Goal: Task Accomplishment & Management: Use online tool/utility

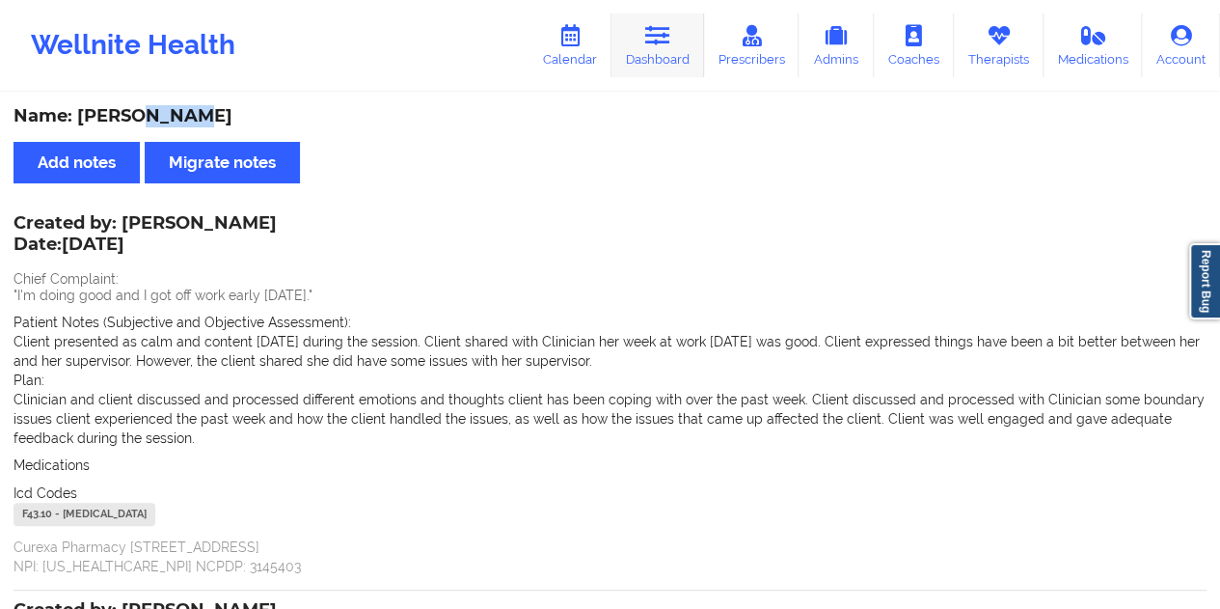
click at [662, 45] on icon at bounding box center [657, 35] width 25 height 21
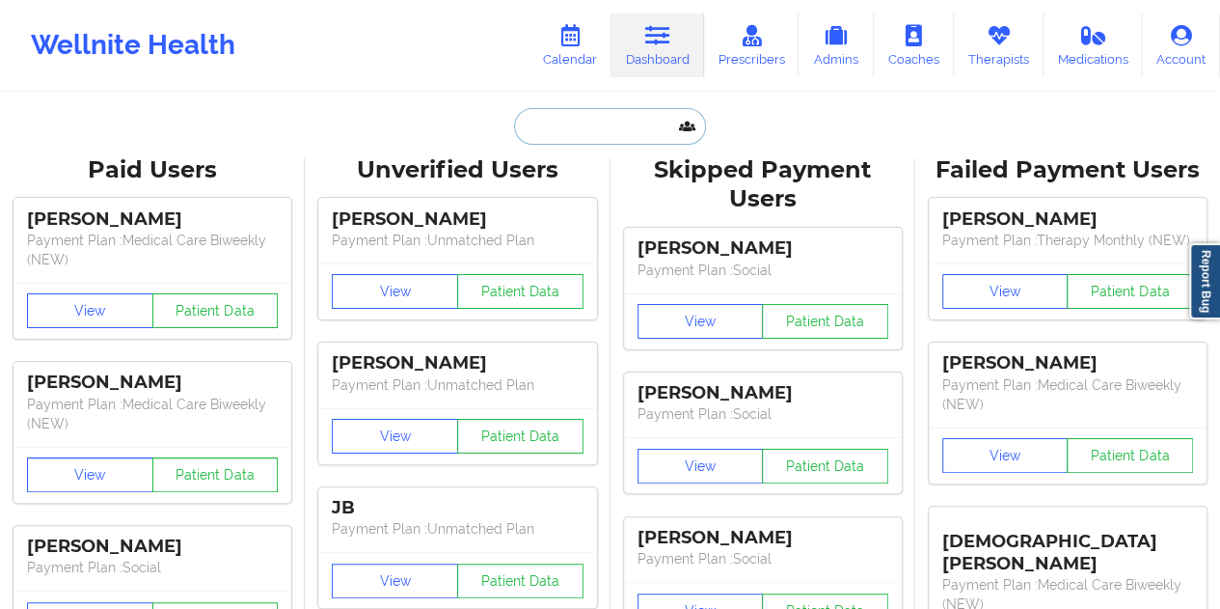
click at [587, 115] on input "text" at bounding box center [609, 126] width 191 height 37
paste input "[EMAIL_ADDRESS][DOMAIN_NAME]"
type input "[EMAIL_ADDRESS][DOMAIN_NAME]"
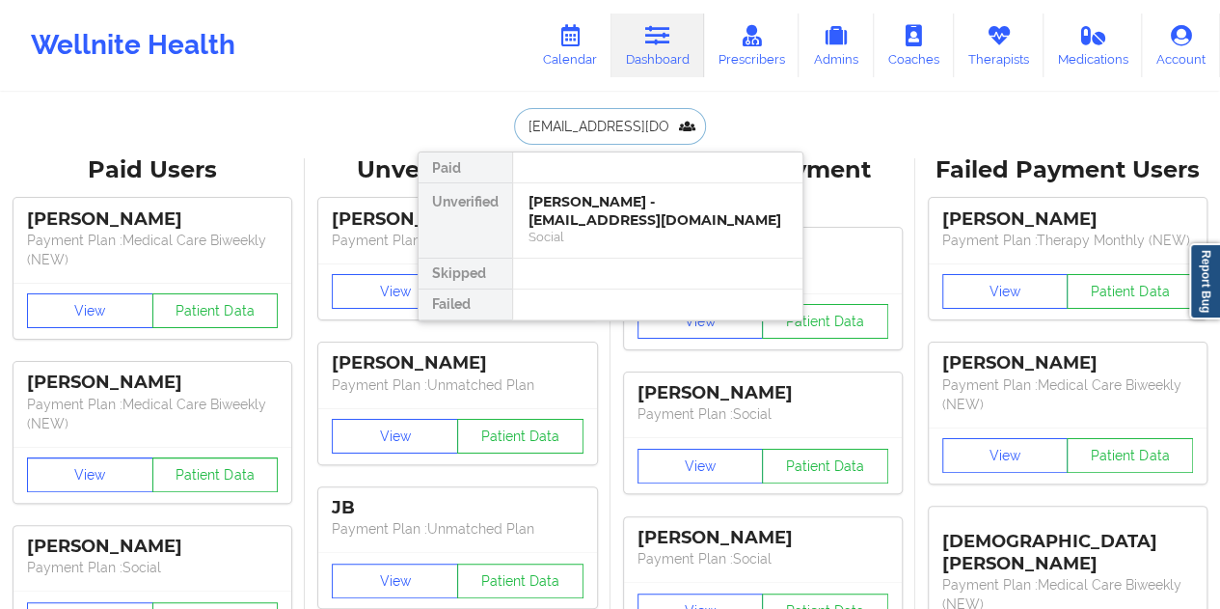
click at [621, 207] on div "[PERSON_NAME] - [EMAIL_ADDRESS][DOMAIN_NAME]" at bounding box center [658, 211] width 259 height 36
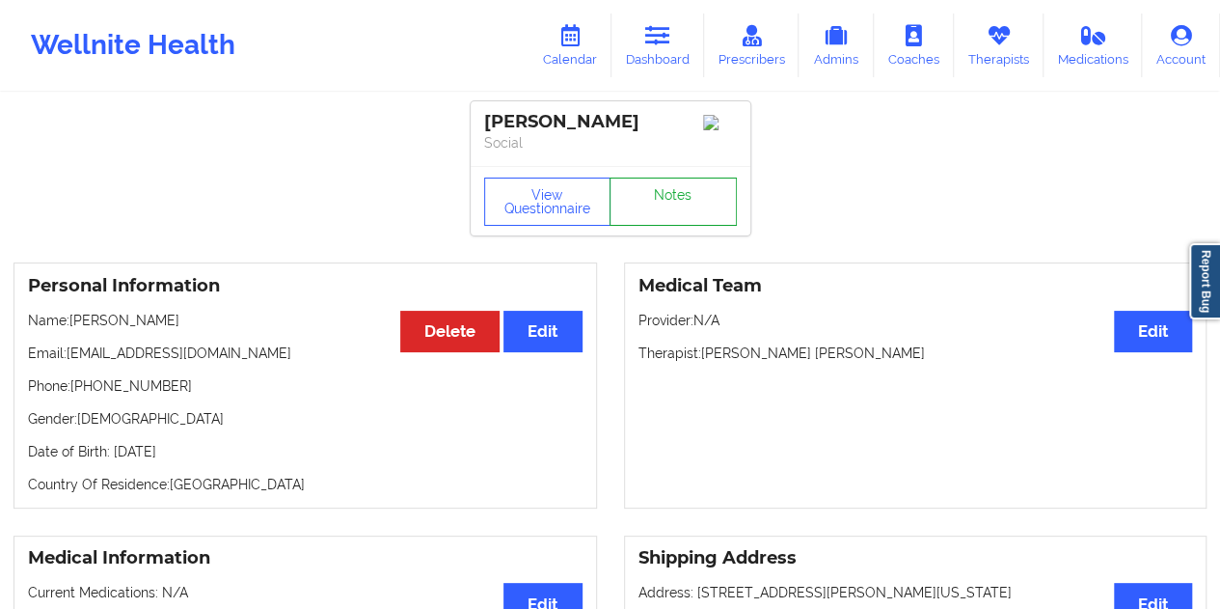
click at [660, 198] on link "Notes" at bounding box center [673, 201] width 127 height 48
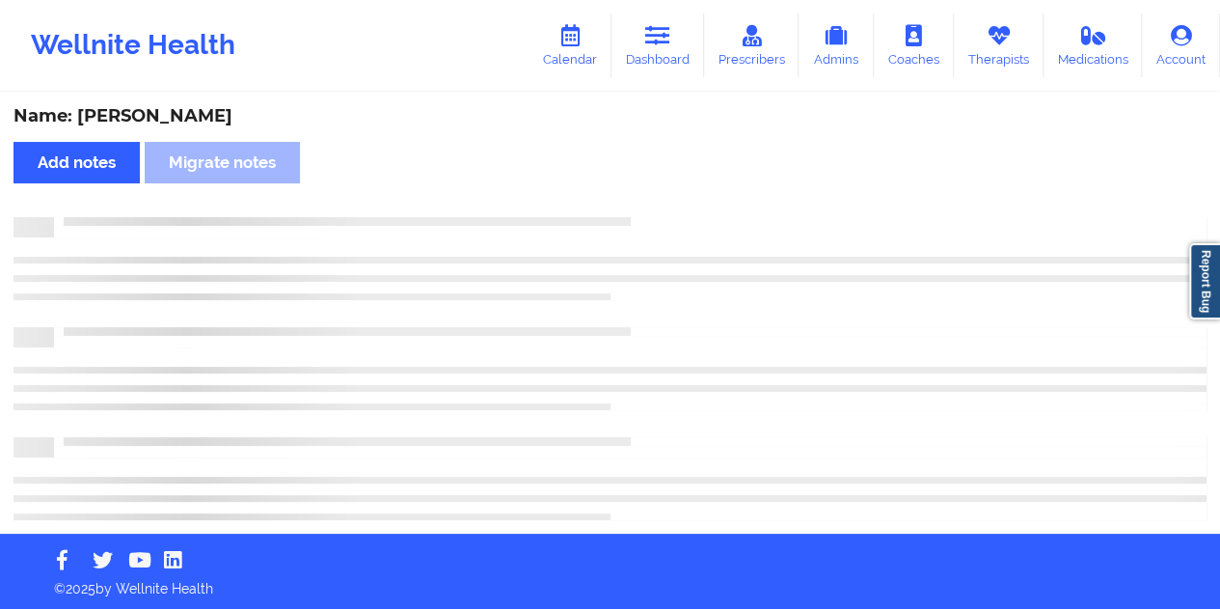
click at [224, 112] on div "Name: [PERSON_NAME]" at bounding box center [610, 116] width 1193 height 22
copy div "[PERSON_NAME]"
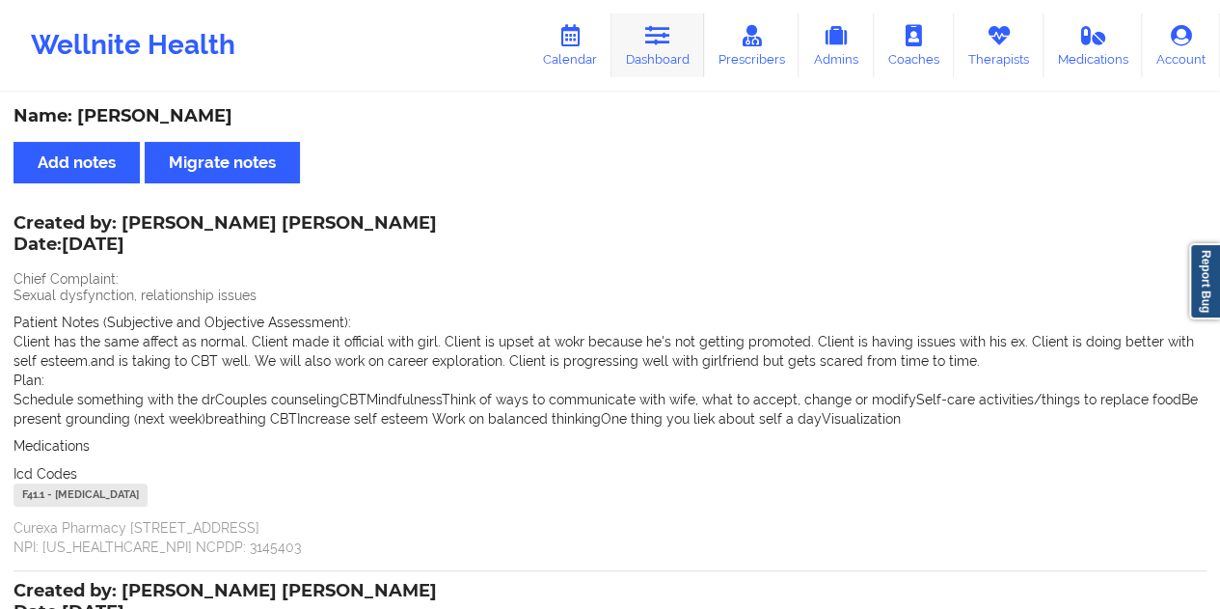
click at [660, 45] on icon at bounding box center [657, 35] width 25 height 21
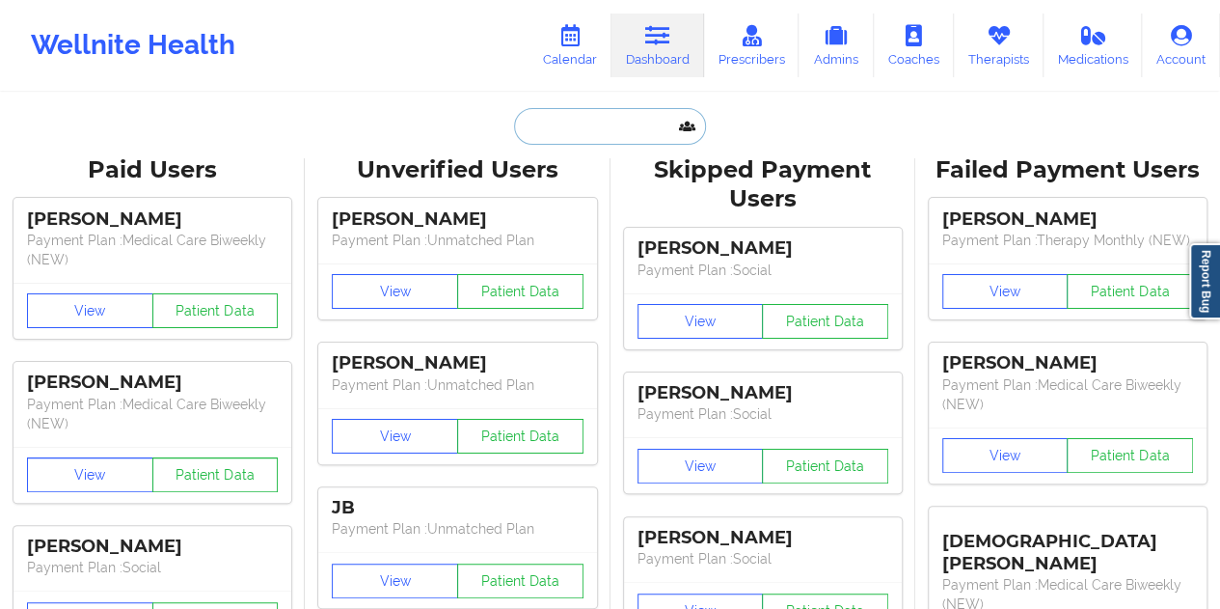
click at [581, 127] on input "text" at bounding box center [609, 126] width 191 height 37
paste input "[EMAIL_ADDRESS][DOMAIN_NAME]"
type input "[EMAIL_ADDRESS][DOMAIN_NAME]"
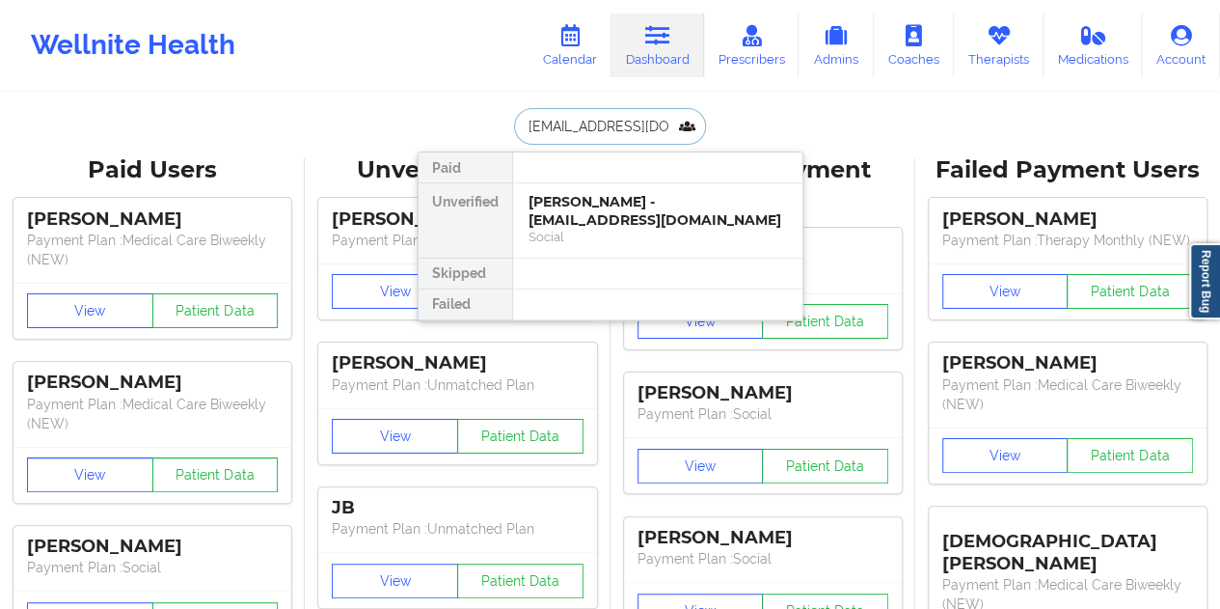
click at [634, 216] on div "[PERSON_NAME] - [EMAIL_ADDRESS][DOMAIN_NAME]" at bounding box center [658, 211] width 259 height 36
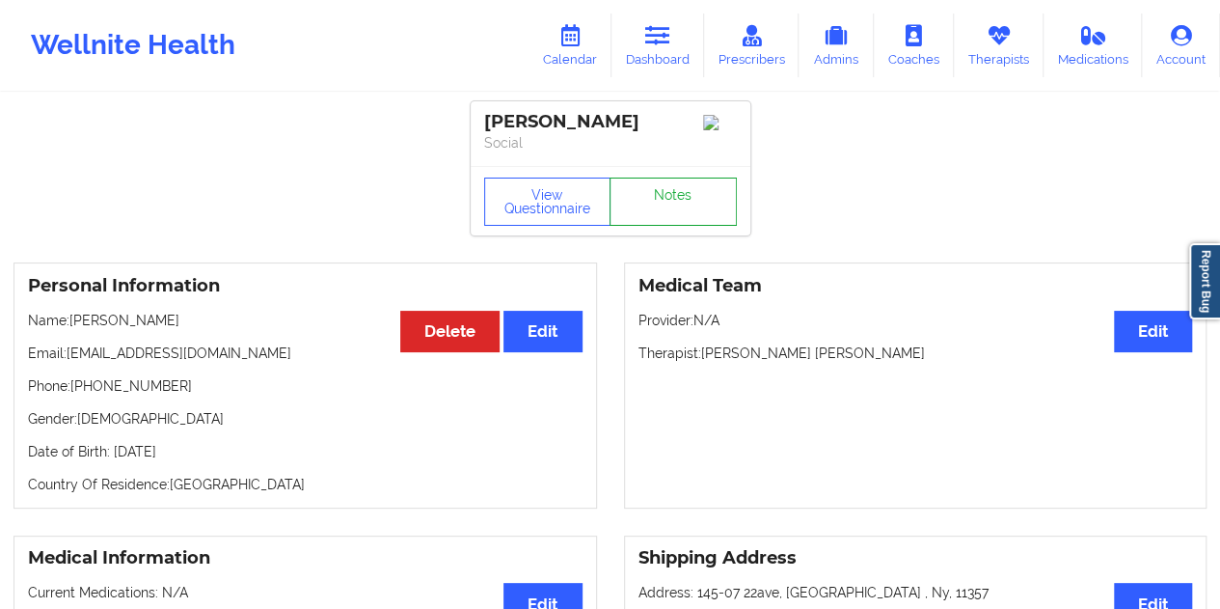
click at [660, 199] on link "Notes" at bounding box center [673, 201] width 127 height 48
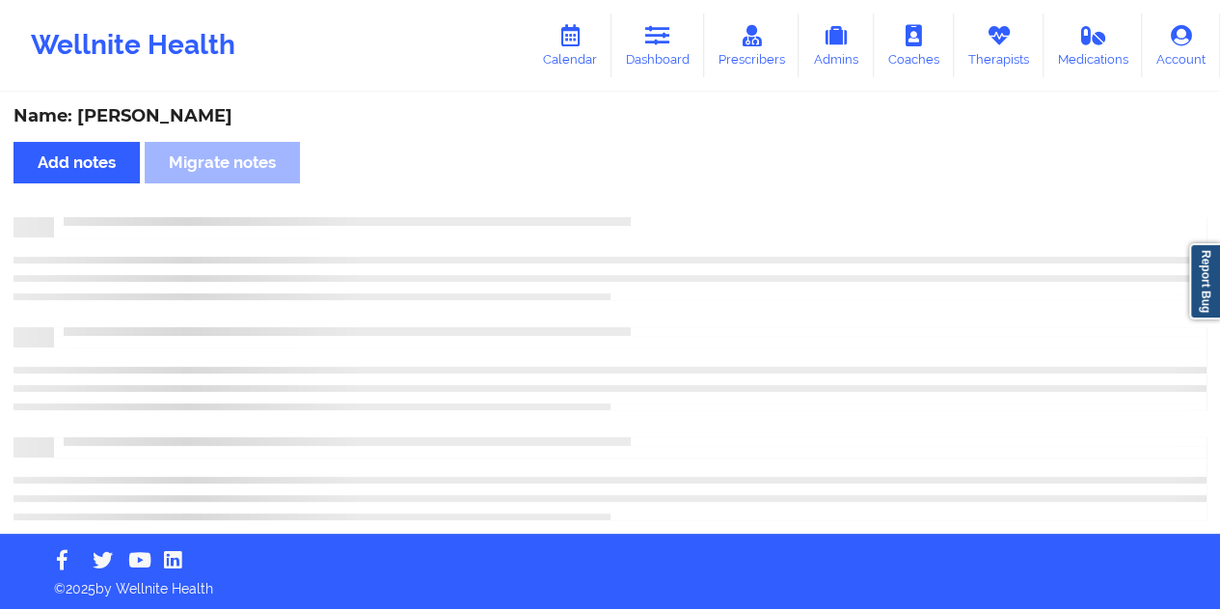
click at [163, 117] on div "Name: [PERSON_NAME]" at bounding box center [610, 116] width 1193 height 22
copy div "Tsevis"
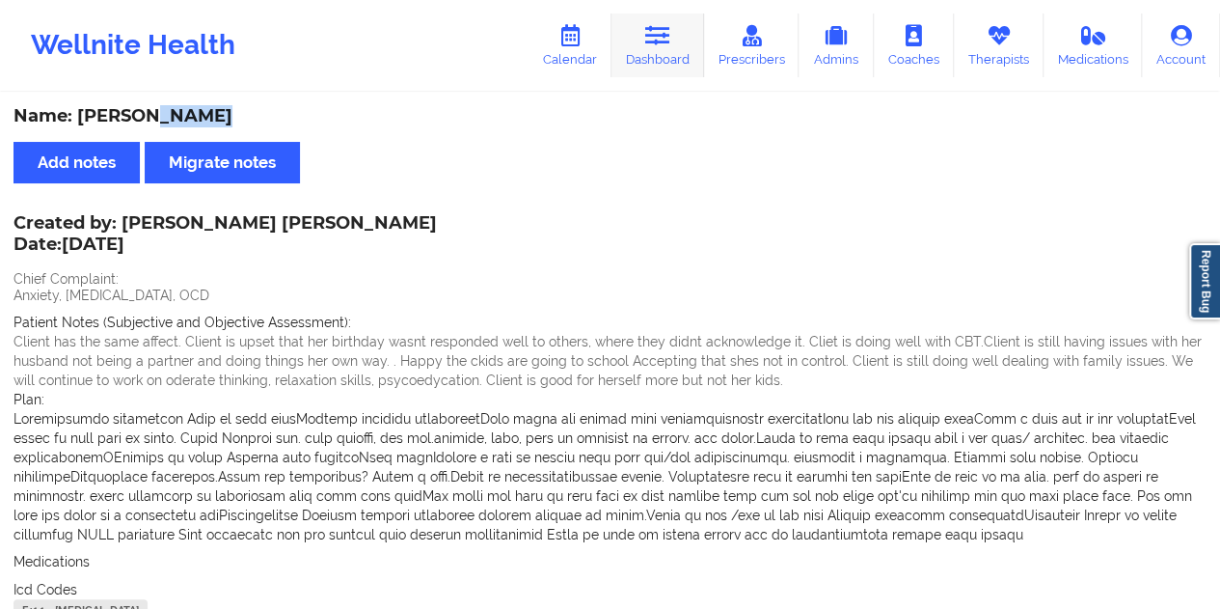
drag, startPoint x: 678, startPoint y: 57, endPoint x: 673, endPoint y: 74, distance: 18.0
click at [678, 57] on link "Dashboard" at bounding box center [658, 46] width 93 height 64
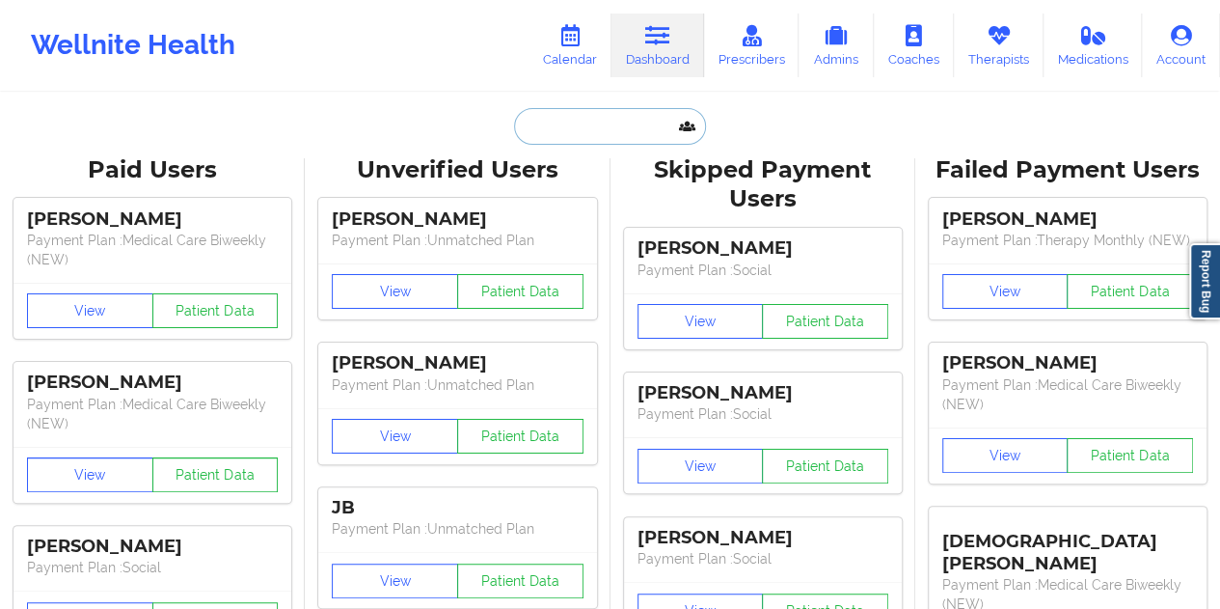
click at [588, 113] on input "text" at bounding box center [609, 126] width 191 height 37
paste input "[EMAIL_ADDRESS][DOMAIN_NAME]"
type input "[EMAIL_ADDRESS][DOMAIN_NAME]"
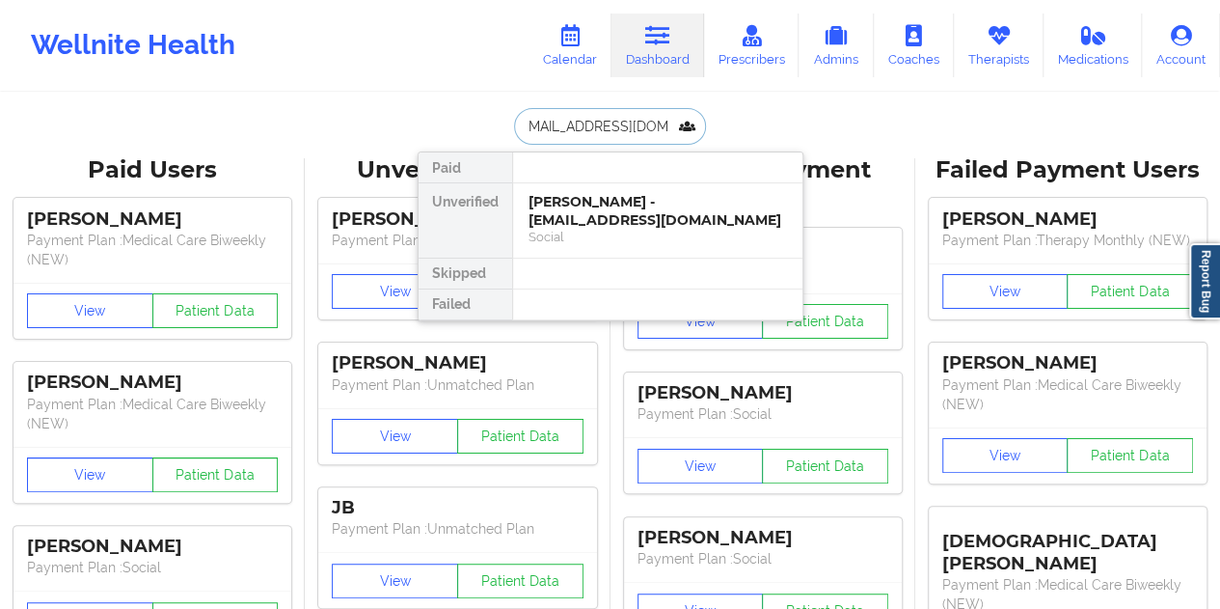
click at [594, 213] on div "[PERSON_NAME] - [EMAIL_ADDRESS][DOMAIN_NAME]" at bounding box center [658, 211] width 259 height 36
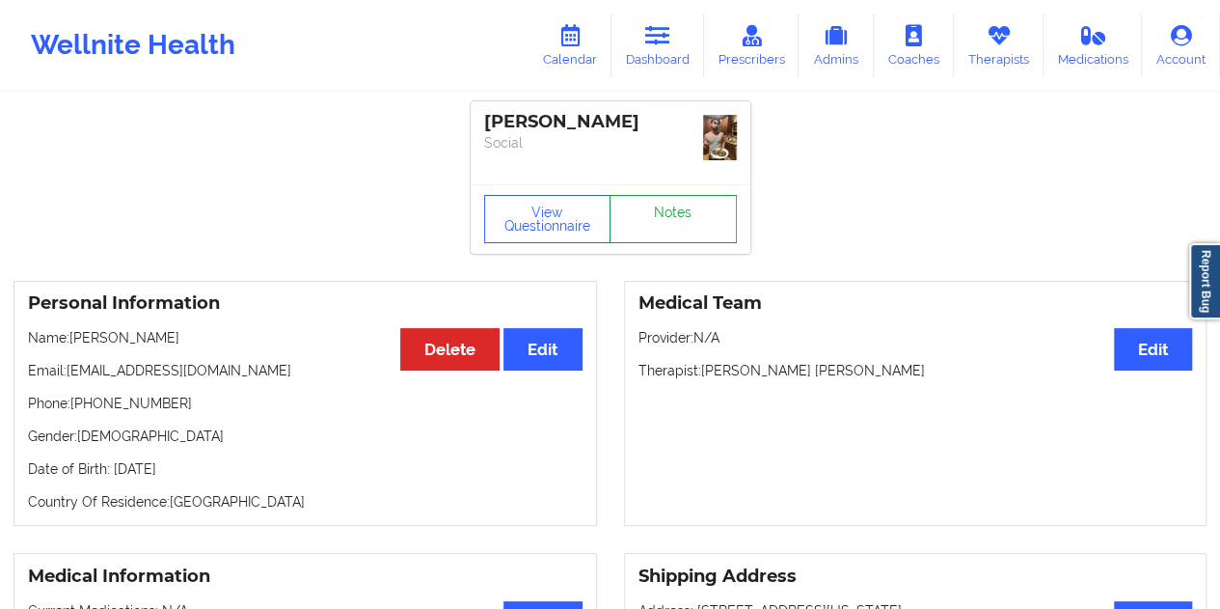
click at [666, 202] on link "Notes" at bounding box center [673, 219] width 127 height 48
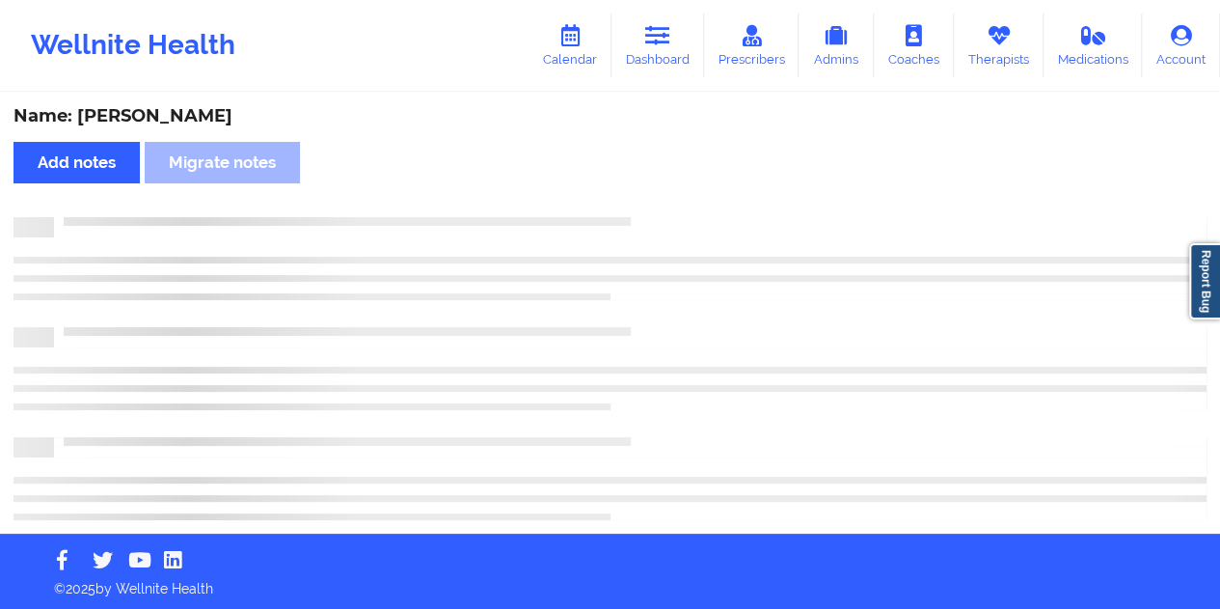
click at [176, 108] on div "Name: [PERSON_NAME]" at bounding box center [610, 116] width 1193 height 22
copy div "[PERSON_NAME]"
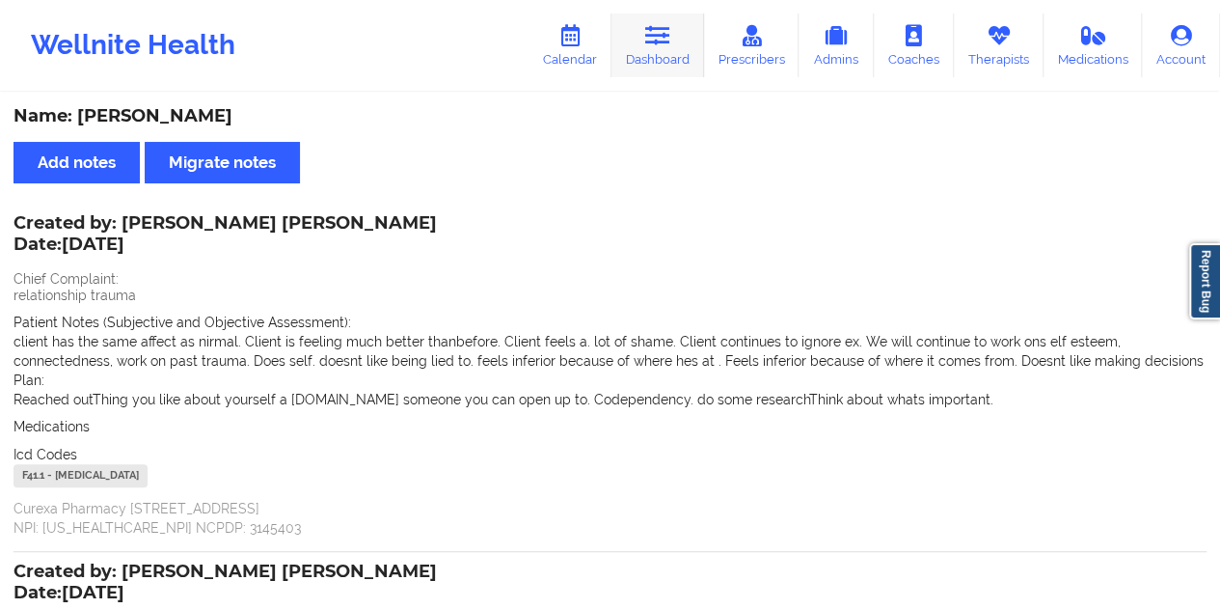
click at [677, 63] on link "Dashboard" at bounding box center [658, 46] width 93 height 64
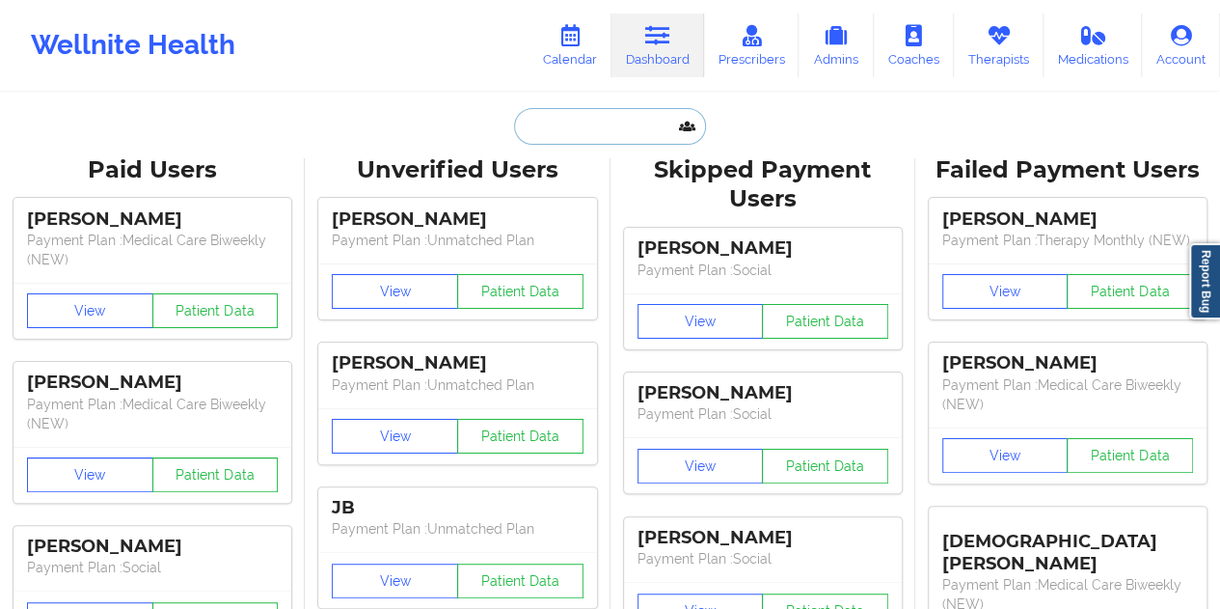
click at [584, 119] on input "text" at bounding box center [609, 126] width 191 height 37
paste input "[EMAIL_ADDRESS][DOMAIN_NAME]"
type input "[EMAIL_ADDRESS][DOMAIN_NAME]"
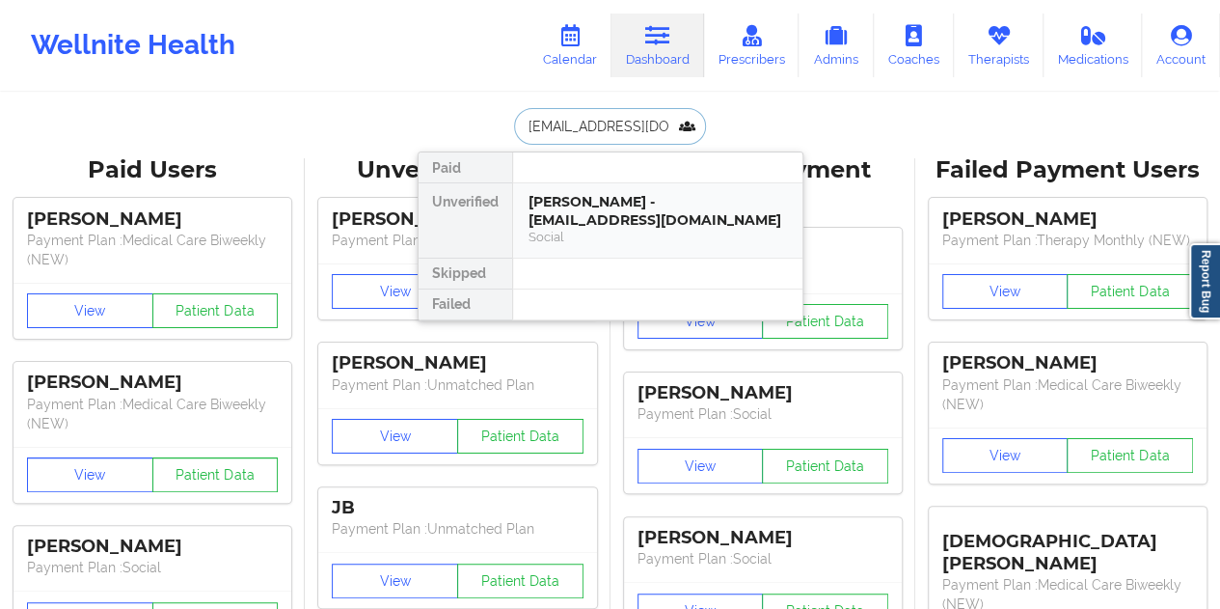
click at [628, 229] on div "Social" at bounding box center [658, 237] width 259 height 16
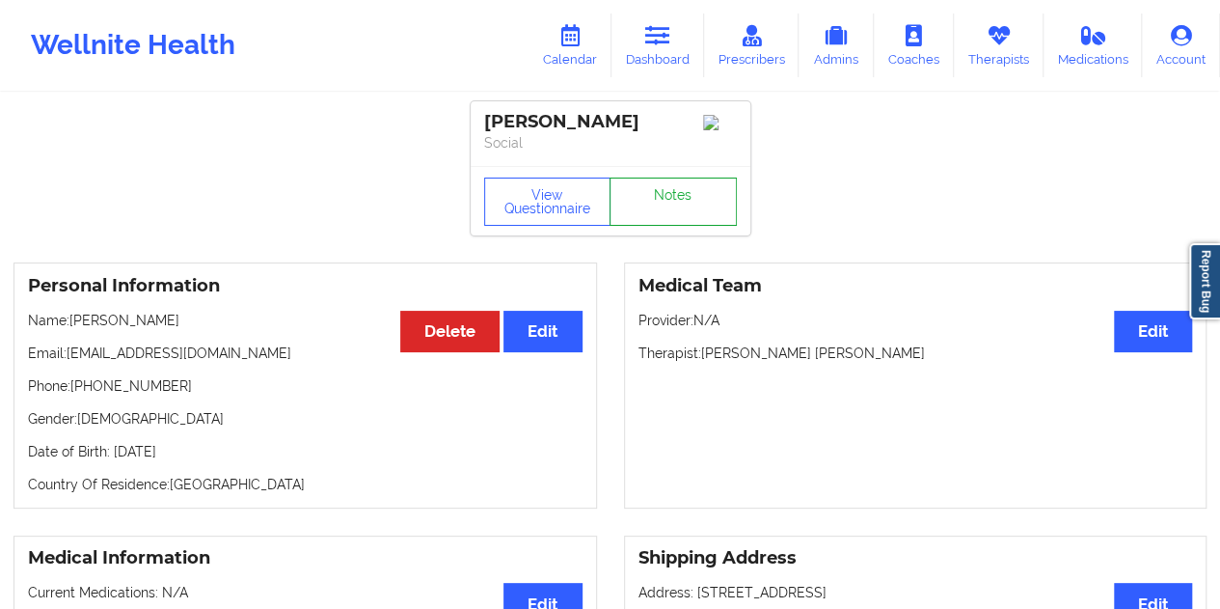
click at [659, 204] on link "Notes" at bounding box center [673, 201] width 127 height 48
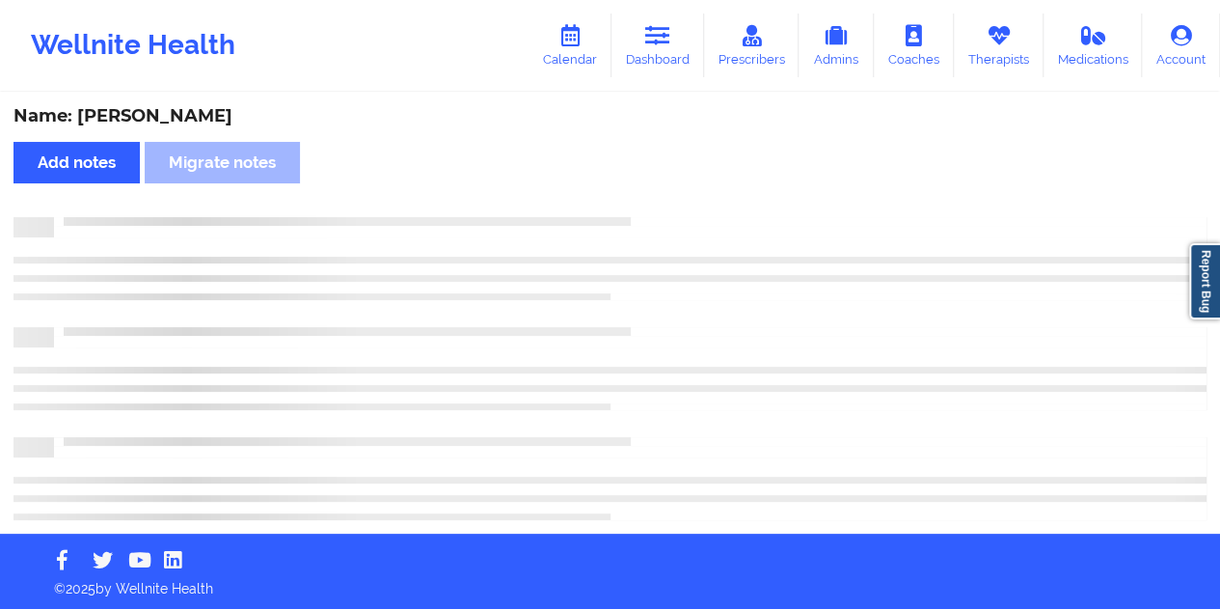
click at [133, 121] on div "Name: [PERSON_NAME]" at bounding box center [610, 116] width 1193 height 22
copy div "Benz"
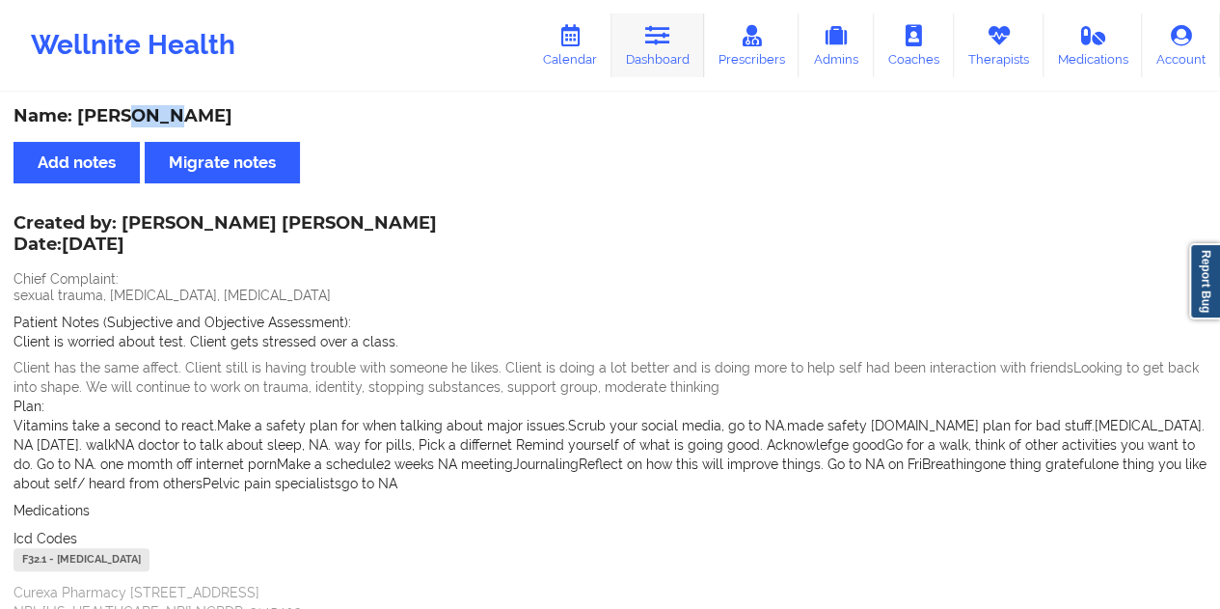
click at [664, 49] on link "Dashboard" at bounding box center [658, 46] width 93 height 64
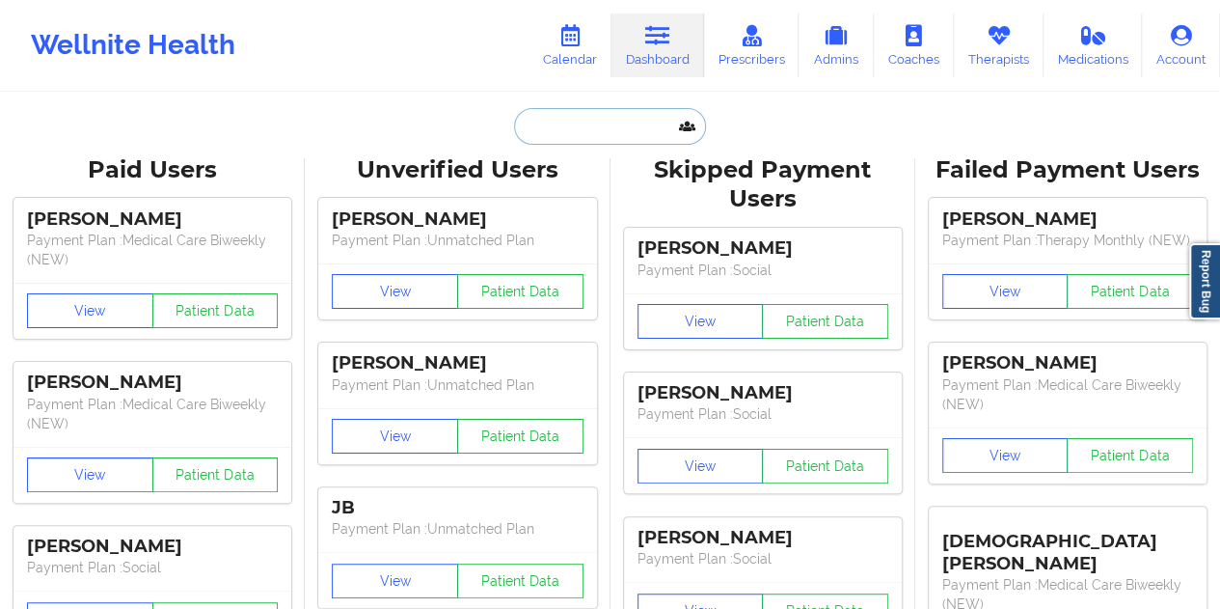
click at [617, 123] on input "text" at bounding box center [609, 126] width 191 height 37
paste input "[EMAIL_ADDRESS][DOMAIN_NAME]"
type input "[EMAIL_ADDRESS][DOMAIN_NAME]"
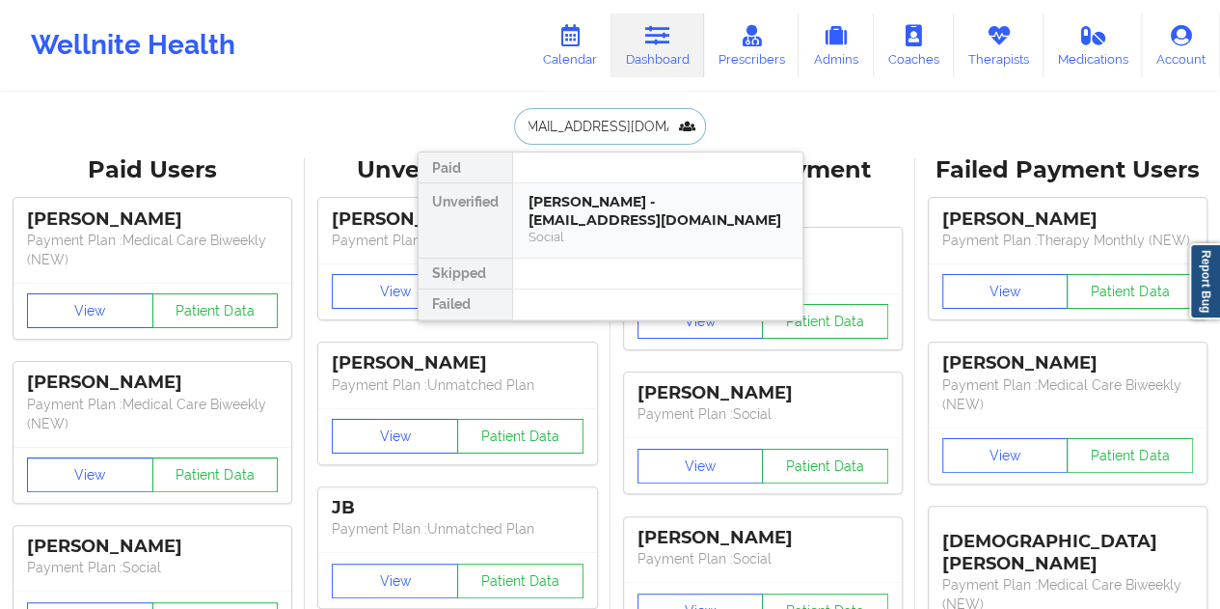
click at [617, 209] on div "[PERSON_NAME] - [EMAIL_ADDRESS][DOMAIN_NAME]" at bounding box center [658, 211] width 259 height 36
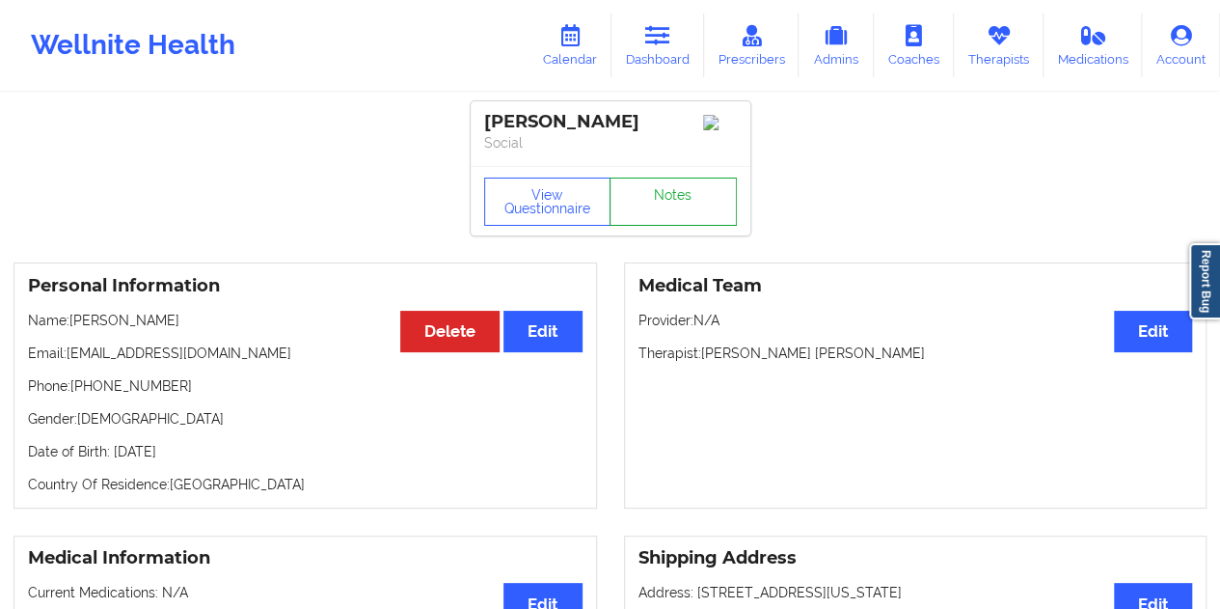
click at [678, 217] on link "Notes" at bounding box center [673, 201] width 127 height 48
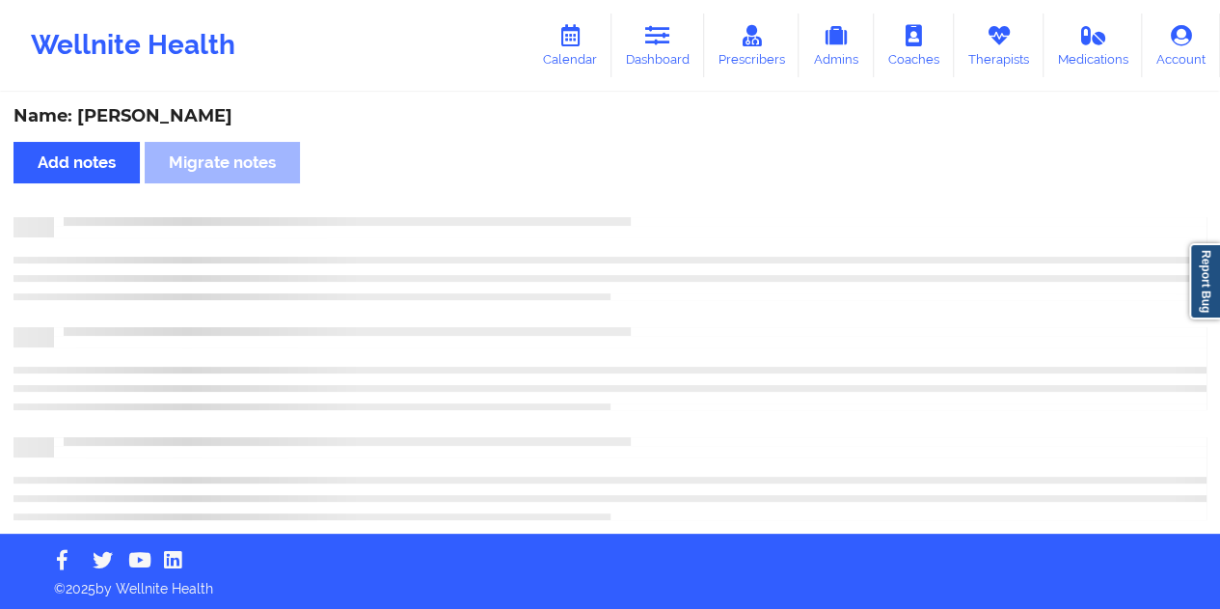
click at [195, 112] on div "Name: [PERSON_NAME]" at bounding box center [610, 116] width 1193 height 22
copy div "[PERSON_NAME]"
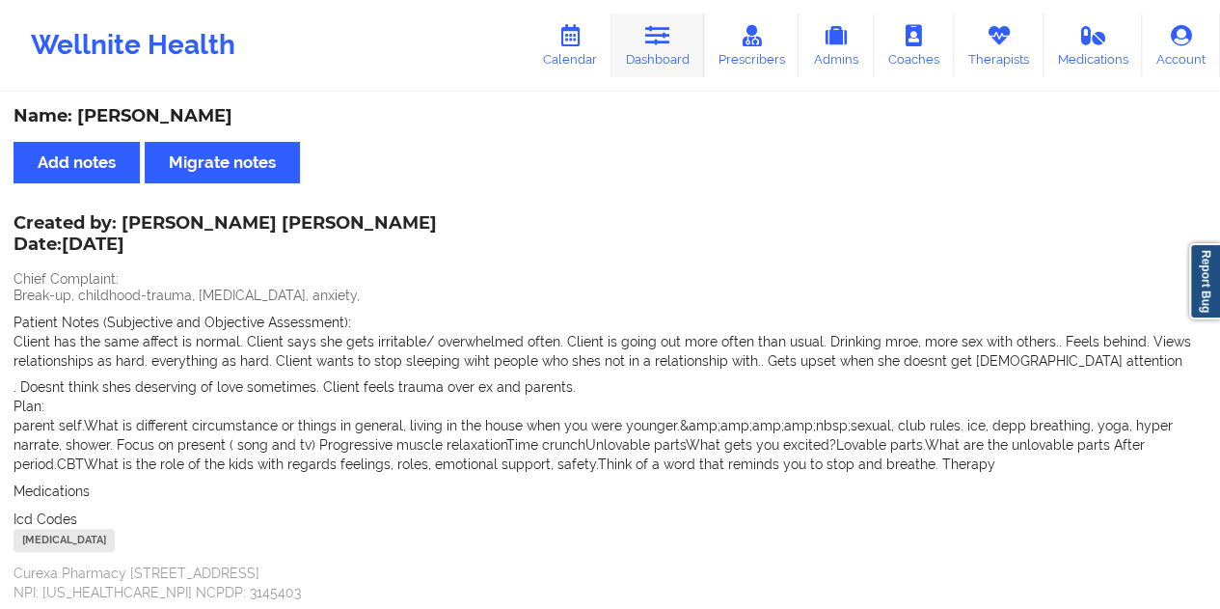
click at [674, 45] on link "Dashboard" at bounding box center [658, 46] width 93 height 64
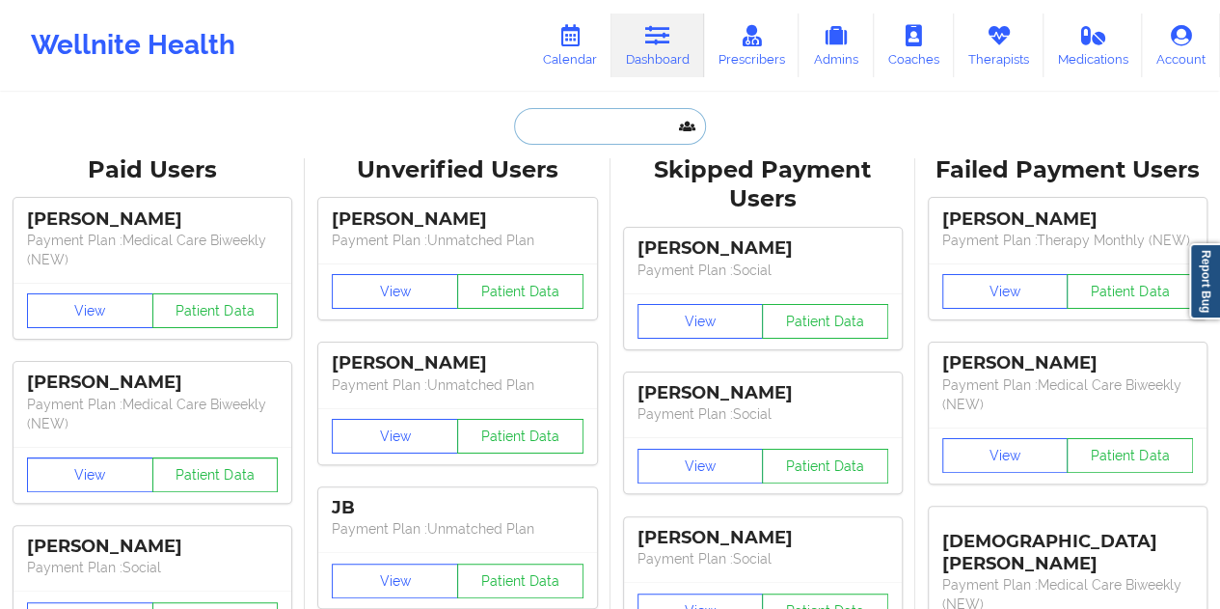
click at [577, 115] on input "text" at bounding box center [609, 126] width 191 height 37
paste input "[EMAIL_ADDRESS][DOMAIN_NAME]"
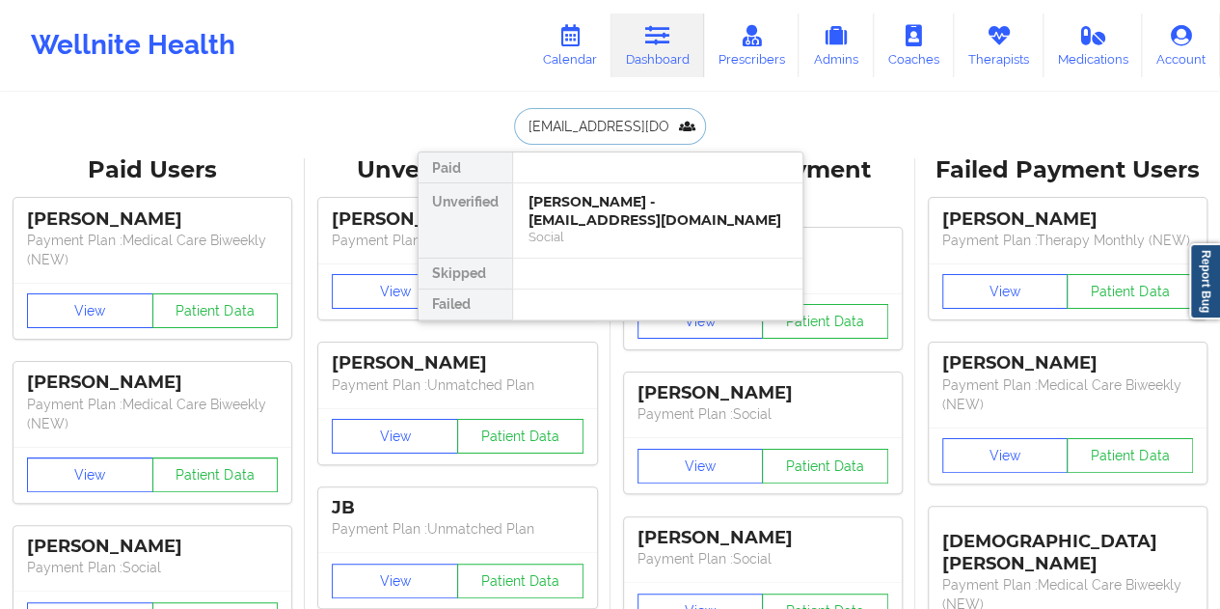
click at [627, 130] on input "[EMAIL_ADDRESS][DOMAIN_NAME]" at bounding box center [609, 126] width 191 height 37
paste input "vgranny79@ao"
type input "[EMAIL_ADDRESS][DOMAIN_NAME]"
click at [610, 211] on div "[PERSON_NAME] - [EMAIL_ADDRESS][DOMAIN_NAME]" at bounding box center [658, 211] width 259 height 36
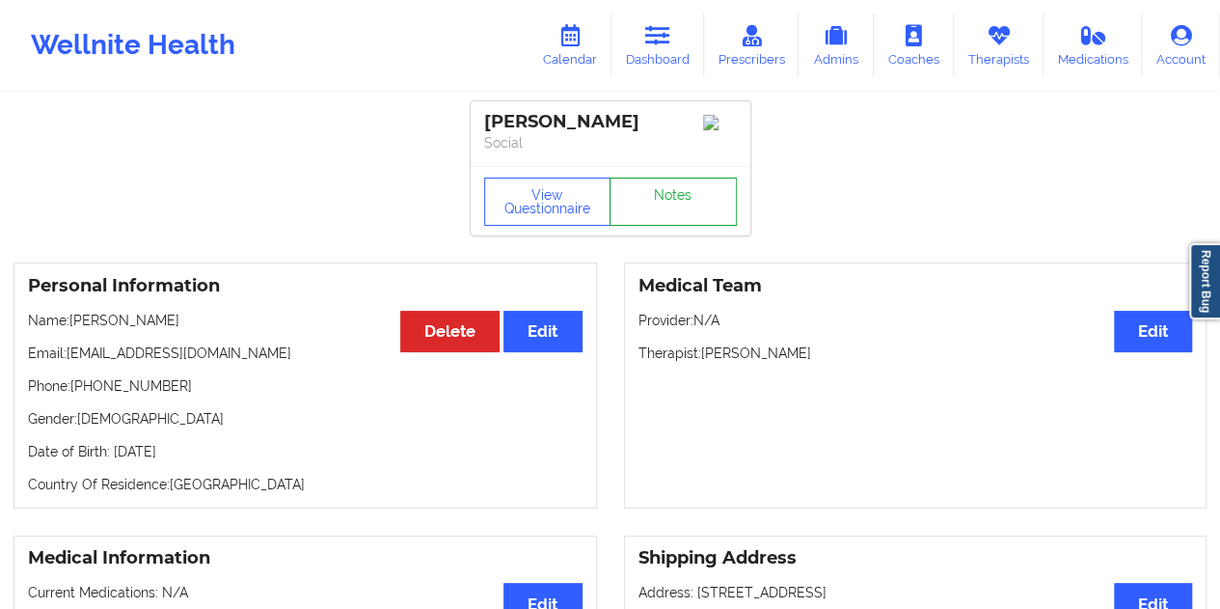
click at [647, 205] on link "Notes" at bounding box center [673, 201] width 127 height 48
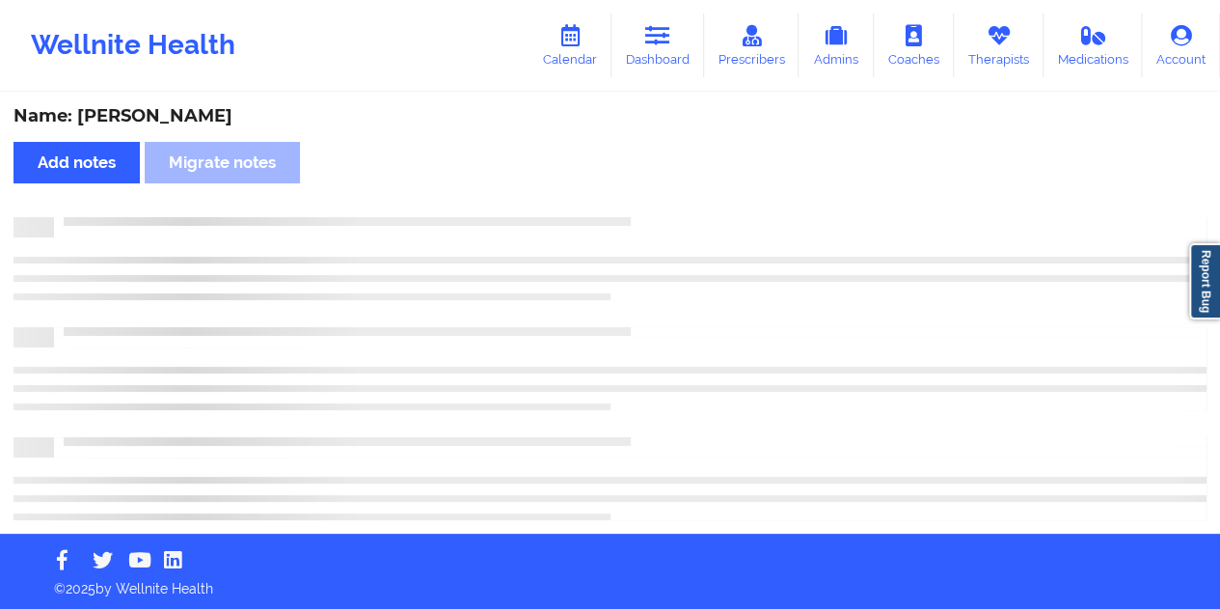
click at [202, 117] on div "Name: [PERSON_NAME]" at bounding box center [610, 116] width 1193 height 22
copy div "[PERSON_NAME]"
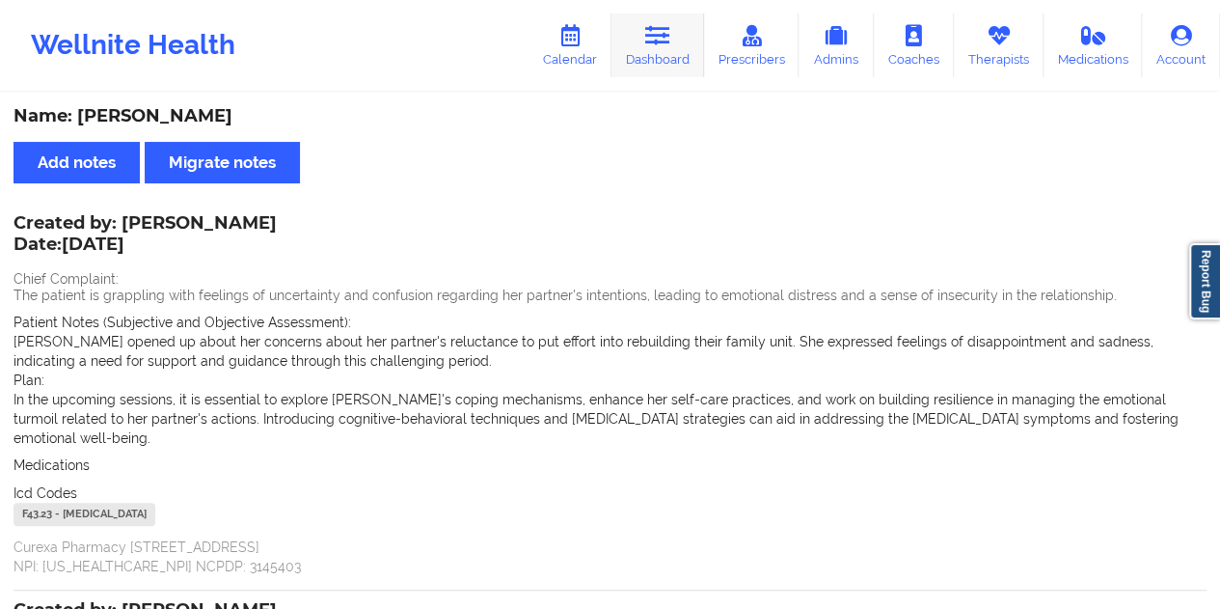
click at [667, 65] on link "Dashboard" at bounding box center [658, 46] width 93 height 64
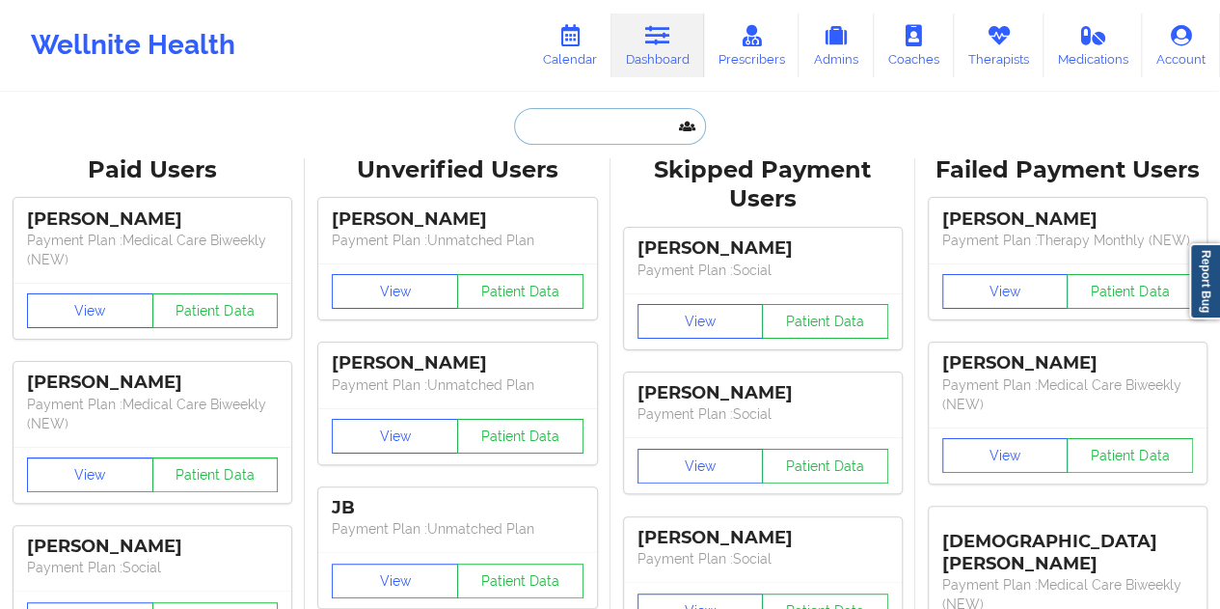
click at [571, 133] on input "text" at bounding box center [609, 126] width 191 height 37
paste input "[EMAIL_ADDRESS][DOMAIN_NAME]"
type input "[EMAIL_ADDRESS][DOMAIN_NAME]"
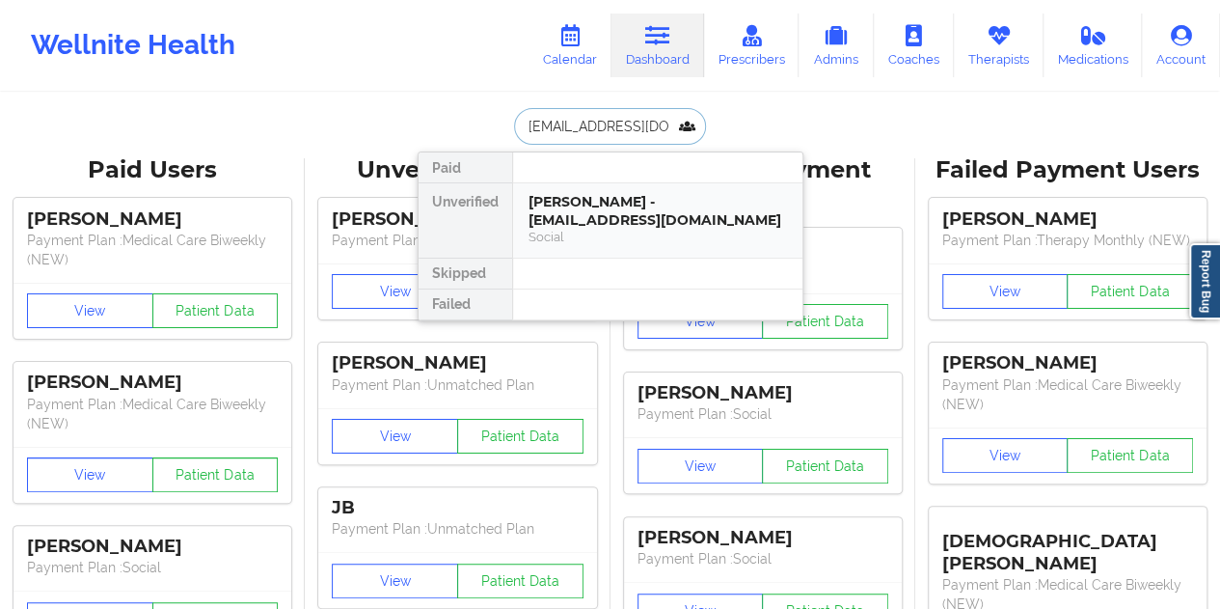
click at [634, 214] on div "[PERSON_NAME] - [EMAIL_ADDRESS][DOMAIN_NAME]" at bounding box center [658, 211] width 259 height 36
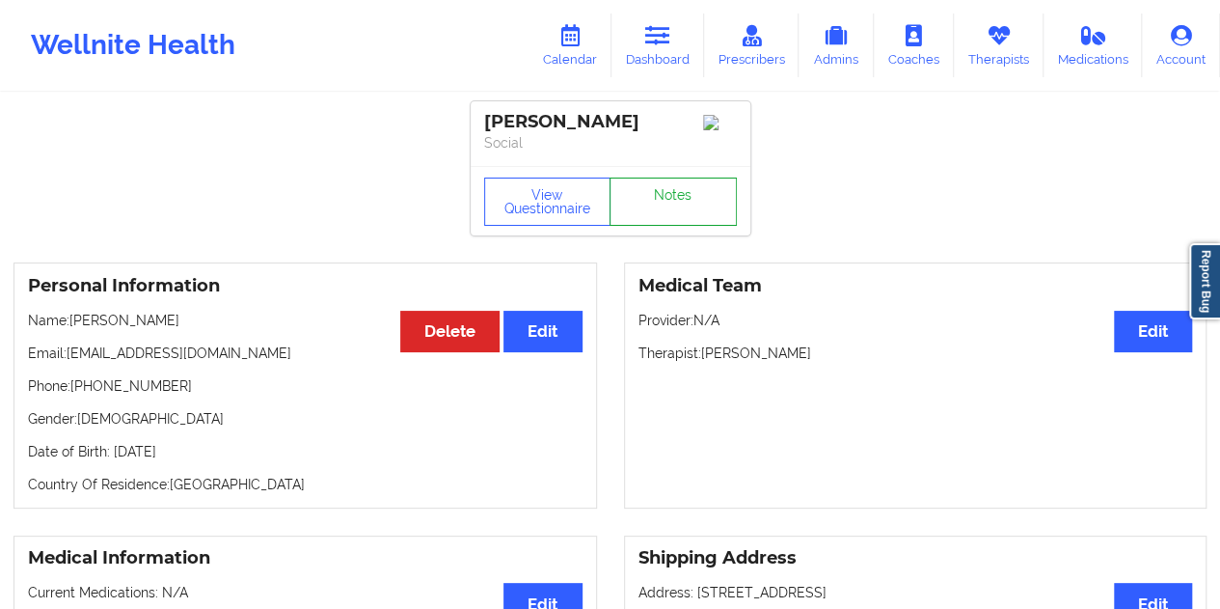
click at [691, 207] on link "Notes" at bounding box center [673, 201] width 127 height 48
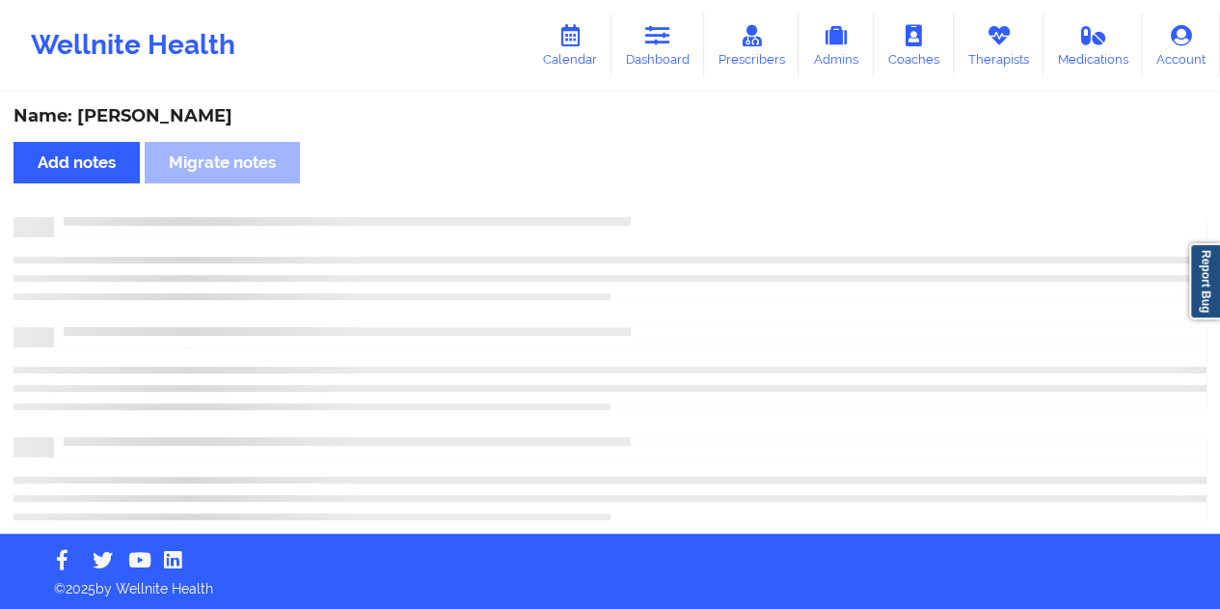
click at [176, 121] on div "Name: [PERSON_NAME]" at bounding box center [610, 116] width 1193 height 22
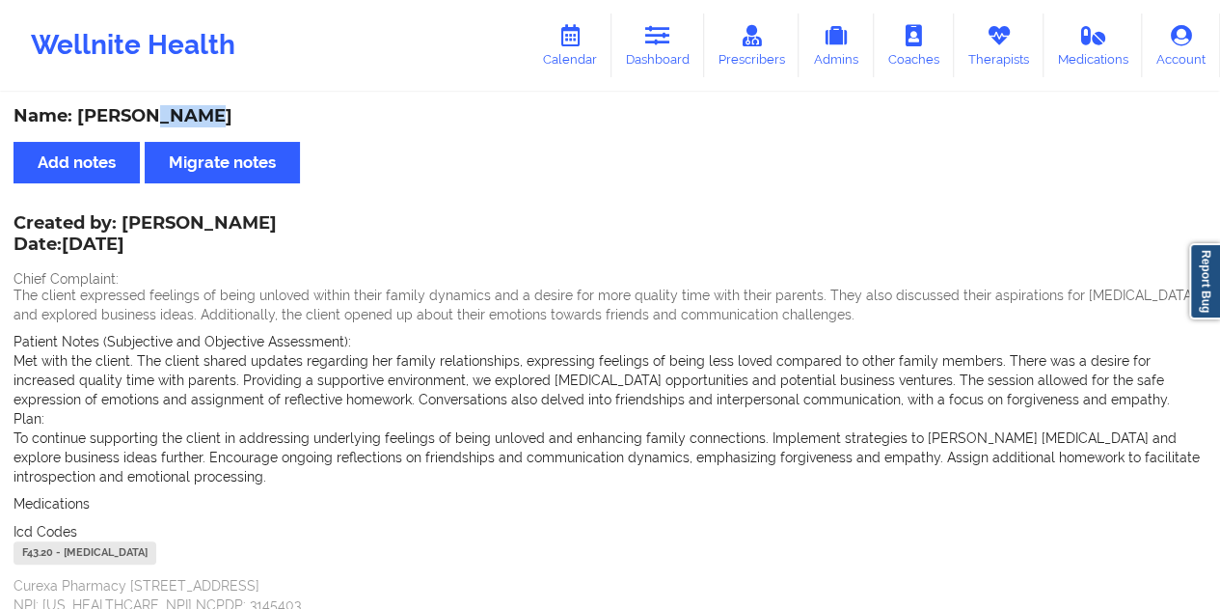
copy div "Lesny"
drag, startPoint x: 654, startPoint y: 49, endPoint x: 656, endPoint y: 81, distance: 31.9
click at [654, 49] on link "Dashboard" at bounding box center [658, 46] width 93 height 64
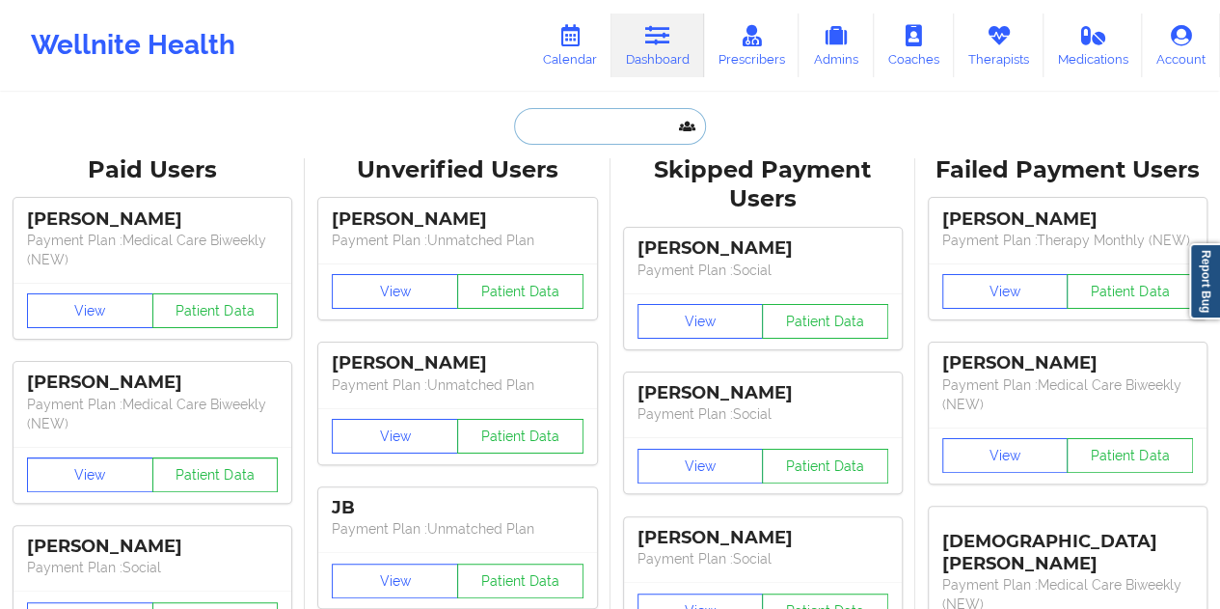
click at [606, 128] on input "text" at bounding box center [609, 126] width 191 height 37
paste input "[EMAIL_ADDRESS][DOMAIN_NAME]"
type input "[EMAIL_ADDRESS][DOMAIN_NAME]"
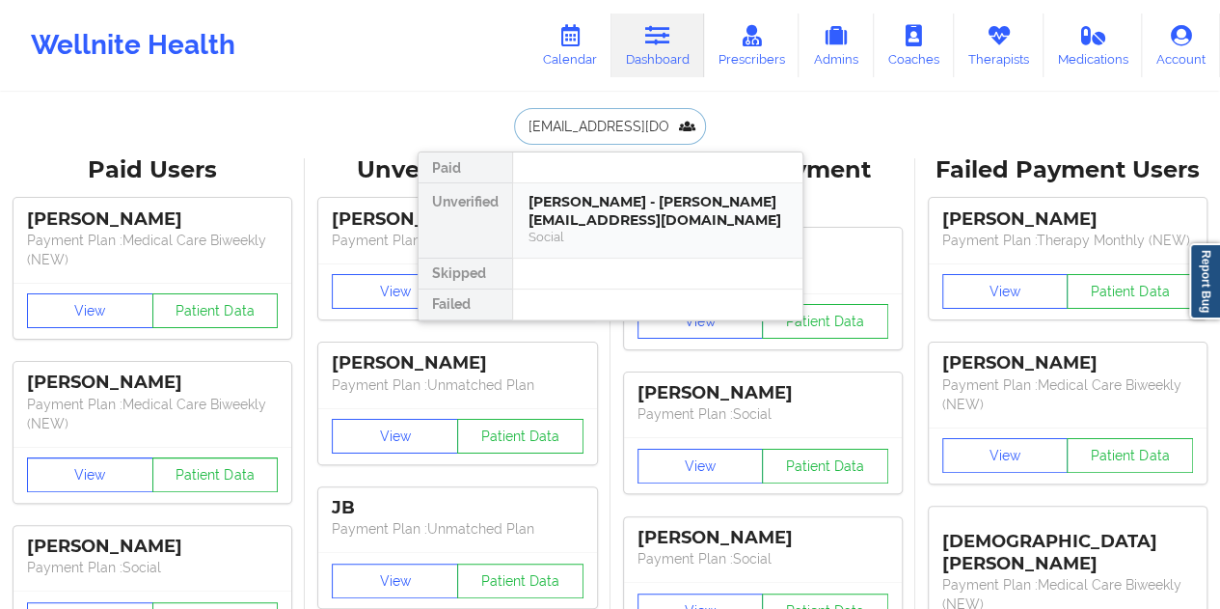
click at [596, 227] on div "[PERSON_NAME] - [PERSON_NAME][EMAIL_ADDRESS][DOMAIN_NAME]" at bounding box center [658, 211] width 259 height 36
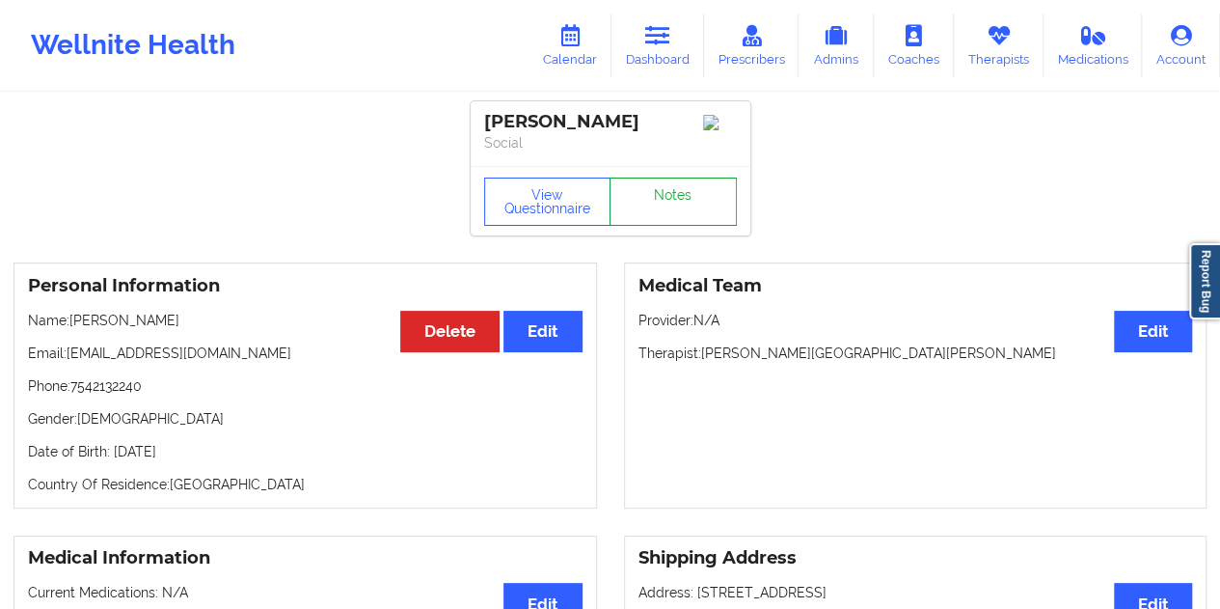
click at [664, 209] on link "Notes" at bounding box center [673, 201] width 127 height 48
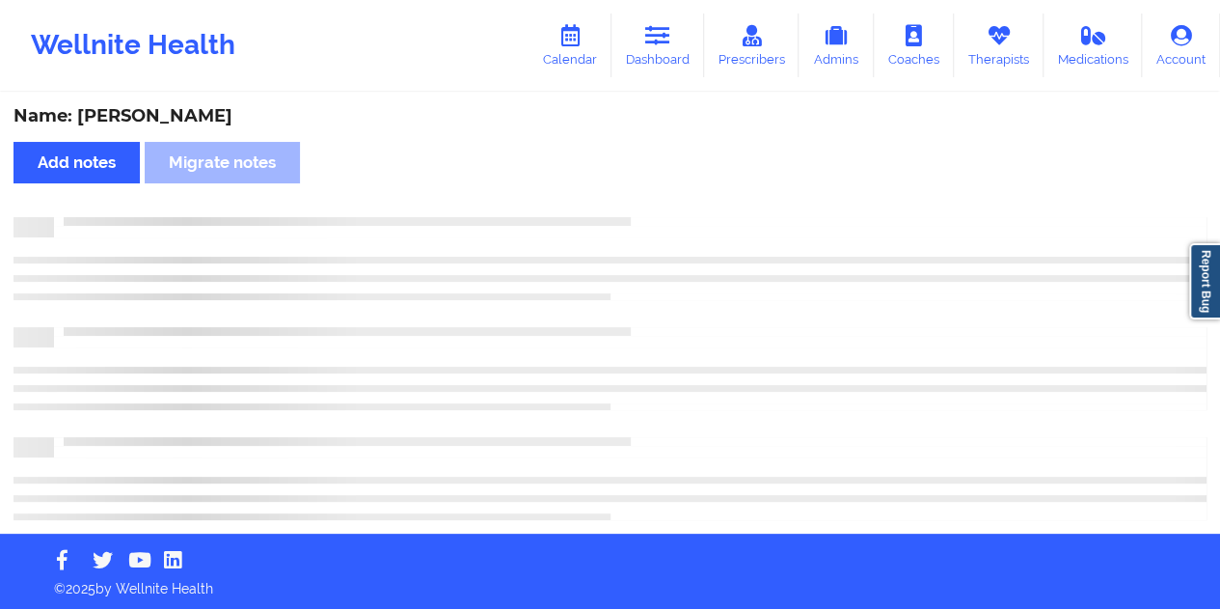
click at [193, 117] on div "Name: [PERSON_NAME]" at bounding box center [610, 116] width 1193 height 22
copy div "[PERSON_NAME]"
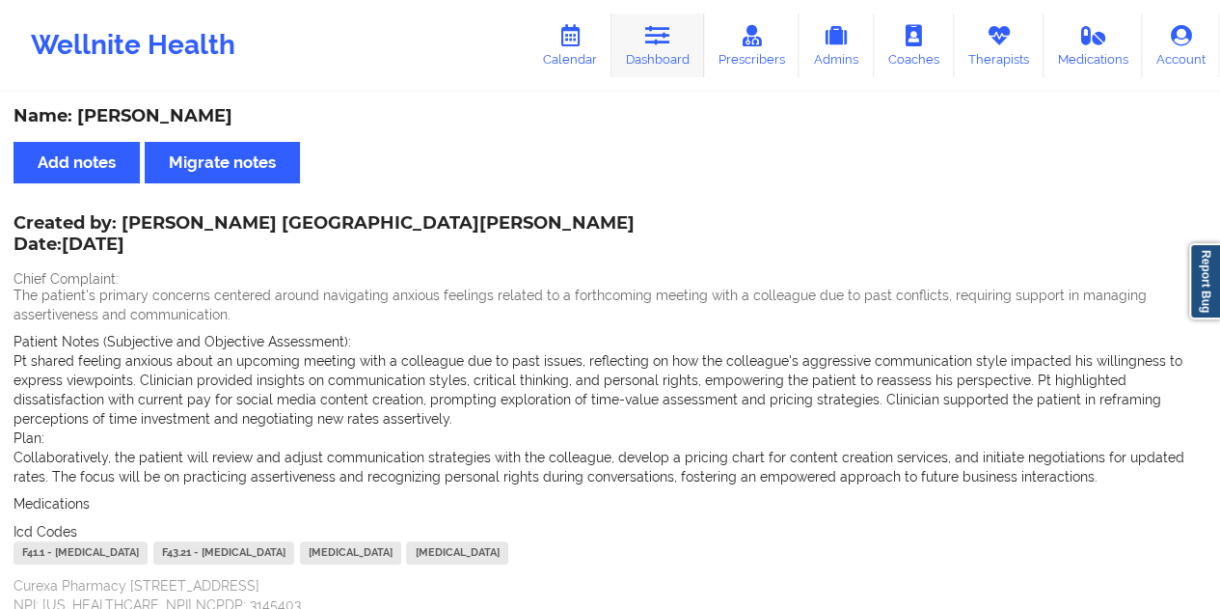
click at [667, 54] on link "Dashboard" at bounding box center [658, 46] width 93 height 64
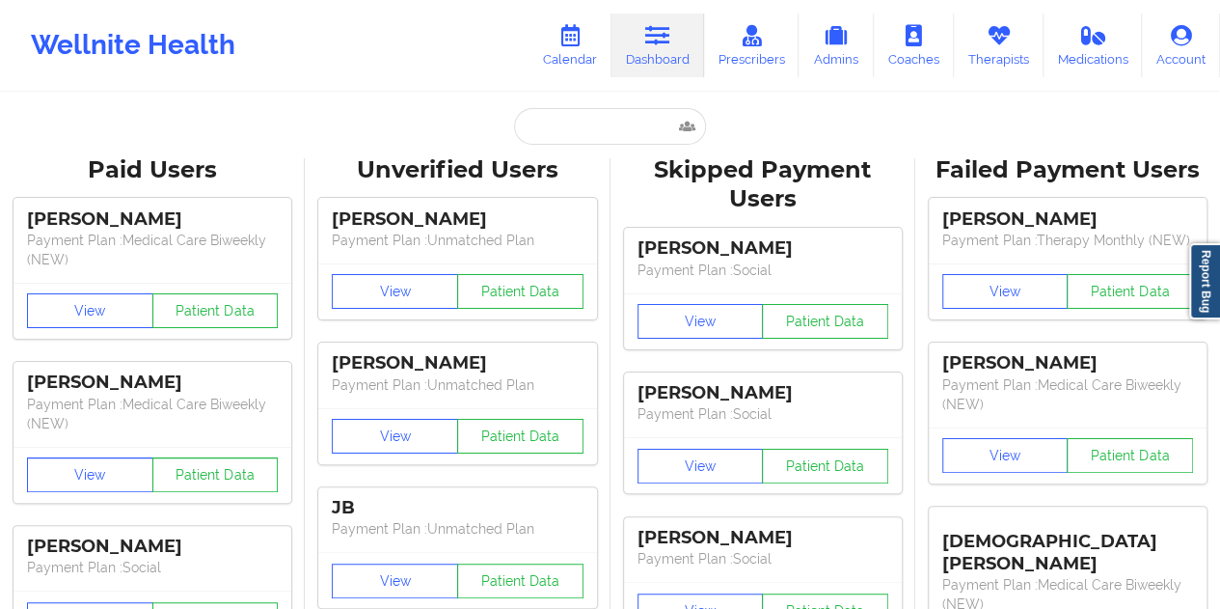
click at [571, 129] on input "text" at bounding box center [609, 126] width 191 height 37
paste input "[EMAIL_ADDRESS][DOMAIN_NAME]"
type input "[EMAIL_ADDRESS][DOMAIN_NAME]"
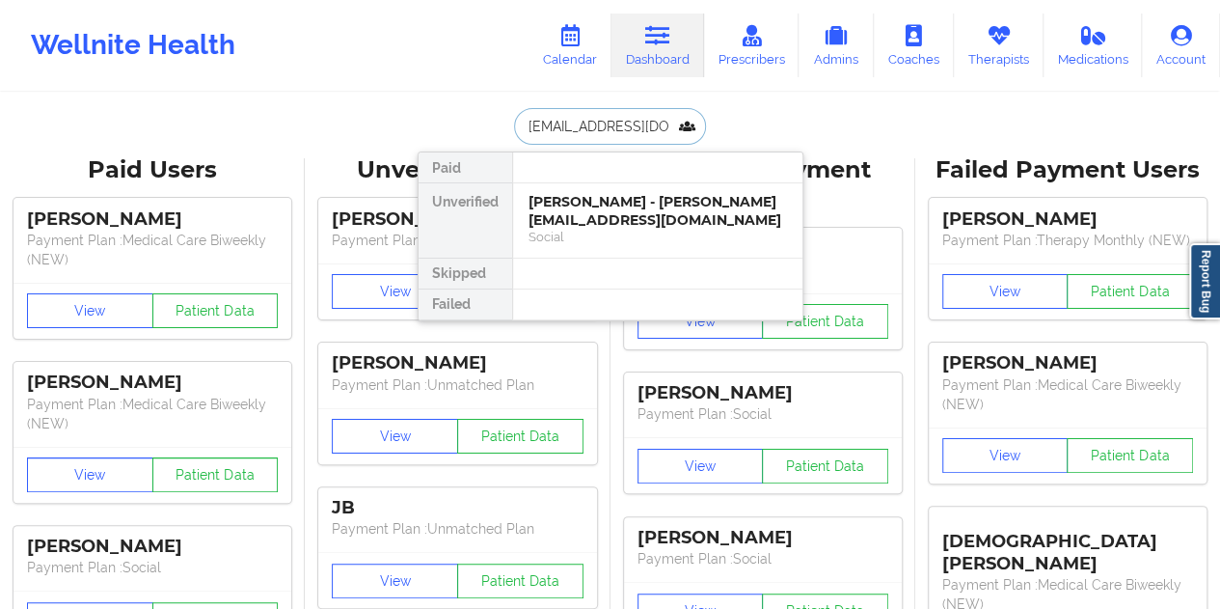
scroll to position [0, 19]
click at [661, 204] on div "[PERSON_NAME] - [EMAIL_ADDRESS][DOMAIN_NAME]" at bounding box center [658, 211] width 259 height 36
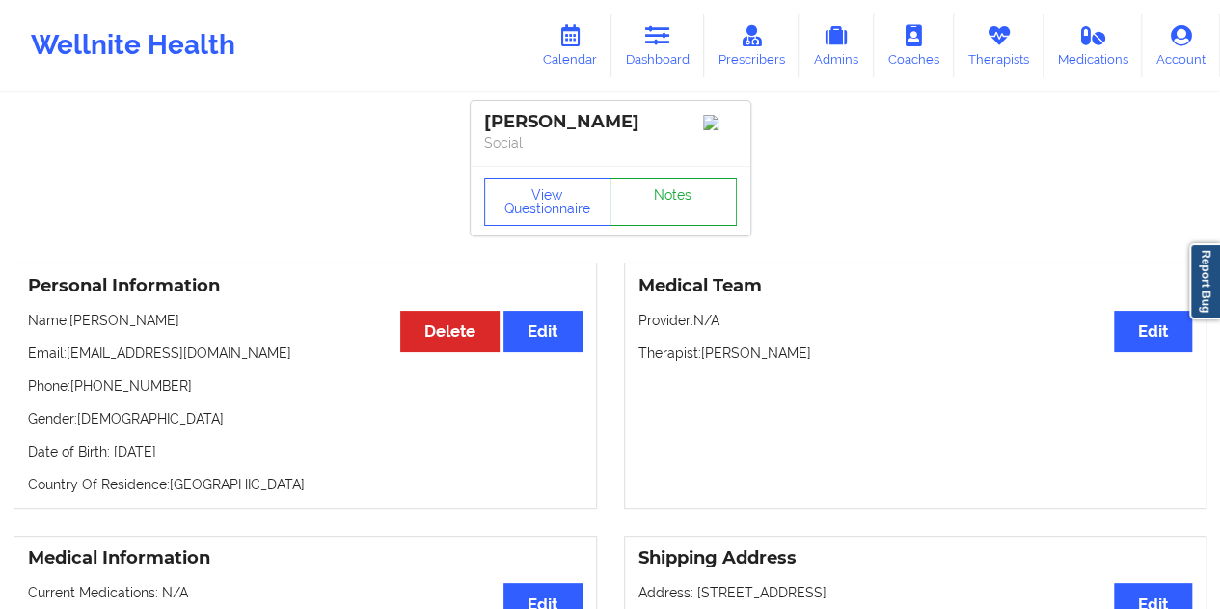
click at [667, 204] on link "Notes" at bounding box center [673, 201] width 127 height 48
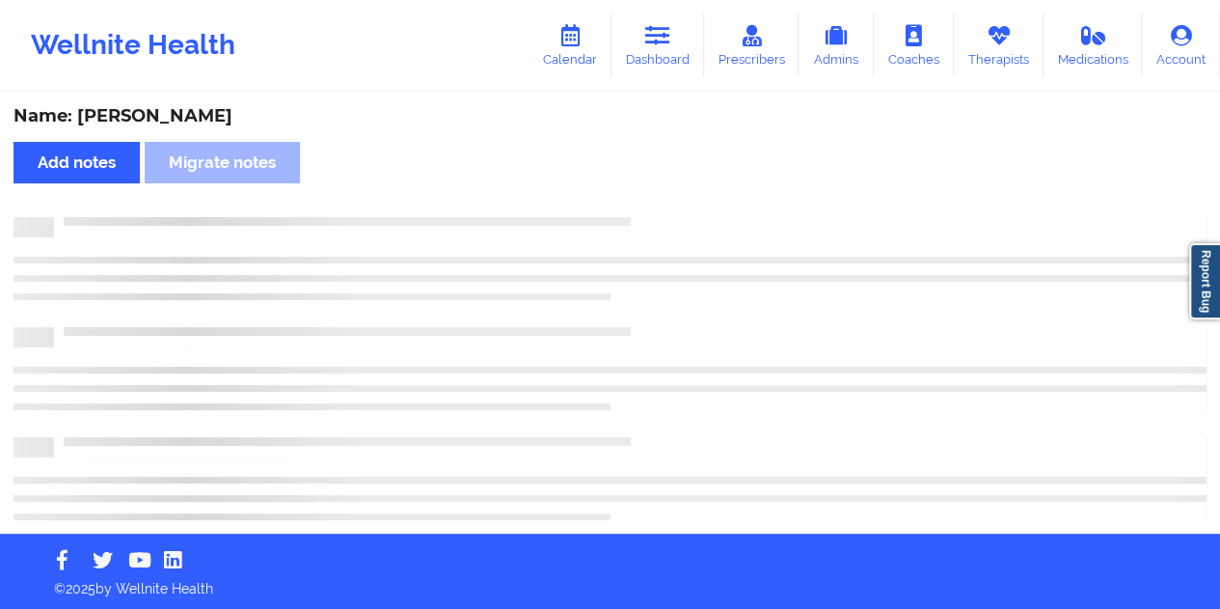
click at [177, 114] on div "Name: [PERSON_NAME]" at bounding box center [610, 116] width 1193 height 22
click at [177, 113] on div "Name: [PERSON_NAME]" at bounding box center [610, 116] width 1193 height 22
copy div "[PERSON_NAME]"
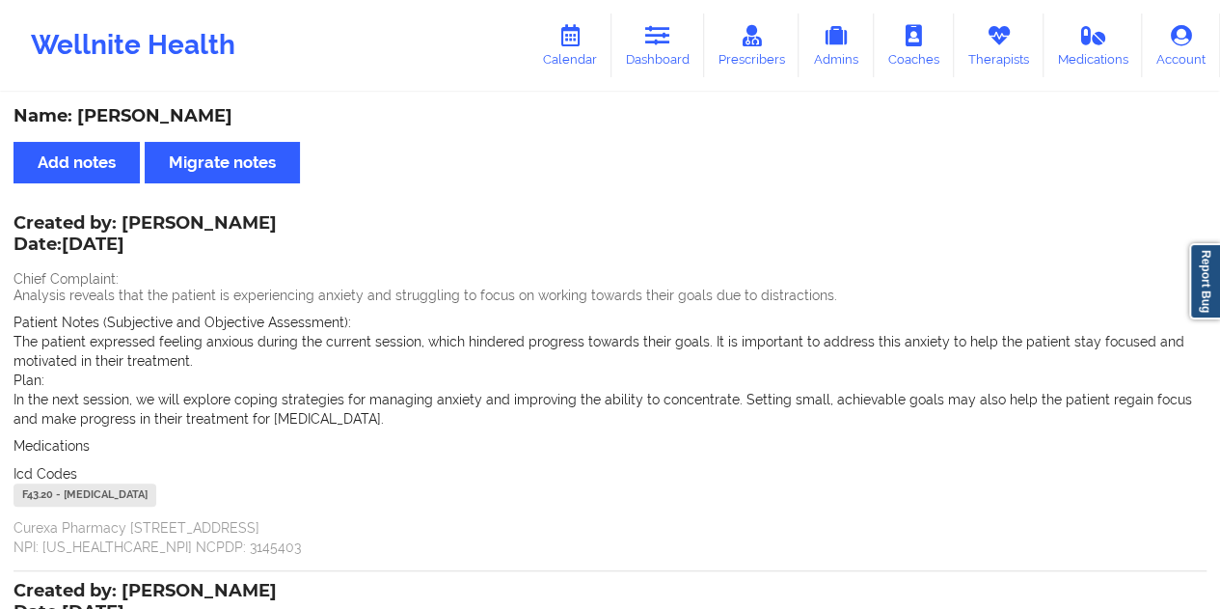
drag, startPoint x: 125, startPoint y: 224, endPoint x: 296, endPoint y: 225, distance: 170.7
click at [277, 225] on div "Created by: [PERSON_NAME] Date: [DATE]" at bounding box center [145, 235] width 263 height 44
copy div "[PERSON_NAME]"
click at [657, 43] on icon at bounding box center [657, 35] width 25 height 21
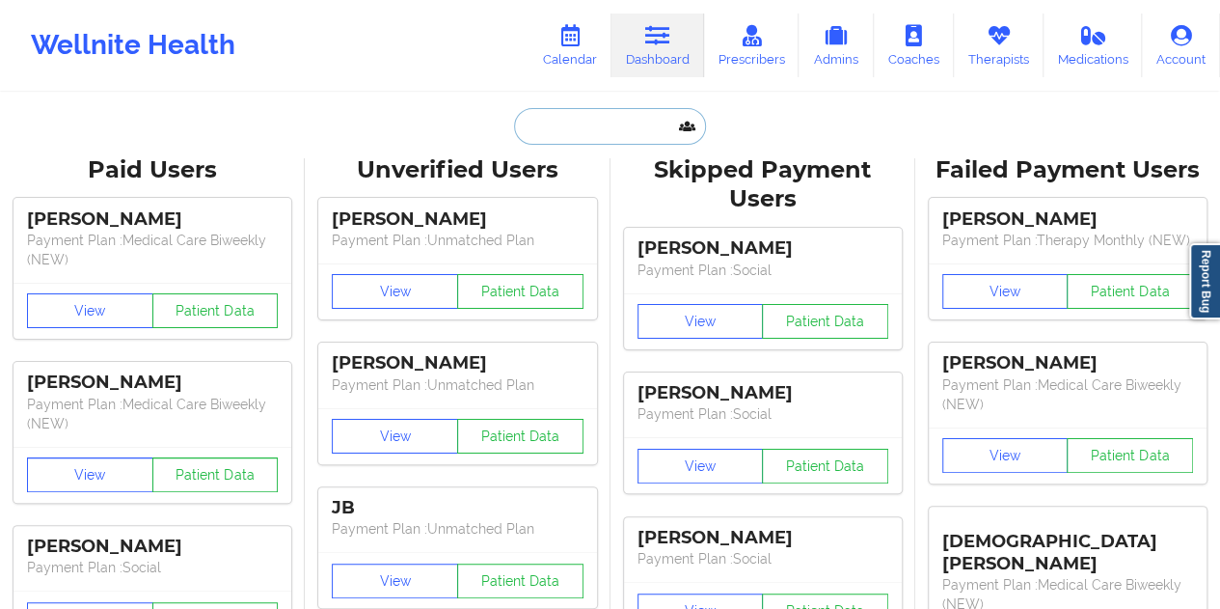
drag, startPoint x: 657, startPoint y: 43, endPoint x: 577, endPoint y: 125, distance: 114.6
click at [577, 125] on input "text" at bounding box center [609, 126] width 191 height 37
paste input "[EMAIL_ADDRESS][DOMAIN_NAME]"
type input "[EMAIL_ADDRESS][DOMAIN_NAME]"
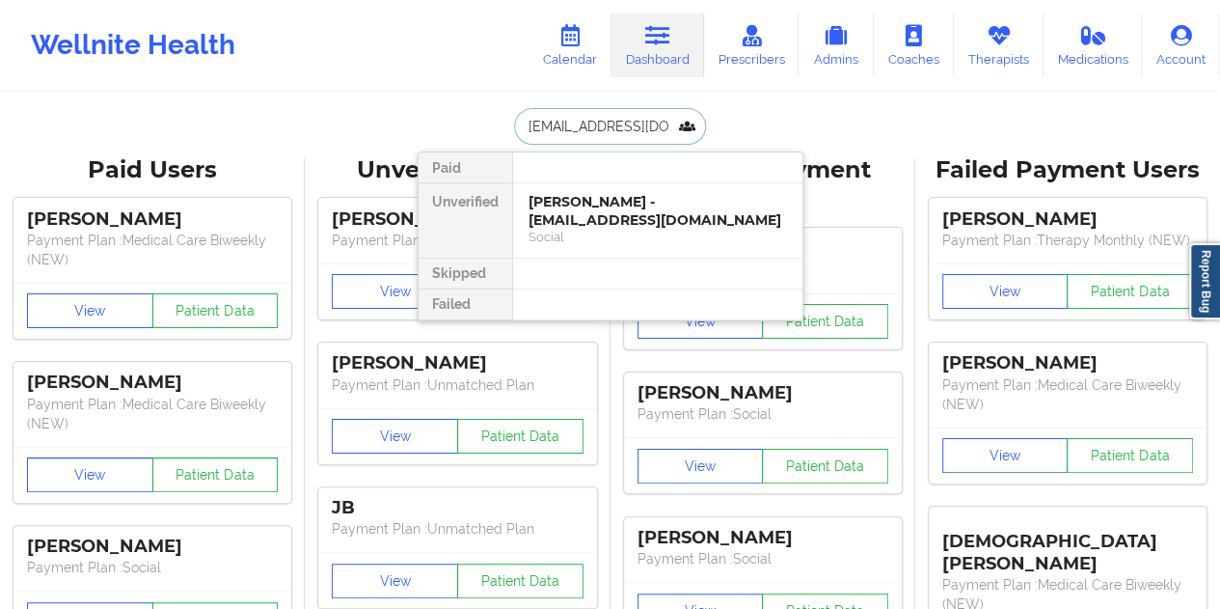
scroll to position [0, 24]
click at [641, 222] on div "[PERSON_NAME] - [EMAIL_ADDRESS][DOMAIN_NAME]" at bounding box center [658, 211] width 259 height 36
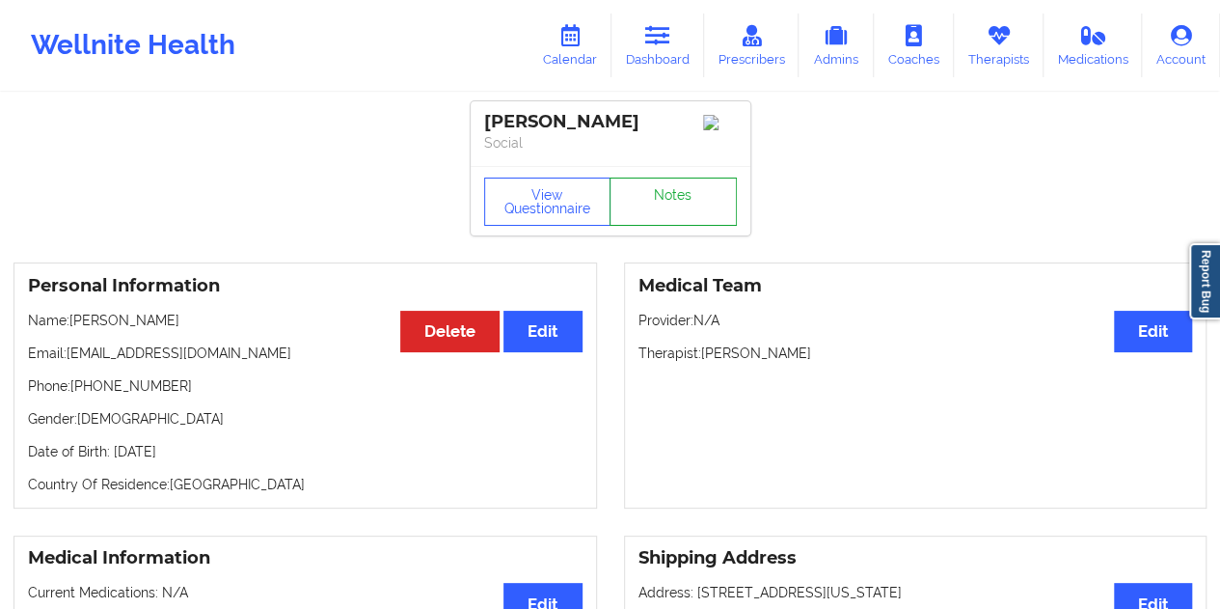
click at [683, 211] on link "Notes" at bounding box center [673, 201] width 127 height 48
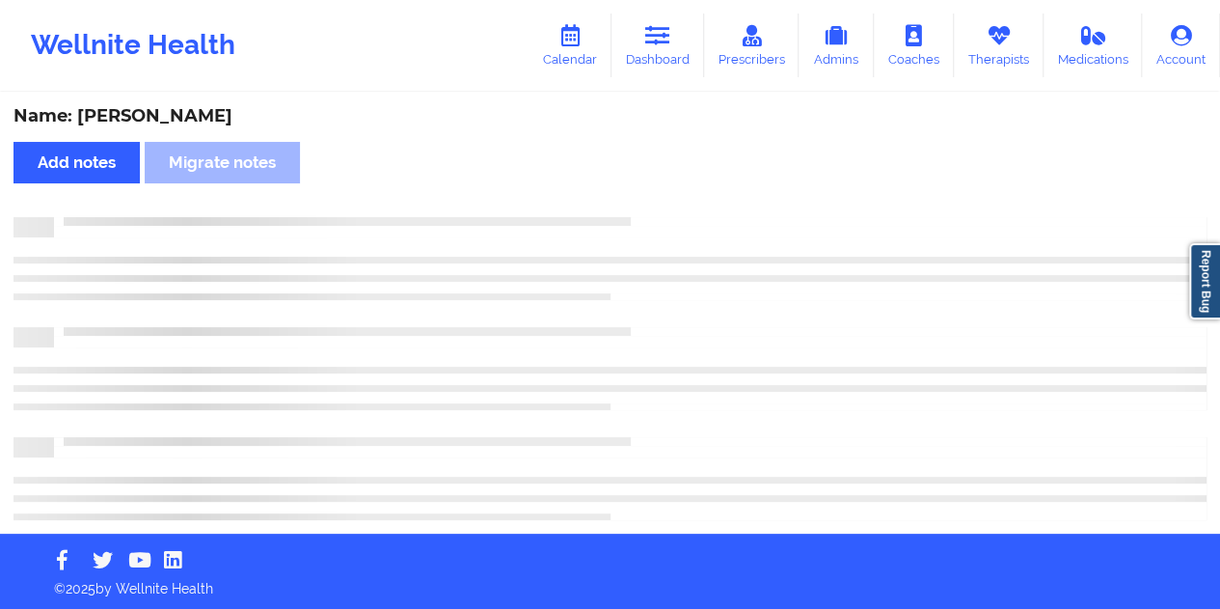
click at [159, 117] on div "Name: [PERSON_NAME]" at bounding box center [610, 116] width 1193 height 22
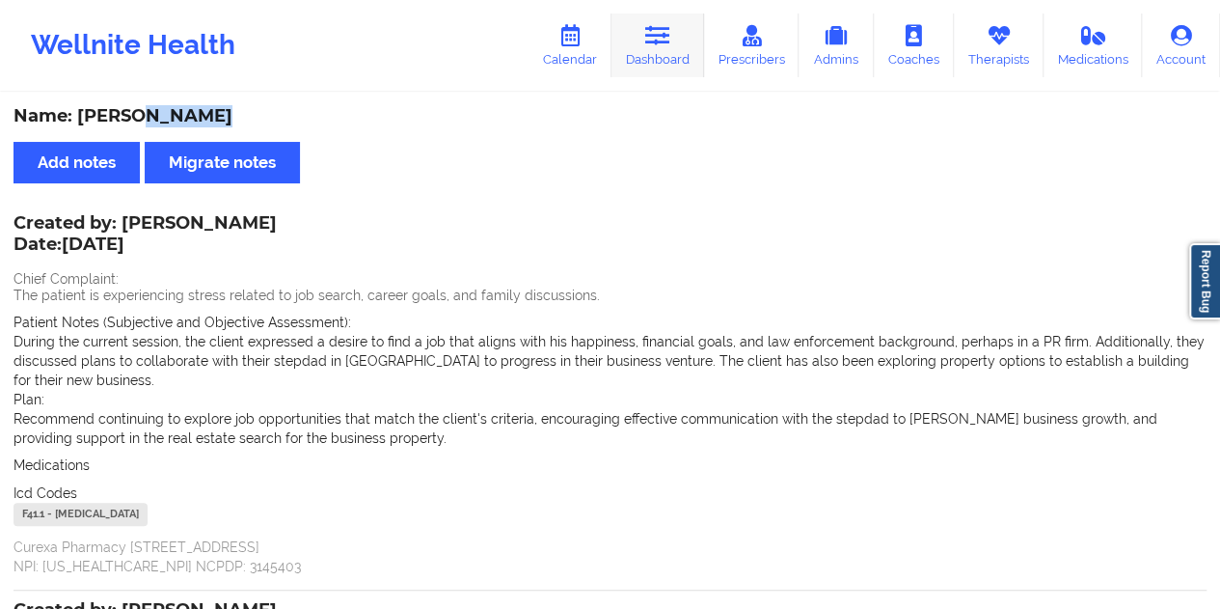
click at [666, 59] on link "Dashboard" at bounding box center [658, 46] width 93 height 64
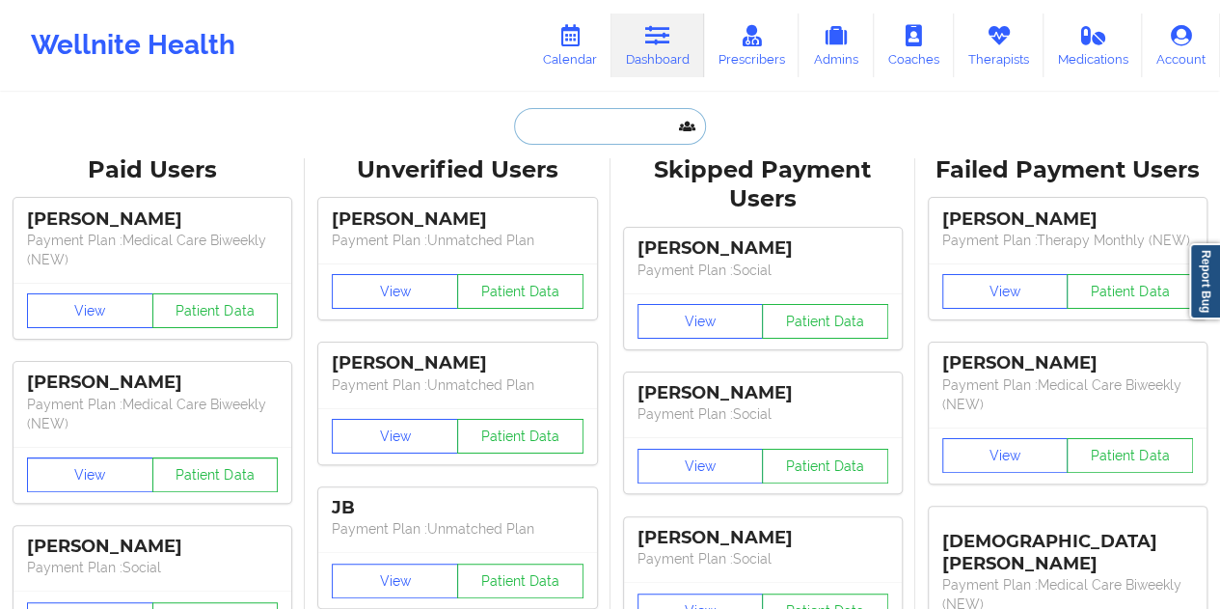
click at [617, 117] on input "text" at bounding box center [609, 126] width 191 height 37
paste input "[EMAIL_ADDRESS][DOMAIN_NAME]"
type input "[EMAIL_ADDRESS][DOMAIN_NAME]"
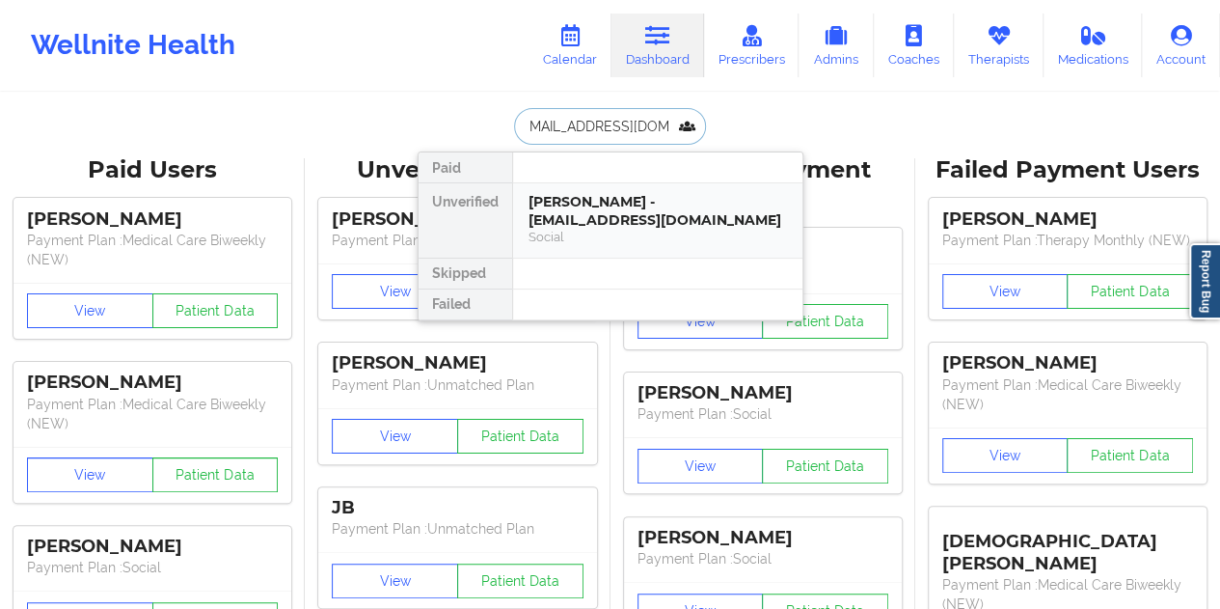
click at [603, 202] on div "[PERSON_NAME] - [EMAIL_ADDRESS][DOMAIN_NAME]" at bounding box center [658, 211] width 259 height 36
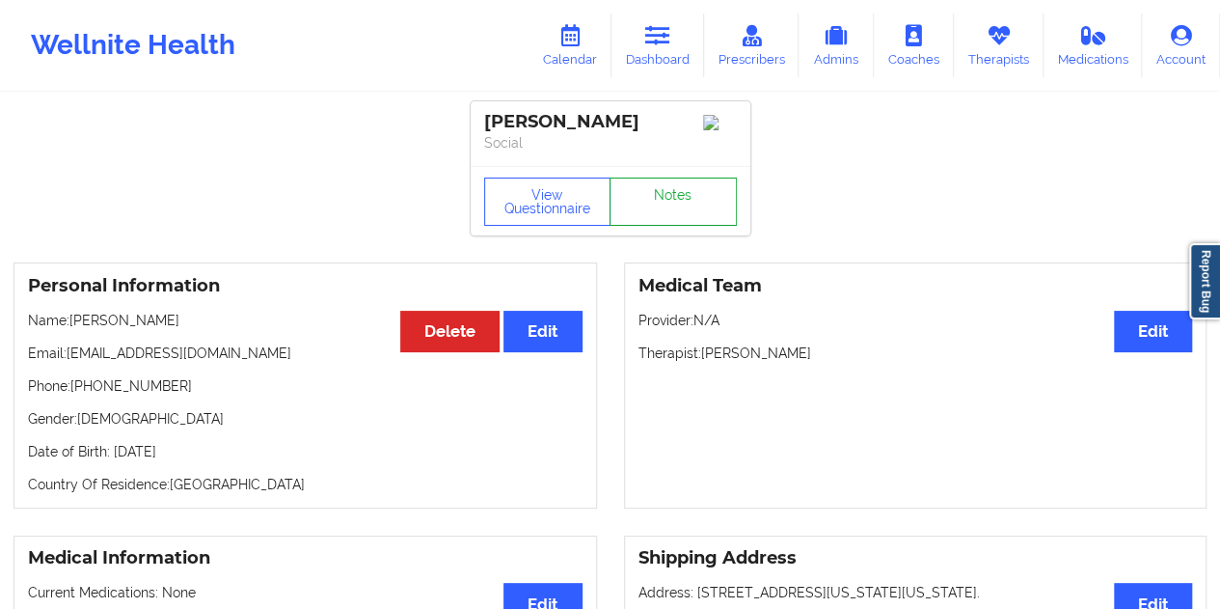
click at [661, 205] on link "Notes" at bounding box center [673, 201] width 127 height 48
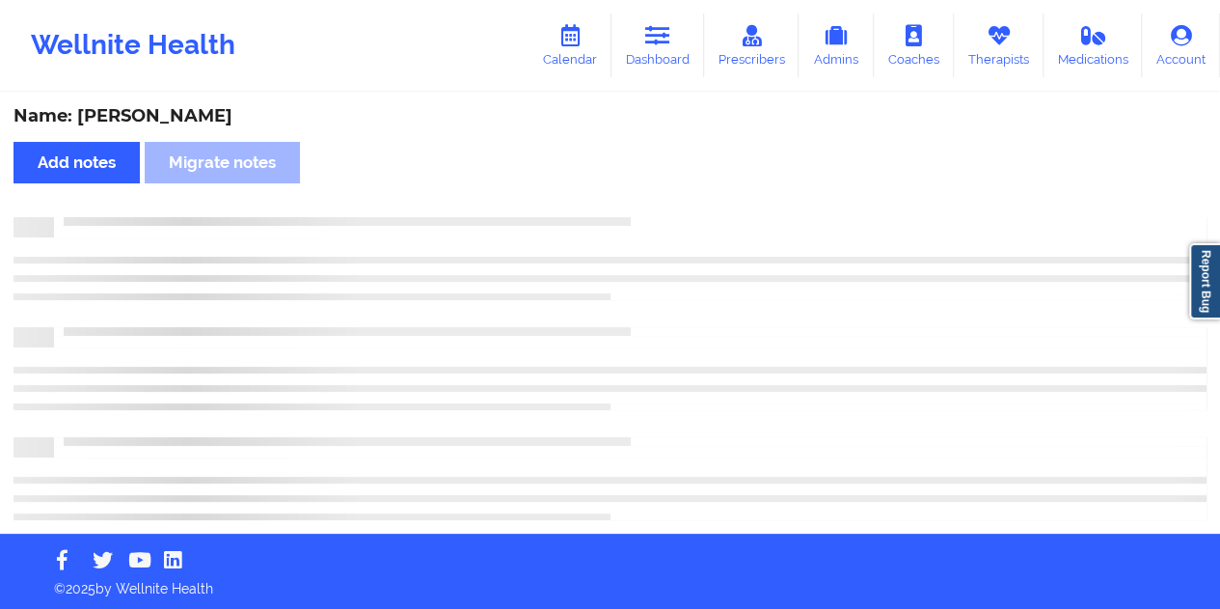
click at [177, 113] on div "Name: [PERSON_NAME]" at bounding box center [610, 116] width 1193 height 22
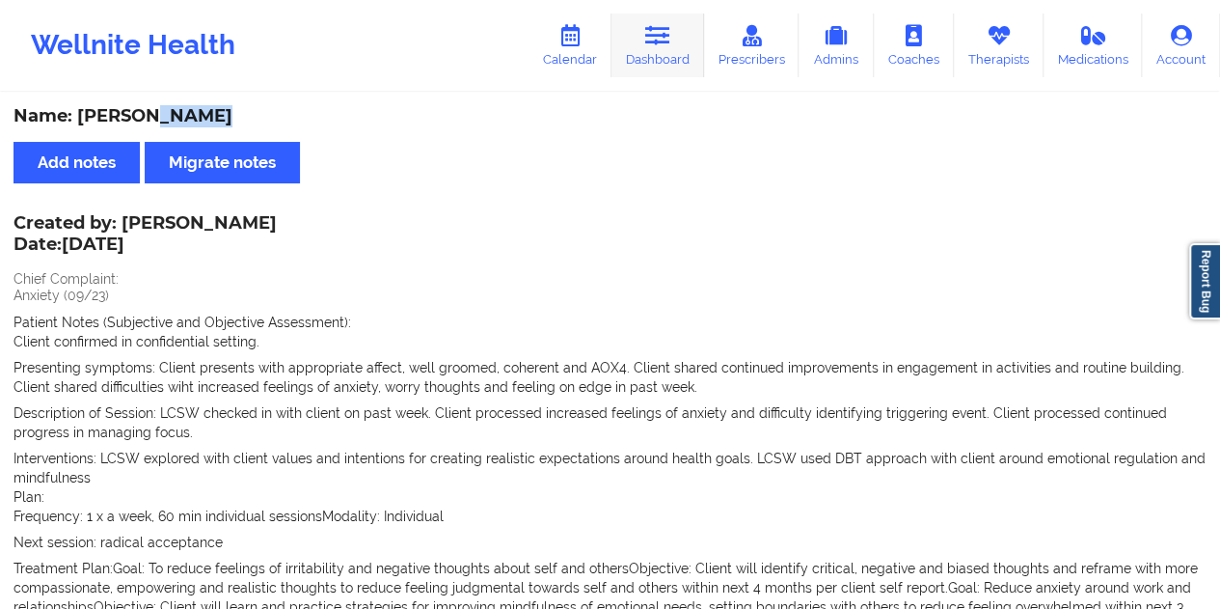
click at [689, 61] on link "Dashboard" at bounding box center [658, 46] width 93 height 64
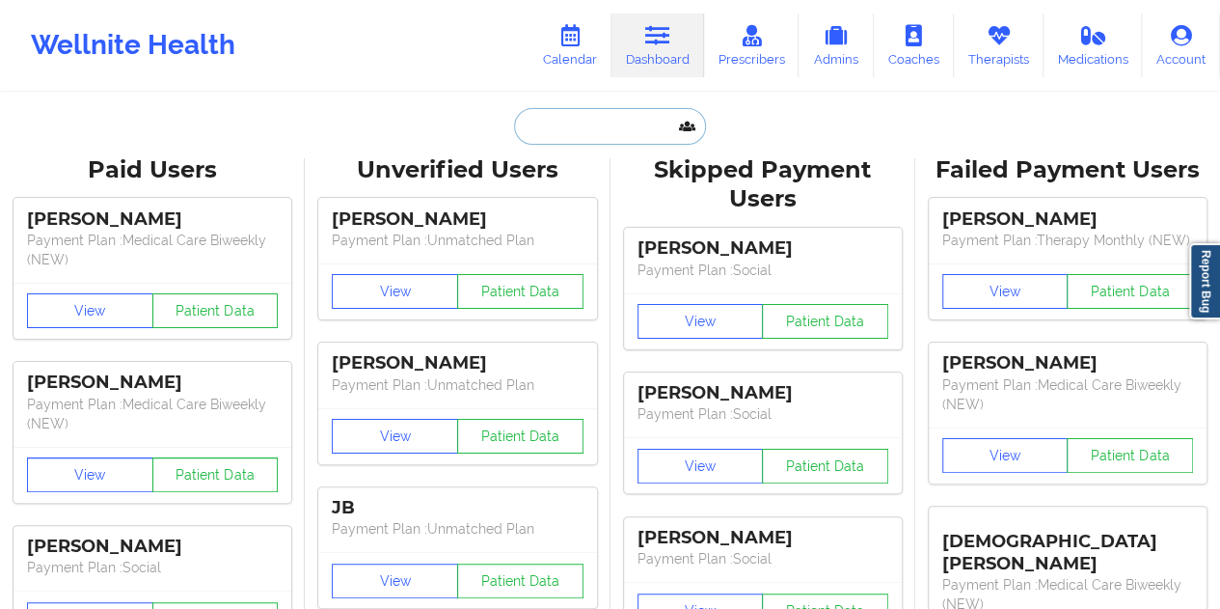
click at [607, 141] on input "text" at bounding box center [609, 126] width 191 height 37
paste input "[EMAIL_ADDRESS][DOMAIN_NAME]"
type input "[EMAIL_ADDRESS][DOMAIN_NAME]"
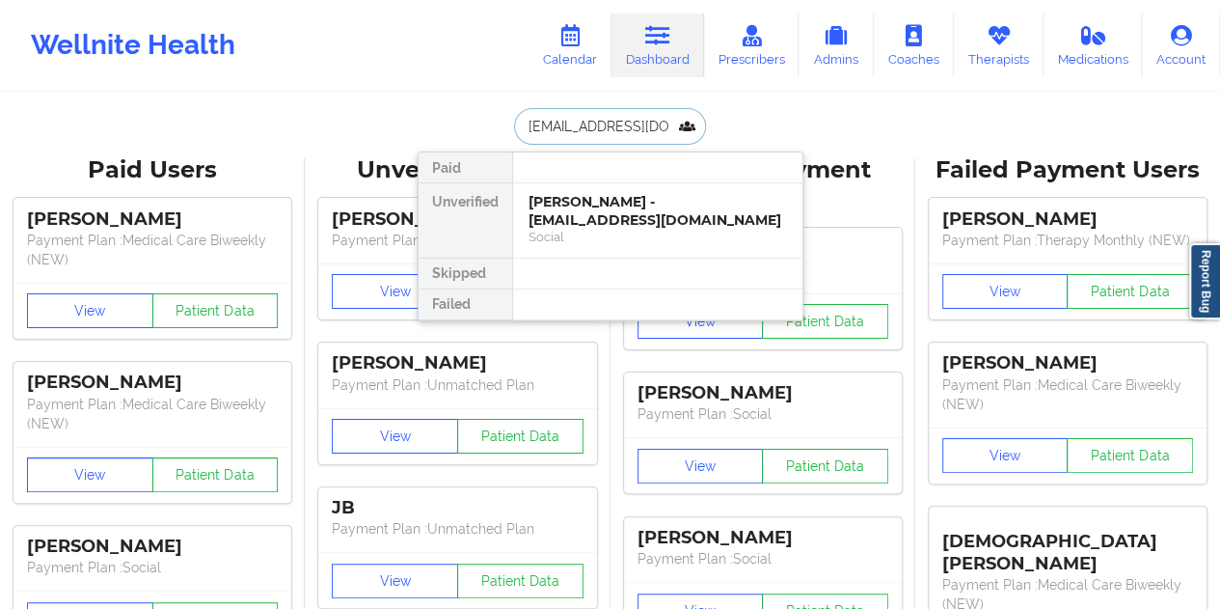
click at [658, 204] on div "[PERSON_NAME] - [EMAIL_ADDRESS][DOMAIN_NAME]" at bounding box center [658, 211] width 259 height 36
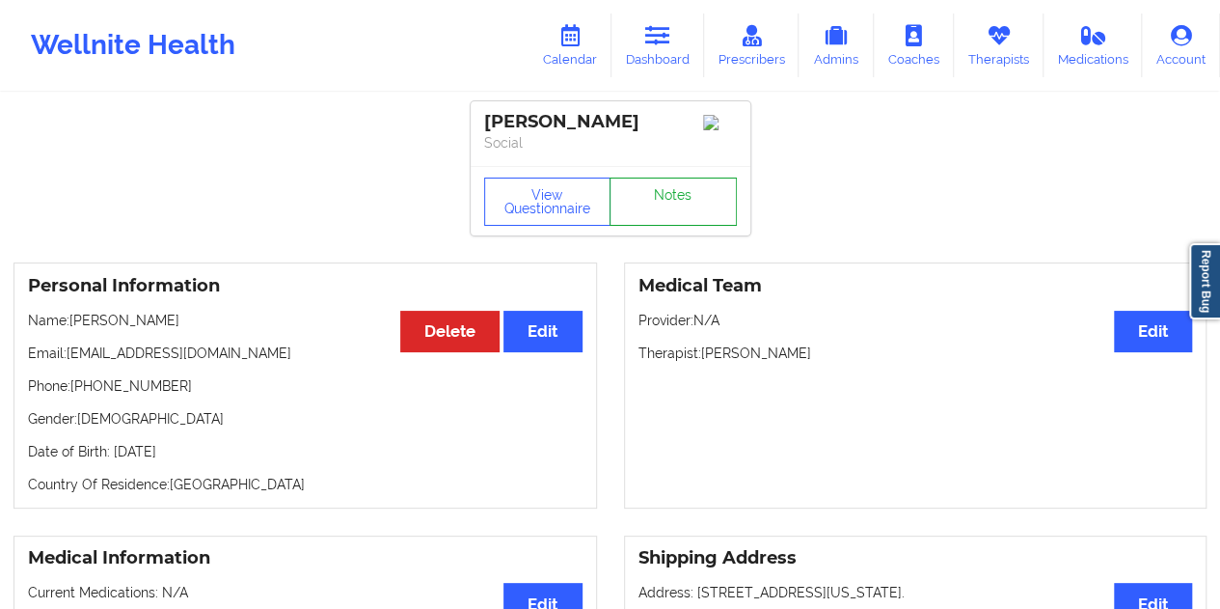
click at [662, 185] on link "Notes" at bounding box center [673, 201] width 127 height 48
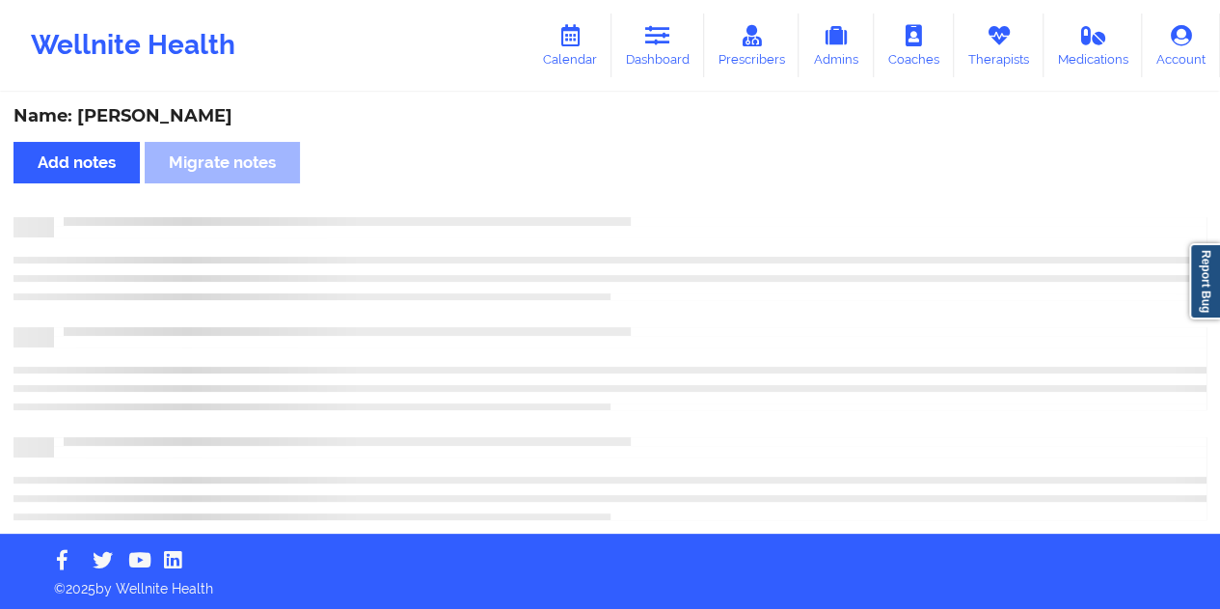
click at [174, 118] on div "Name: [PERSON_NAME]" at bounding box center [610, 116] width 1193 height 22
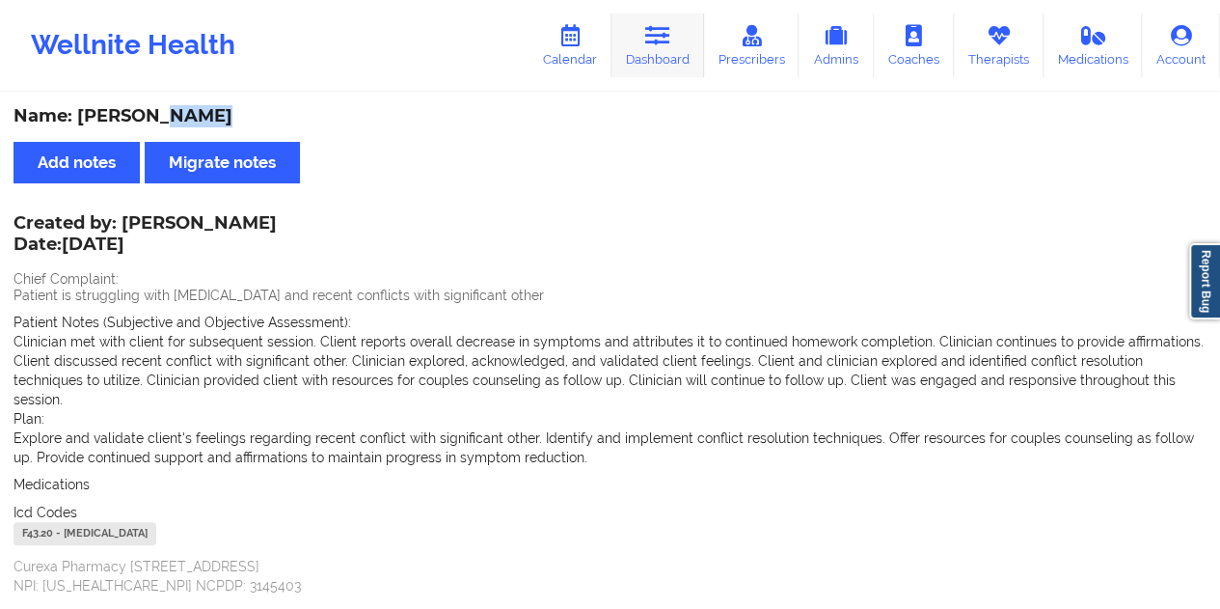
click at [671, 55] on link "Dashboard" at bounding box center [658, 46] width 93 height 64
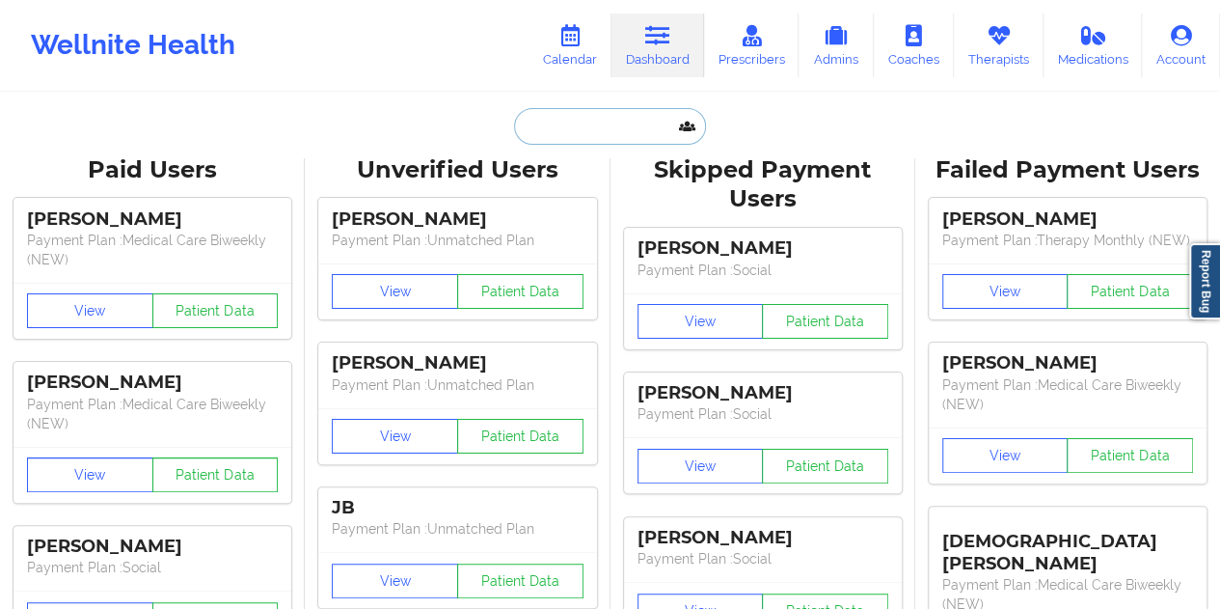
click at [638, 117] on input "text" at bounding box center [609, 126] width 191 height 37
paste input "[PERSON_NAME][EMAIL_ADDRESS][DOMAIN_NAME]"
type input "[PERSON_NAME][EMAIL_ADDRESS][DOMAIN_NAME]"
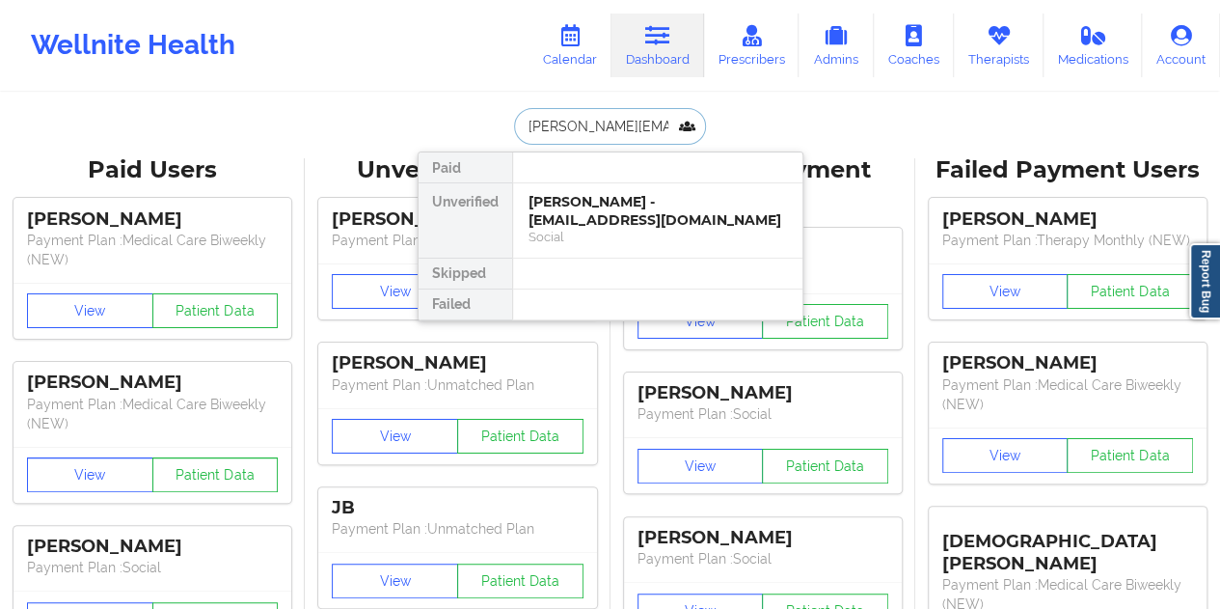
scroll to position [0, 7]
click at [637, 220] on div "[PERSON_NAME] merlo - [EMAIL_ADDRESS][DOMAIN_NAME]" at bounding box center [658, 211] width 259 height 36
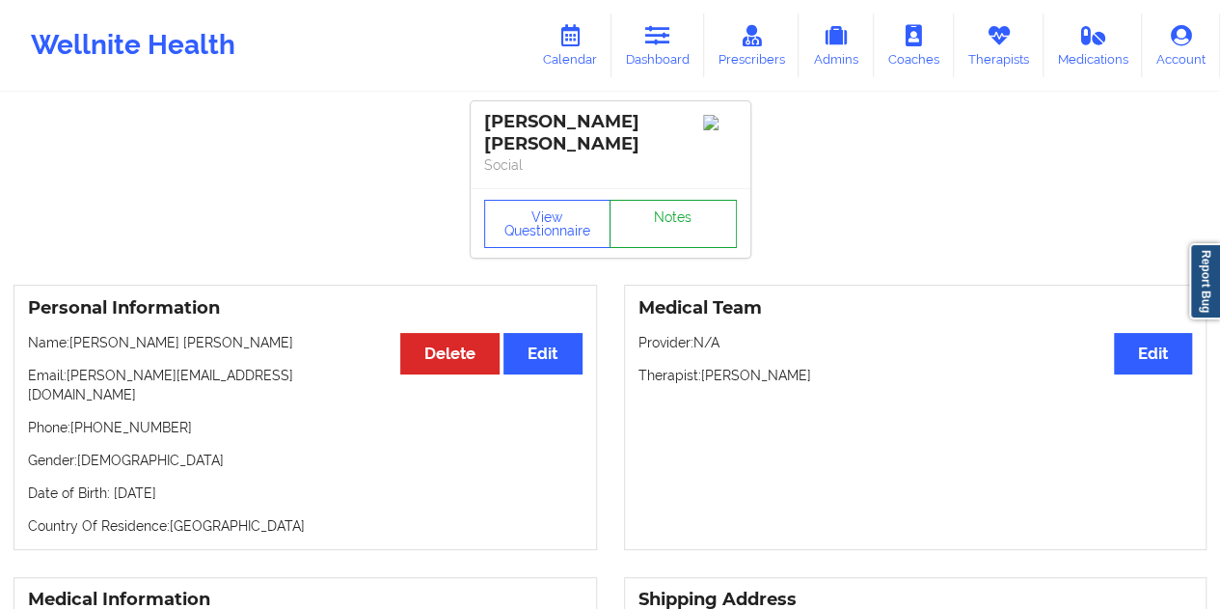
click at [650, 202] on link "Notes" at bounding box center [673, 224] width 127 height 48
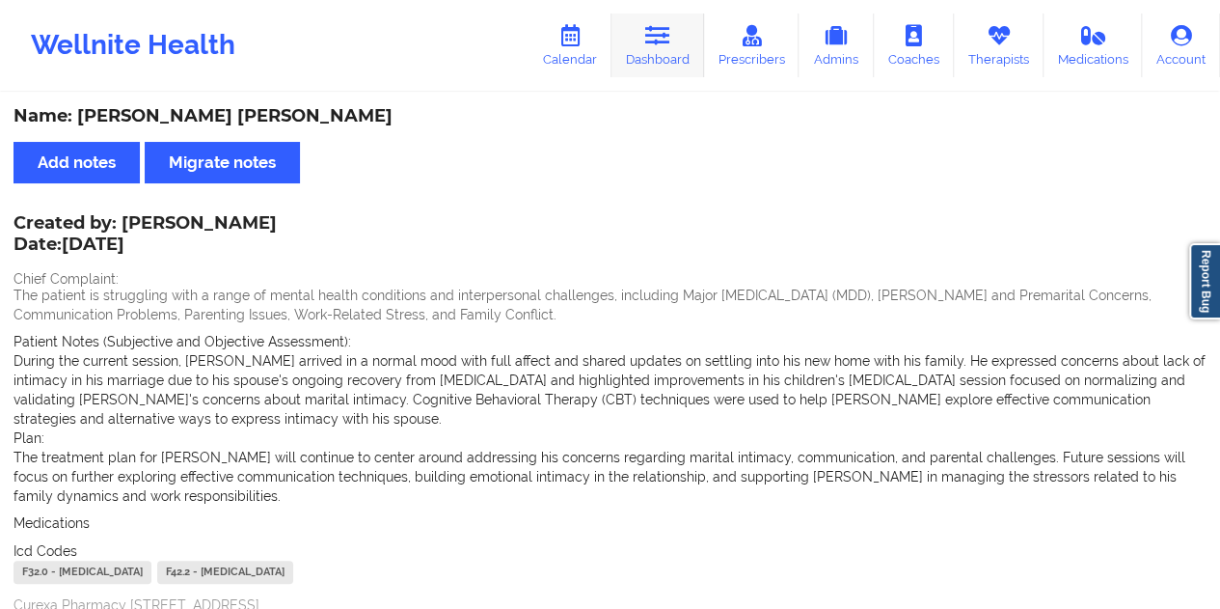
click at [675, 57] on link "Dashboard" at bounding box center [658, 46] width 93 height 64
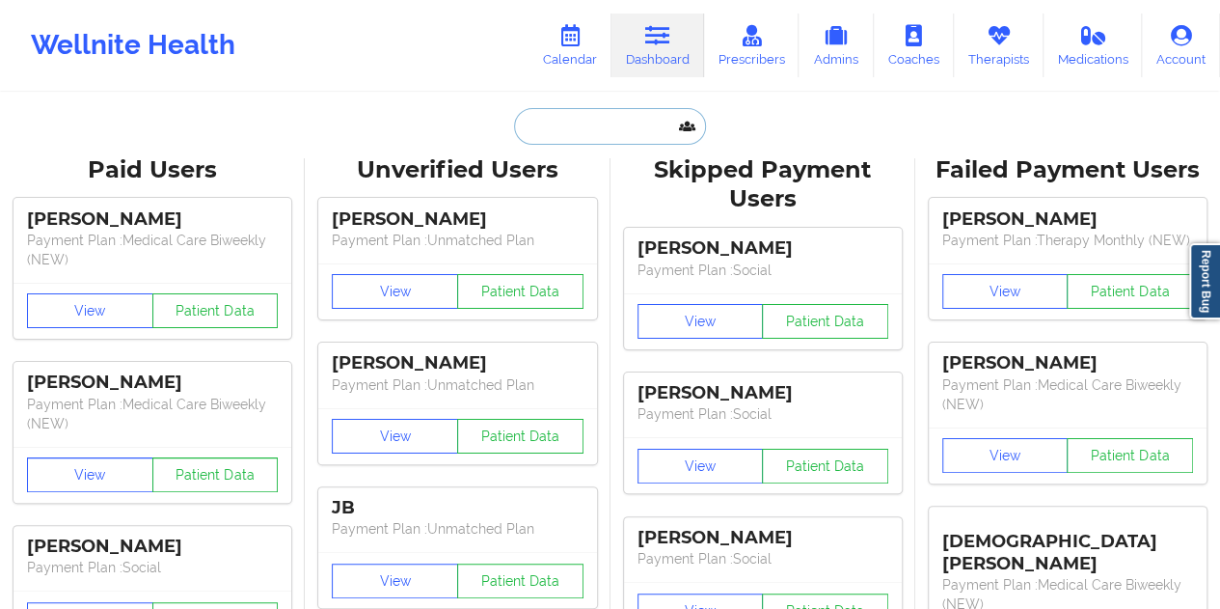
click at [585, 128] on input "text" at bounding box center [609, 126] width 191 height 37
paste input "[EMAIL_ADDRESS][DOMAIN_NAME]"
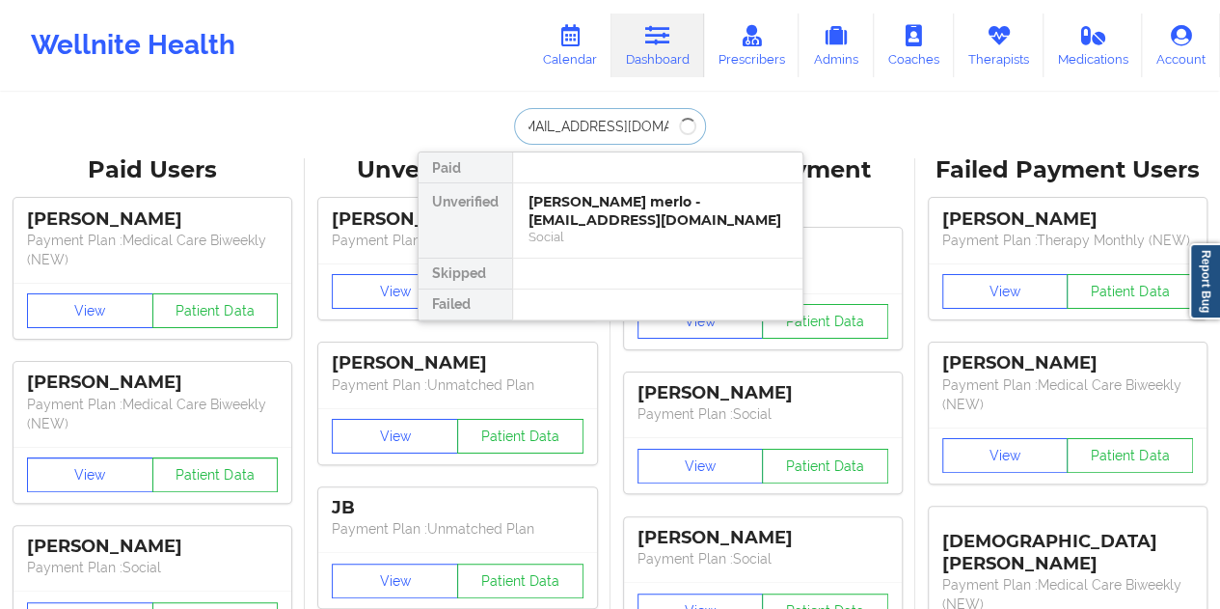
type input "[EMAIL_ADDRESS][DOMAIN_NAME]"
click at [606, 236] on div "Social" at bounding box center [658, 237] width 259 height 16
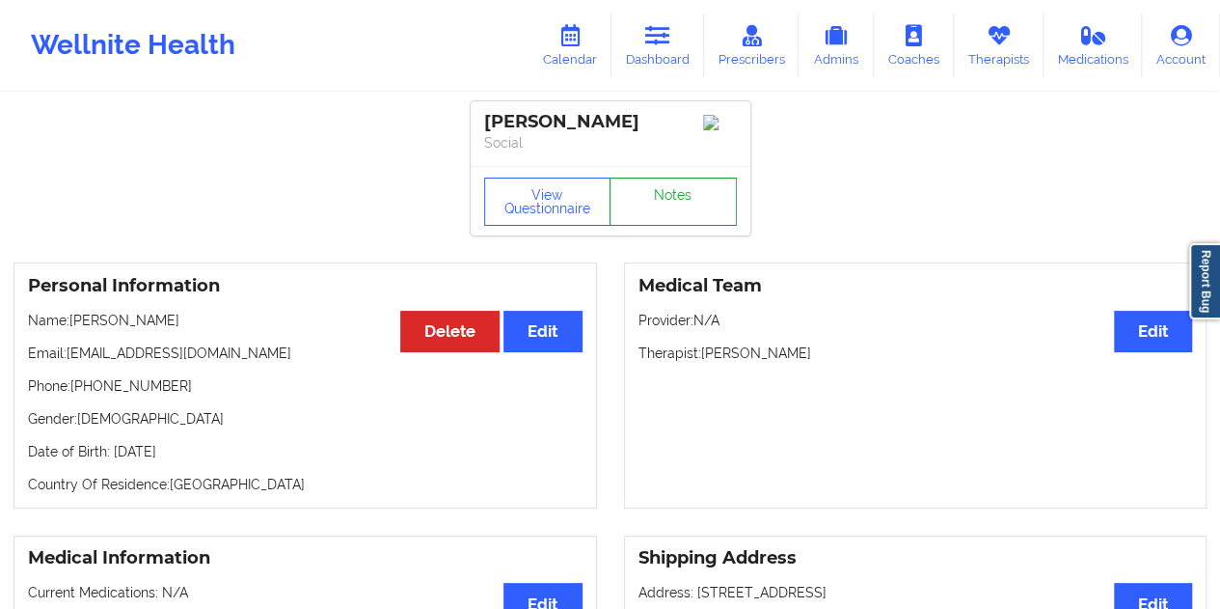
click at [654, 211] on link "Notes" at bounding box center [673, 201] width 127 height 48
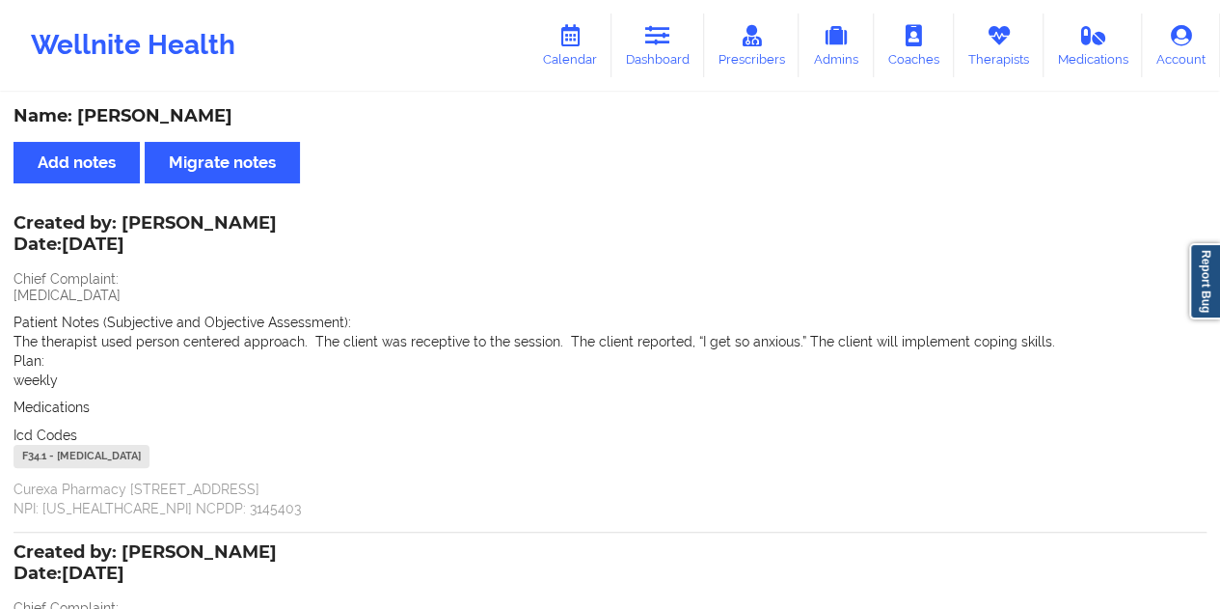
click at [160, 123] on div "Name: [PERSON_NAME]" at bounding box center [610, 116] width 1193 height 22
drag, startPoint x: 123, startPoint y: 220, endPoint x: 291, endPoint y: 225, distance: 168.9
click at [277, 225] on div "Created by: [PERSON_NAME] Date: [DATE]" at bounding box center [145, 235] width 263 height 44
click at [679, 37] on link "Dashboard" at bounding box center [658, 46] width 93 height 64
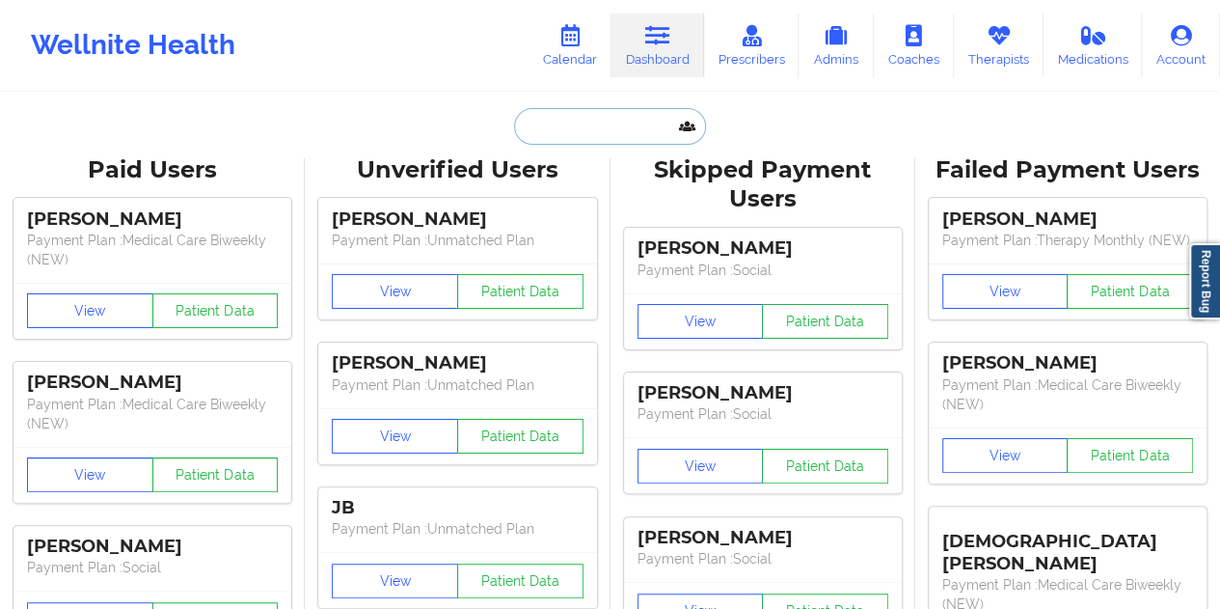
click at [600, 126] on input "text" at bounding box center [609, 126] width 191 height 37
paste input "[EMAIL_ADDRESS][DOMAIN_NAME]"
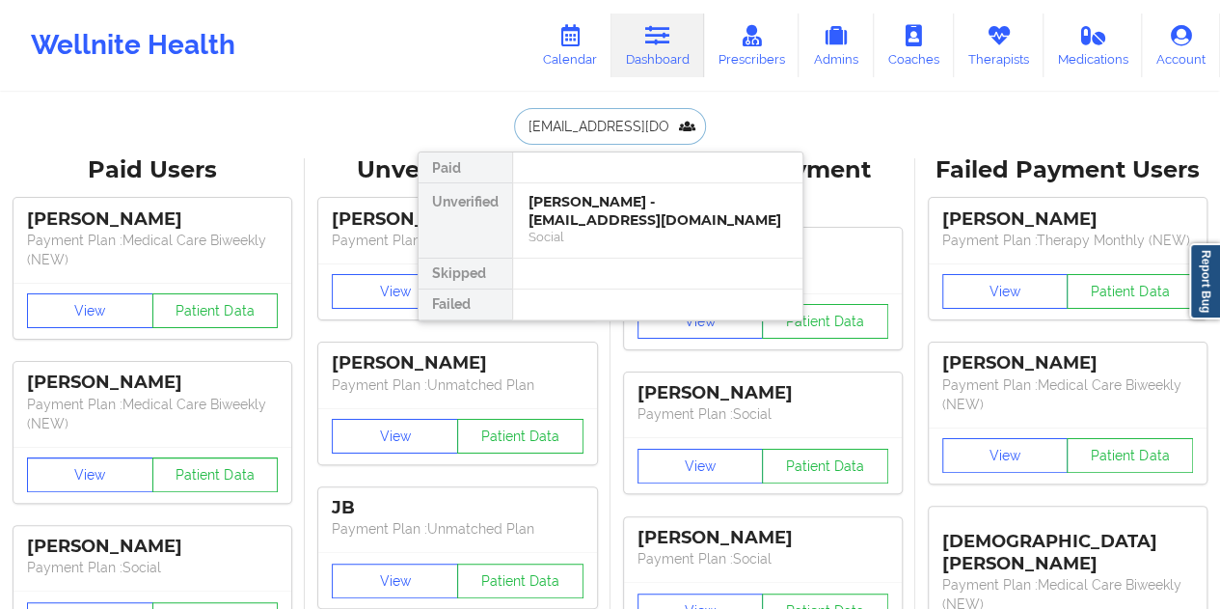
scroll to position [0, 24]
type input "[EMAIL_ADDRESS][DOMAIN_NAME]"
click at [612, 217] on div "[PERSON_NAME] - [PERSON_NAME][EMAIL_ADDRESS][DOMAIN_NAME]" at bounding box center [658, 211] width 259 height 36
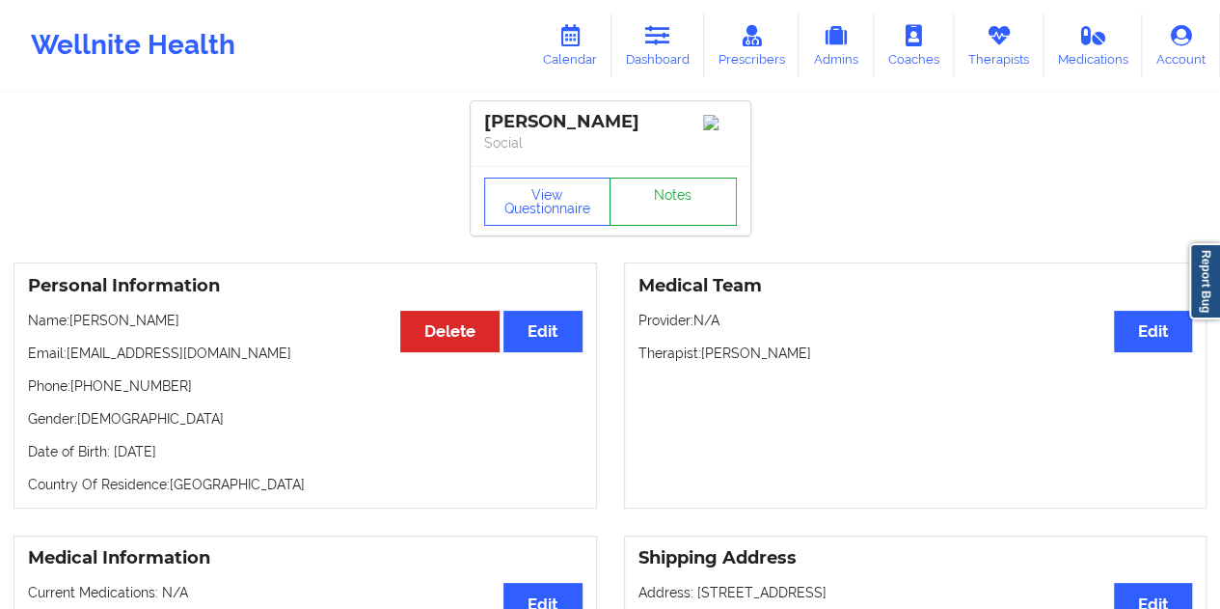
click at [637, 200] on link "Notes" at bounding box center [673, 201] width 127 height 48
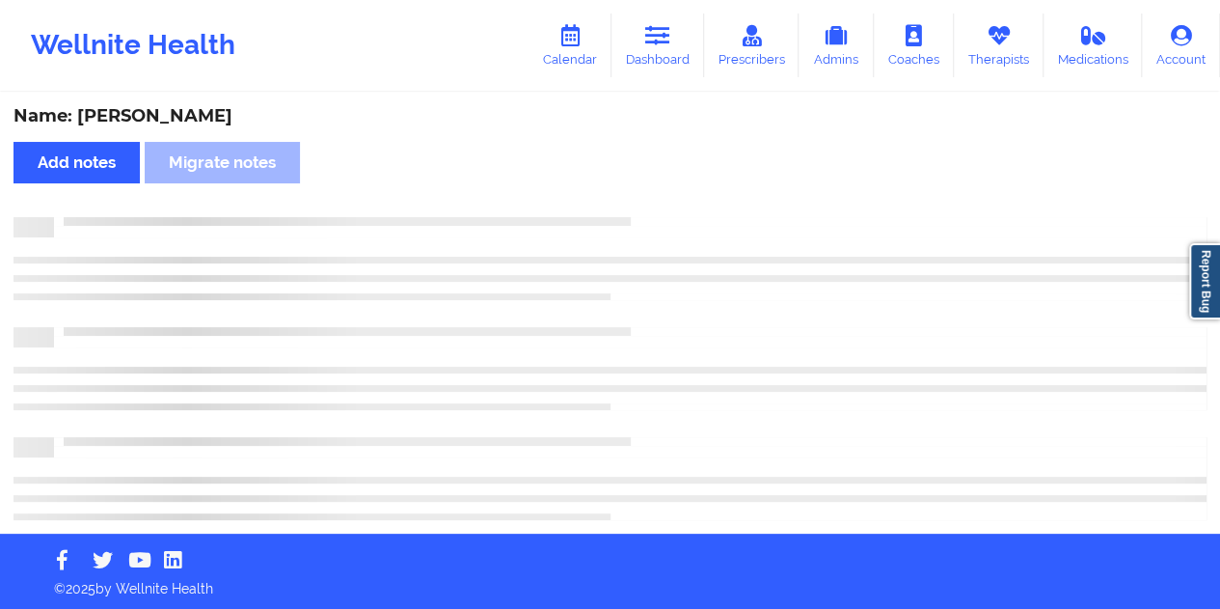
click at [200, 119] on div "Name: [PERSON_NAME]" at bounding box center [610, 116] width 1193 height 22
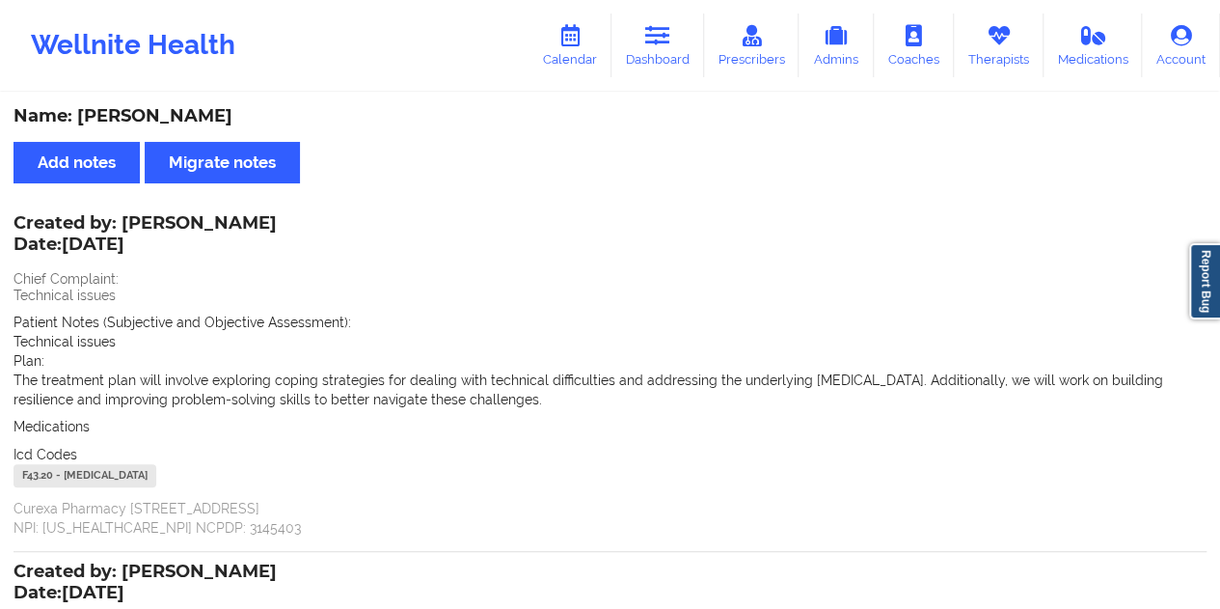
click at [666, 75] on link "Dashboard" at bounding box center [658, 46] width 93 height 64
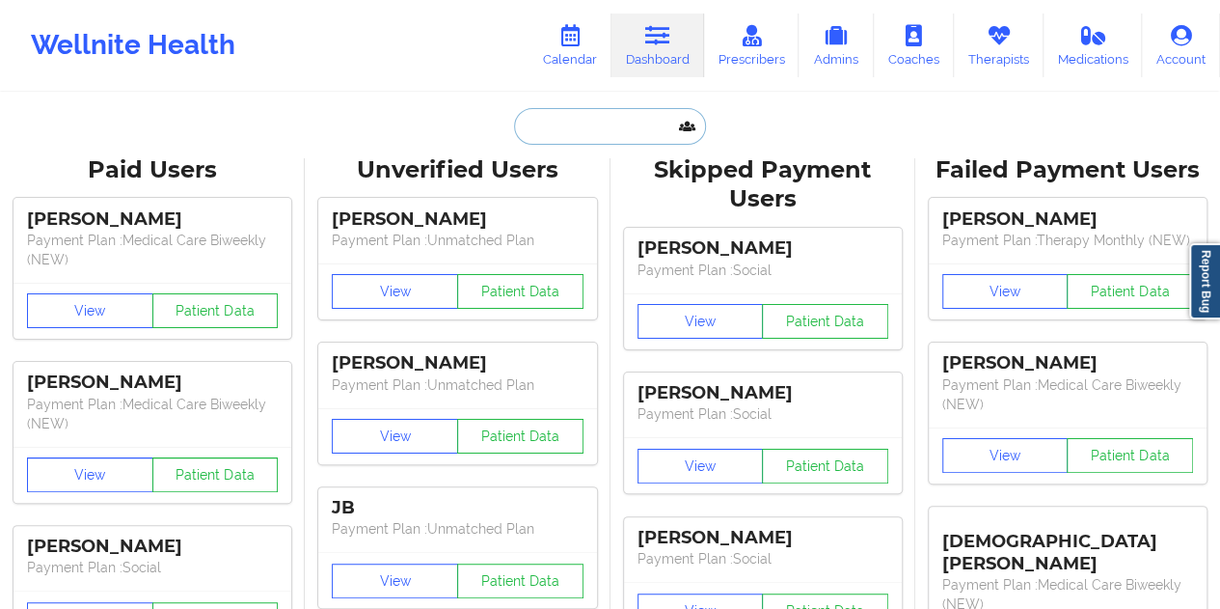
click at [558, 118] on input "text" at bounding box center [609, 126] width 191 height 37
paste input "[EMAIL_ADDRESS][DOMAIN_NAME]"
type input "[EMAIL_ADDRESS][DOMAIN_NAME]"
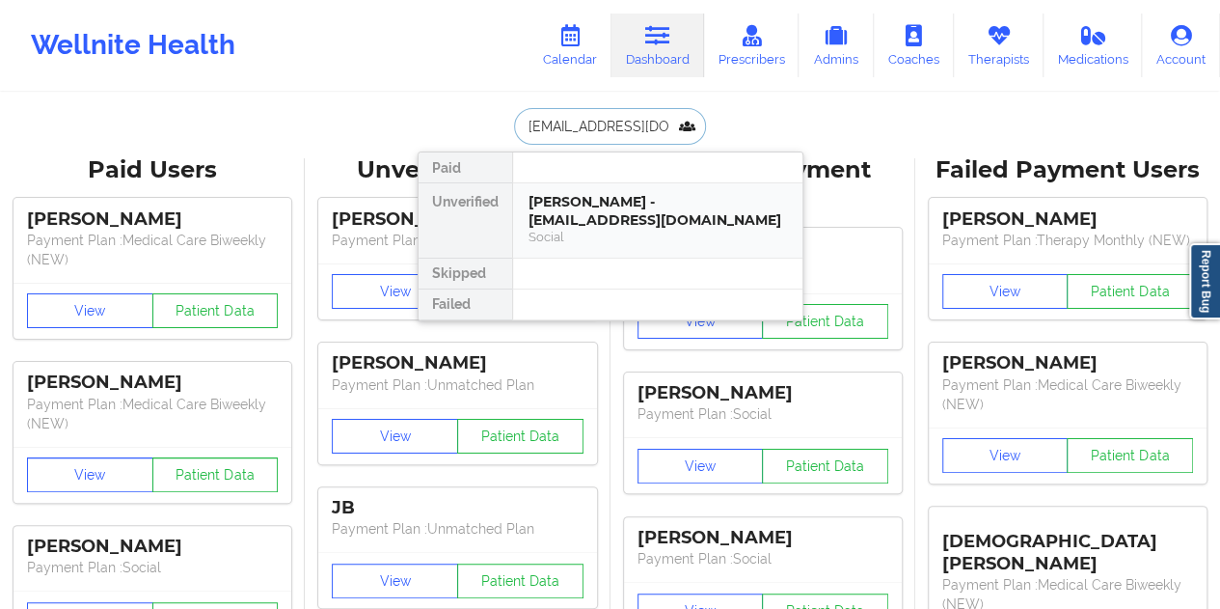
click at [617, 217] on div "[PERSON_NAME] - [EMAIL_ADDRESS][DOMAIN_NAME]" at bounding box center [658, 211] width 259 height 36
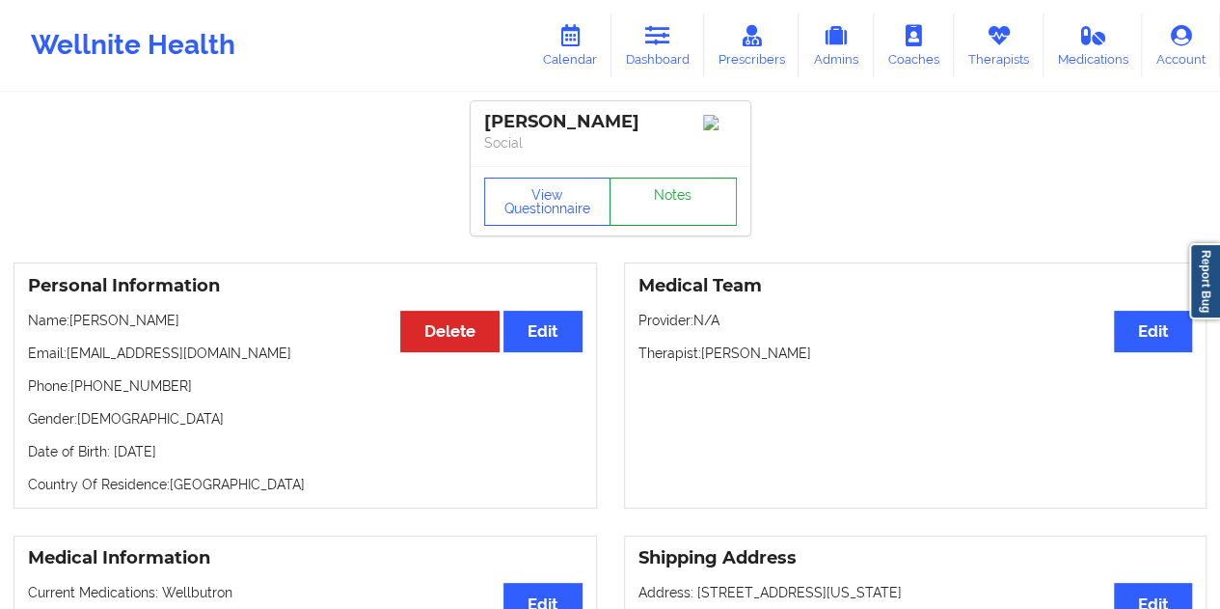
click at [694, 209] on link "Notes" at bounding box center [673, 201] width 127 height 48
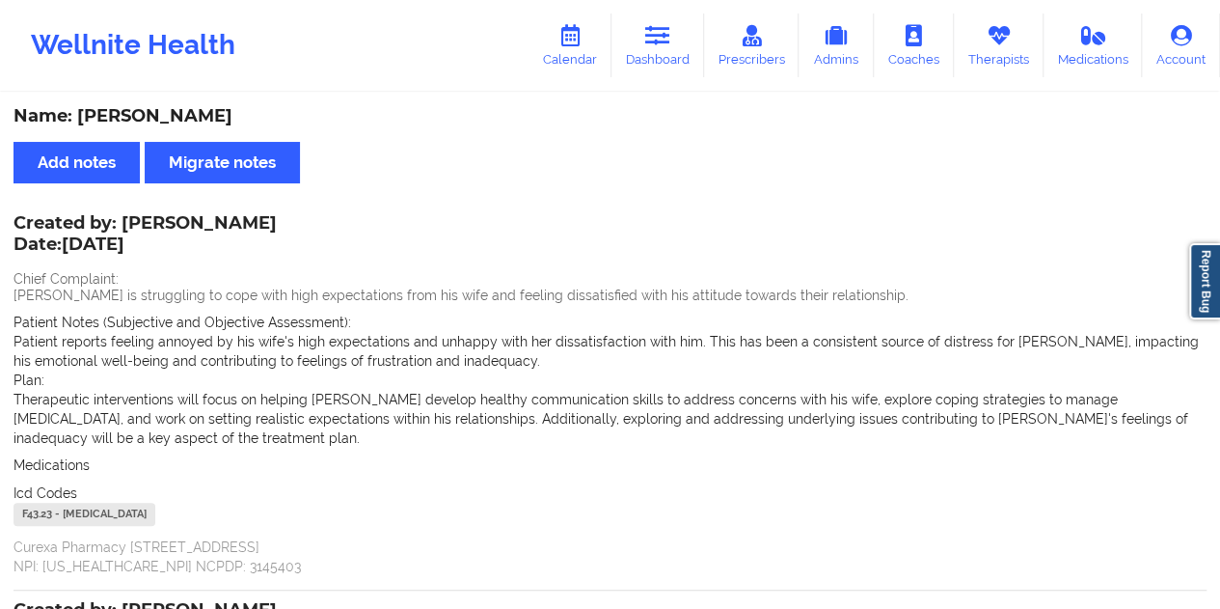
click at [237, 111] on div "Name: [PERSON_NAME]" at bounding box center [610, 116] width 1193 height 22
click at [235, 111] on div "Name: [PERSON_NAME]" at bounding box center [610, 116] width 1193 height 22
click at [683, 57] on link "Dashboard" at bounding box center [658, 46] width 93 height 64
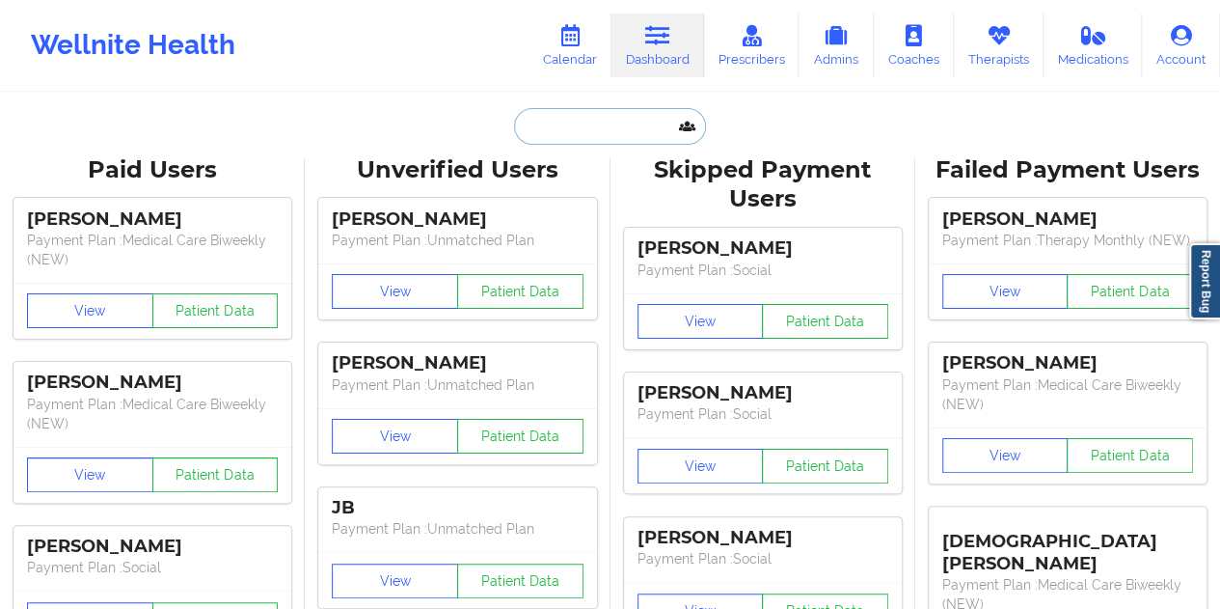
click at [566, 123] on input "text" at bounding box center [609, 126] width 191 height 37
paste input "[PERSON_NAME][EMAIL_ADDRESS][PERSON_NAME][DOMAIN_NAME]"
type input "[PERSON_NAME][EMAIL_ADDRESS][PERSON_NAME][DOMAIN_NAME]"
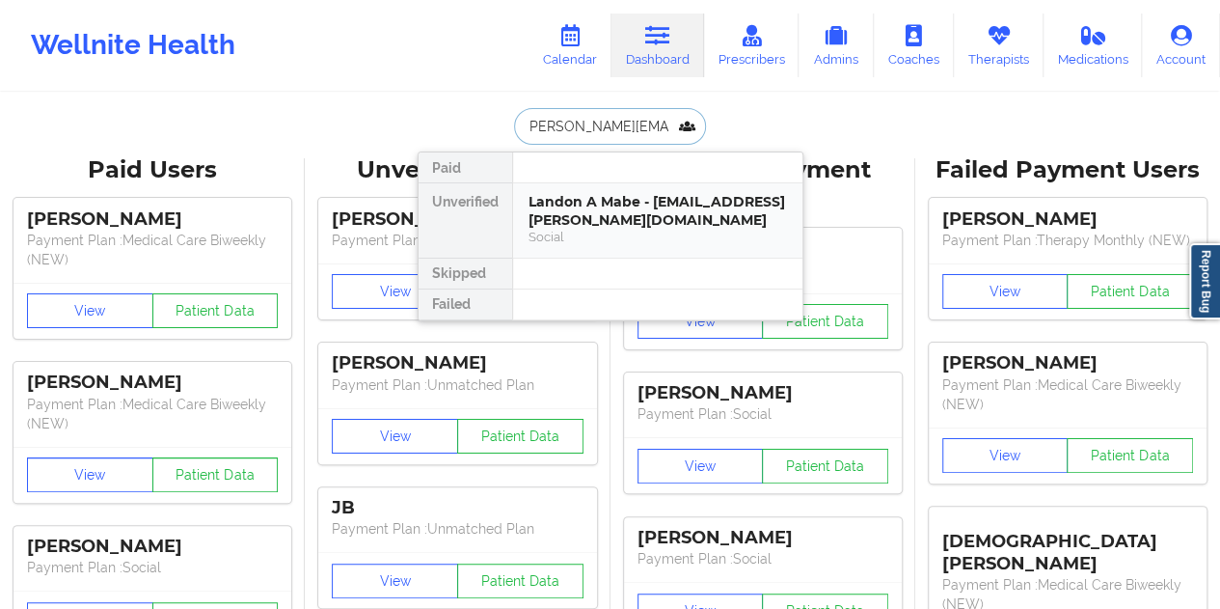
click at [615, 215] on div "Landon A Mabe - [EMAIL_ADDRESS][PERSON_NAME][DOMAIN_NAME]" at bounding box center [658, 211] width 259 height 36
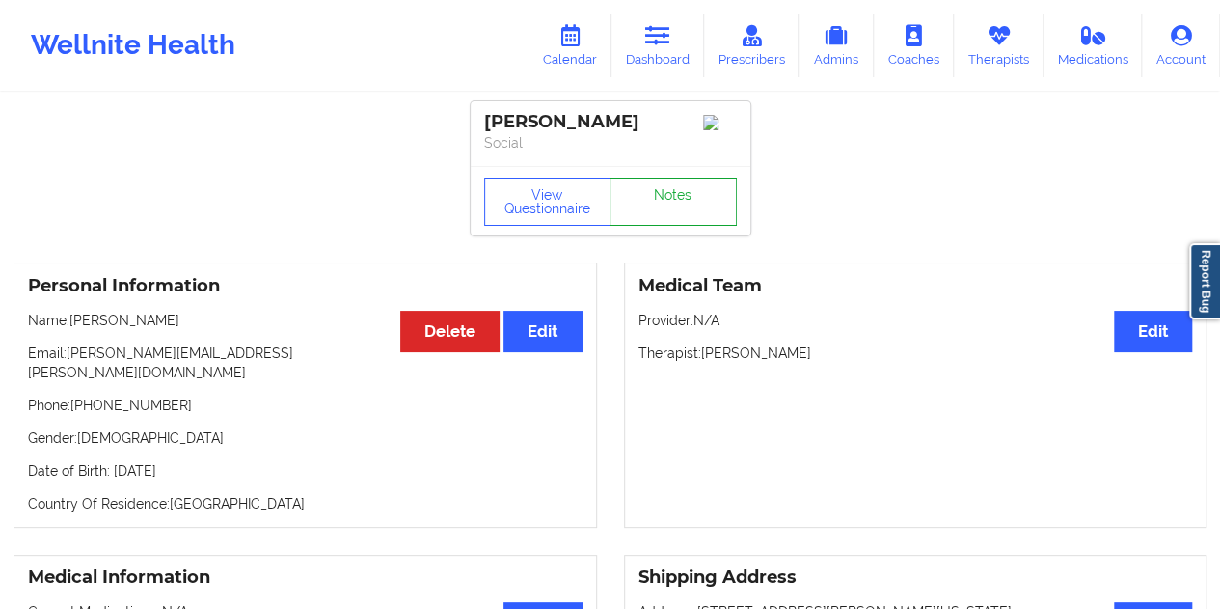
click at [696, 219] on link "Notes" at bounding box center [673, 201] width 127 height 48
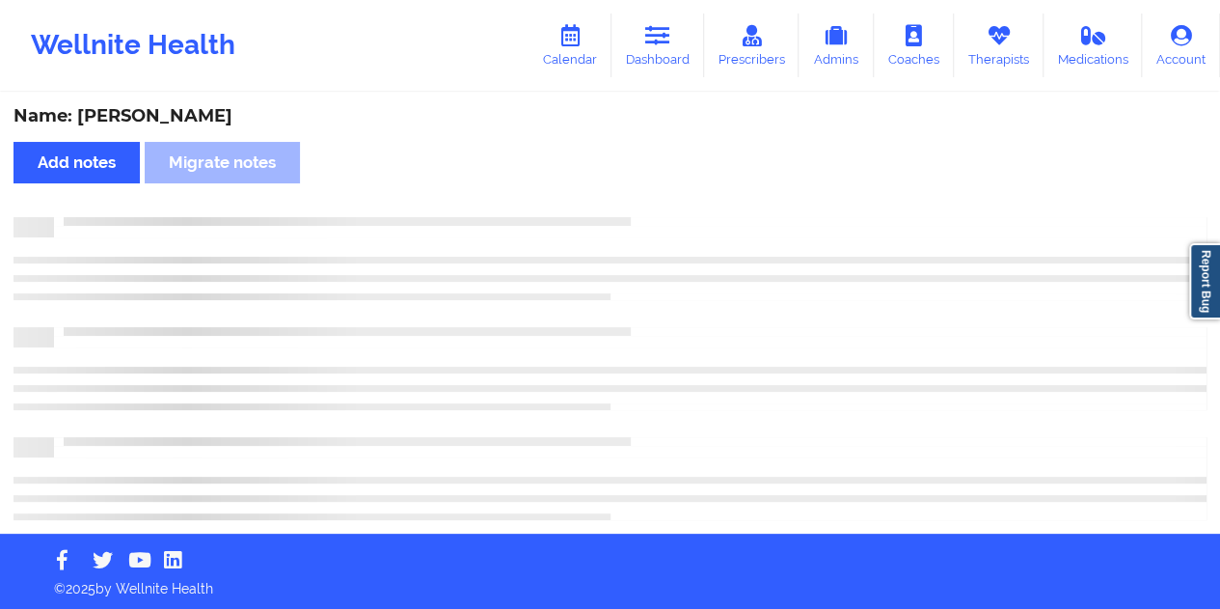
click at [199, 109] on div "Name: [PERSON_NAME]" at bounding box center [610, 116] width 1193 height 22
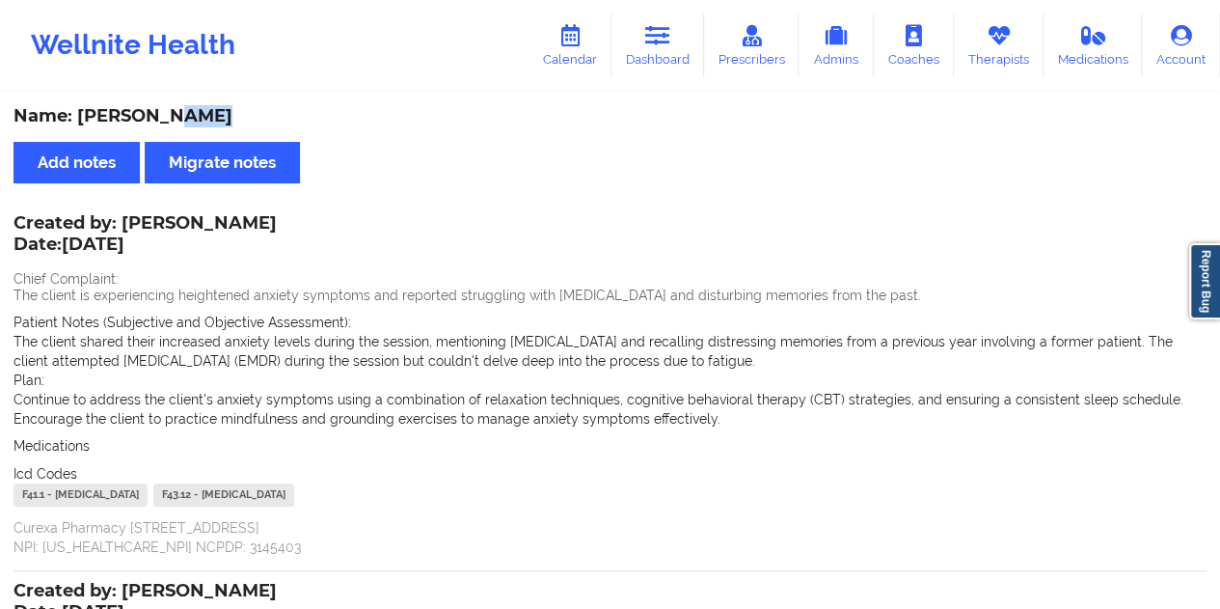
click at [654, 40] on icon at bounding box center [657, 35] width 25 height 21
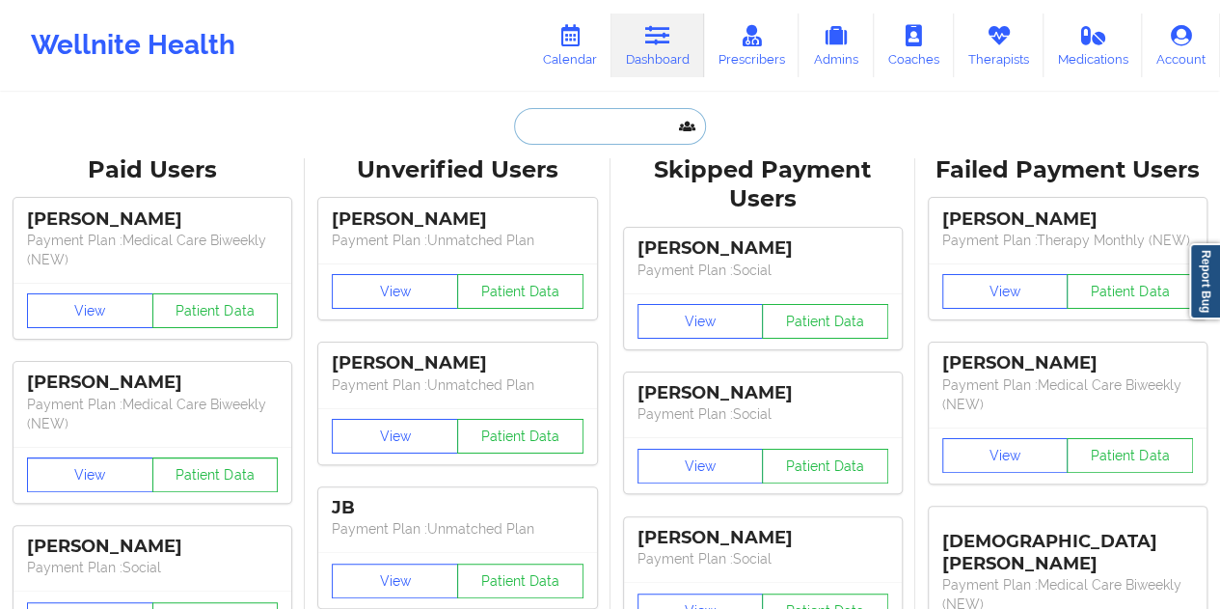
click at [550, 123] on input "text" at bounding box center [609, 126] width 191 height 37
paste input "[EMAIL_ADDRESS][DOMAIN_NAME]"
type input "[EMAIL_ADDRESS][DOMAIN_NAME]"
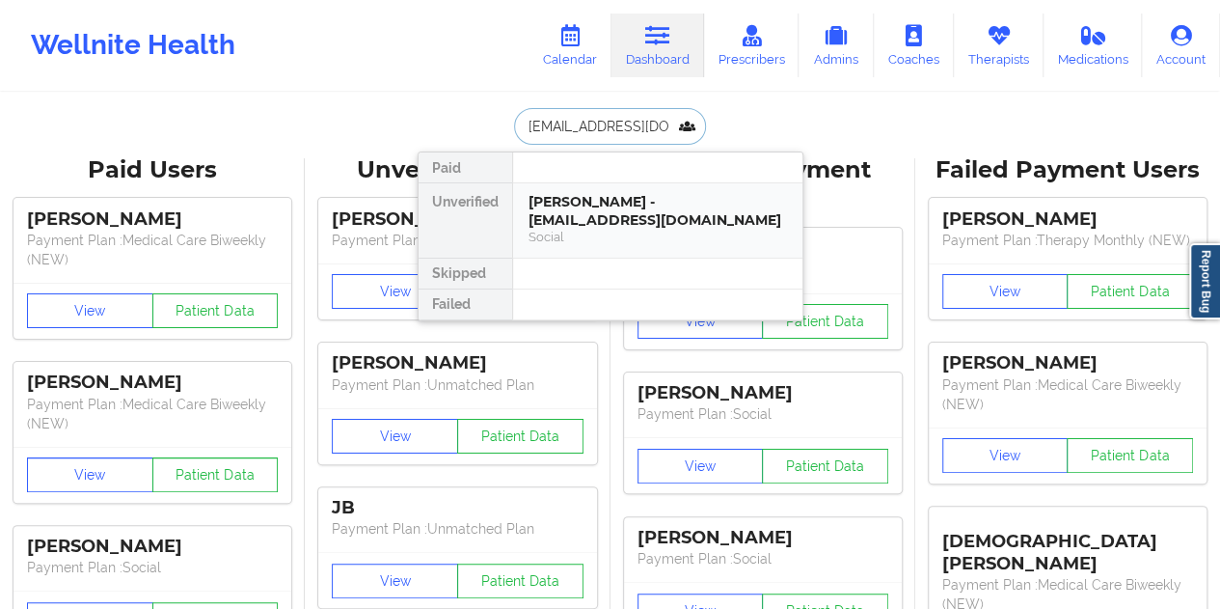
click at [634, 234] on div "Social" at bounding box center [658, 237] width 259 height 16
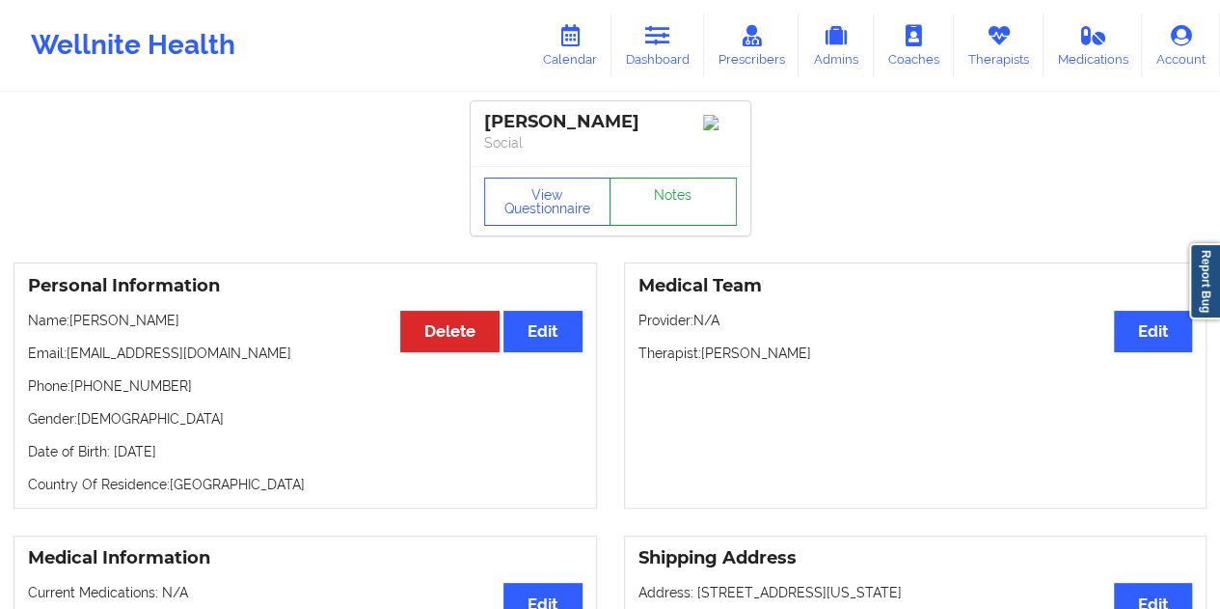
click at [651, 200] on link "Notes" at bounding box center [673, 201] width 127 height 48
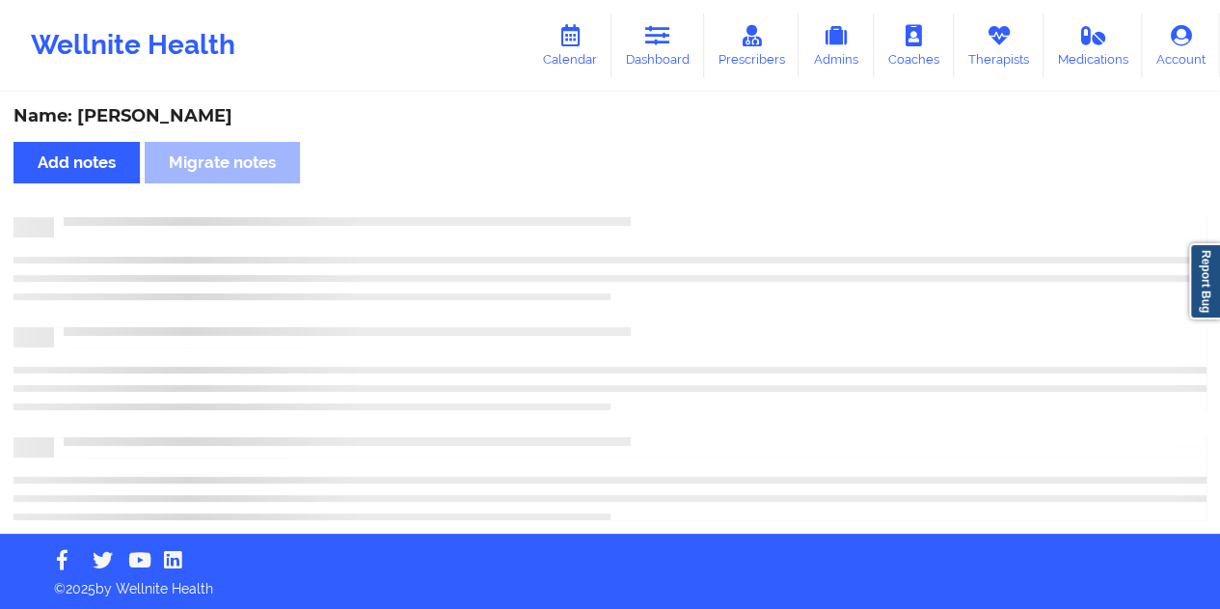
click at [208, 123] on div "Name: [PERSON_NAME]" at bounding box center [610, 116] width 1193 height 22
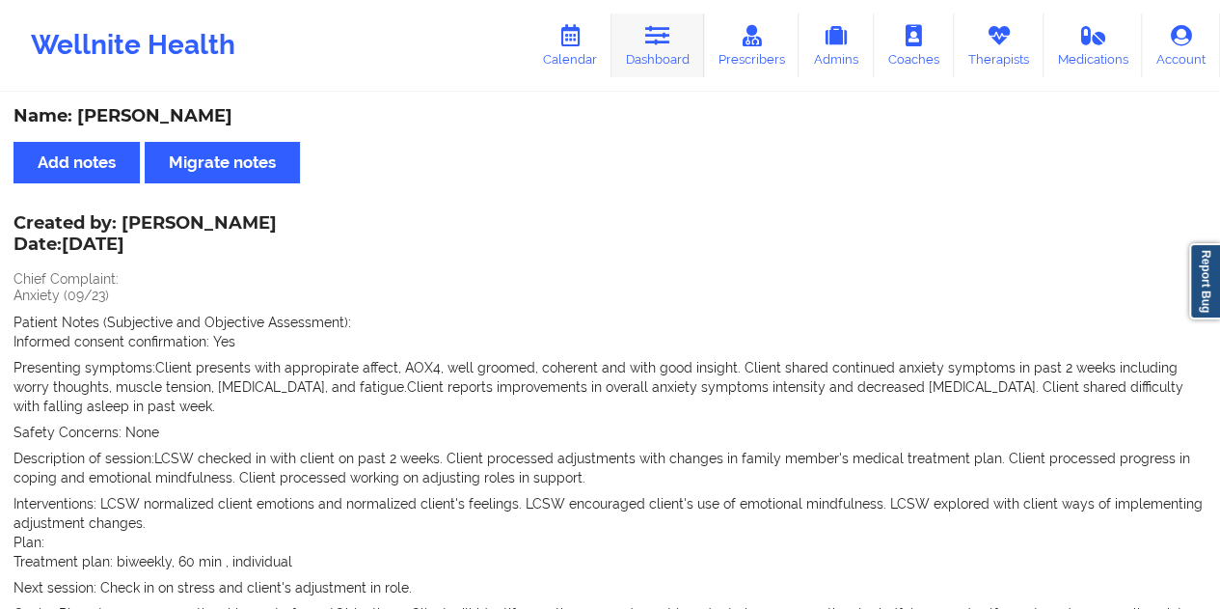
drag, startPoint x: 640, startPoint y: 18, endPoint x: 649, endPoint y: 43, distance: 26.9
click at [640, 18] on link "Dashboard" at bounding box center [658, 46] width 93 height 64
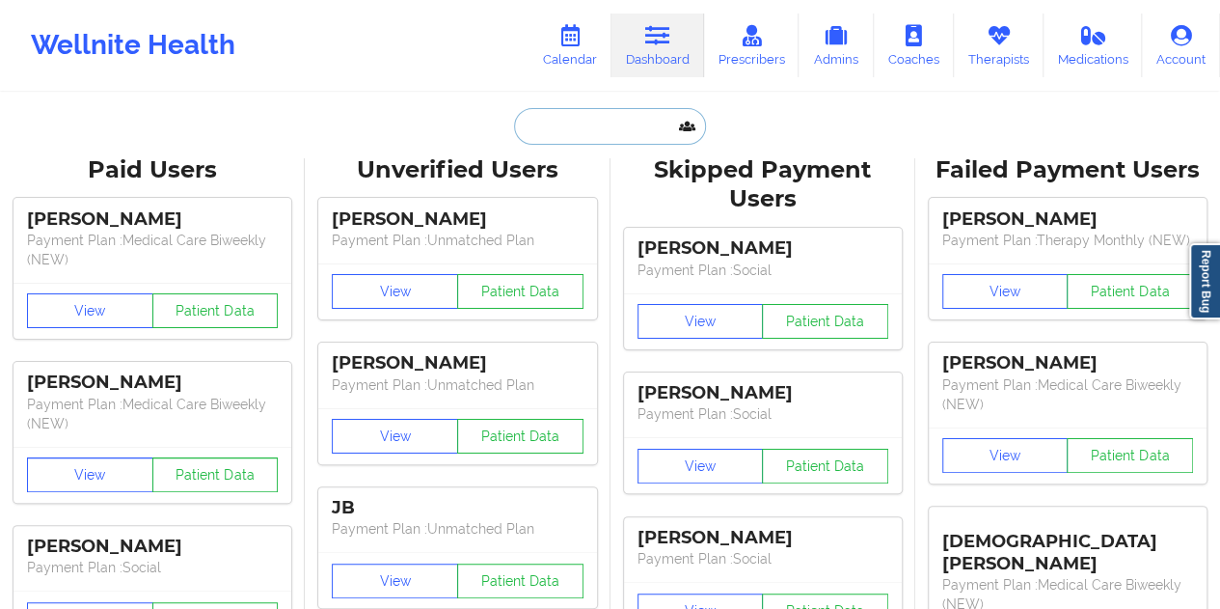
click at [615, 130] on input "text" at bounding box center [609, 126] width 191 height 37
paste input "[EMAIL_ADDRESS][DOMAIN_NAME]"
type input "[EMAIL_ADDRESS][DOMAIN_NAME]"
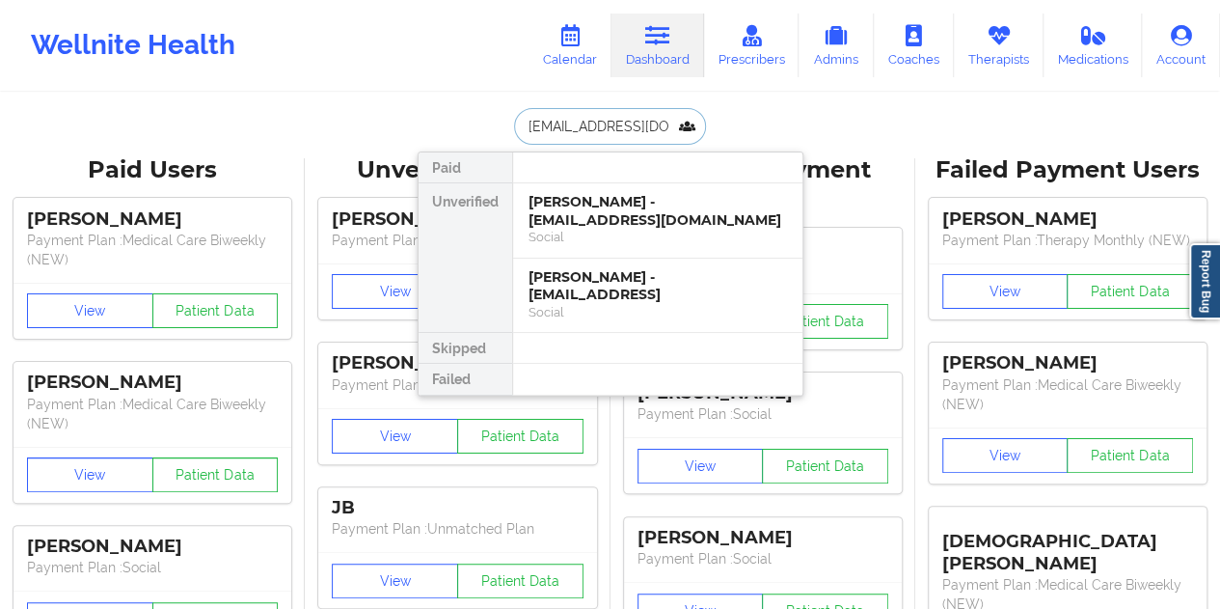
click at [629, 204] on div "[PERSON_NAME] - [EMAIL_ADDRESS][DOMAIN_NAME]" at bounding box center [658, 211] width 259 height 36
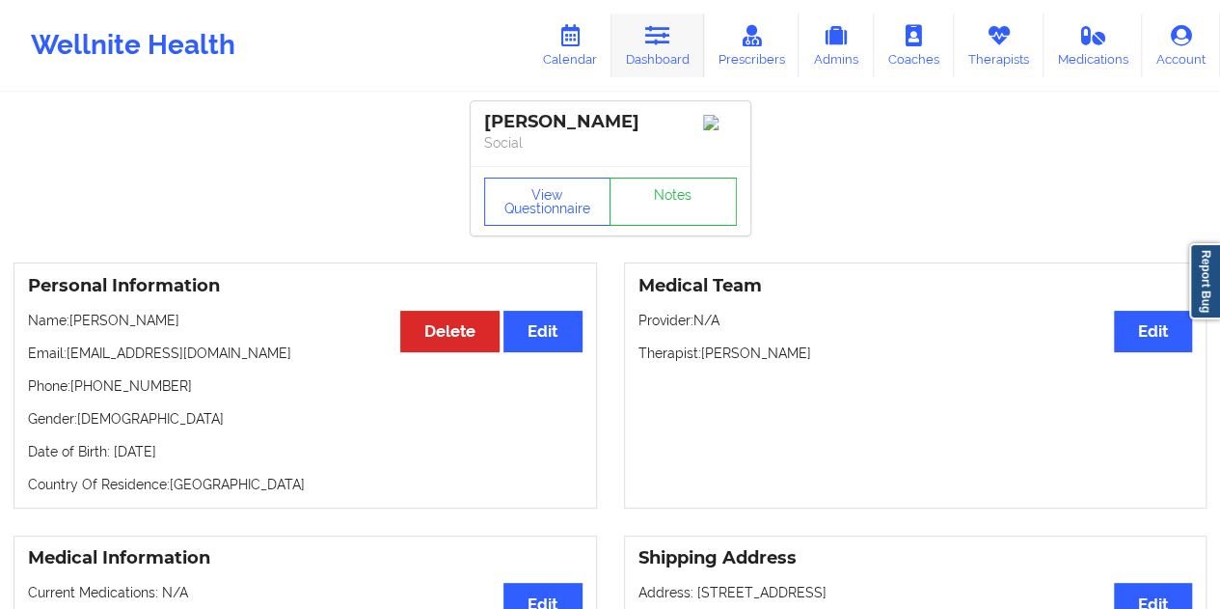
click at [652, 45] on icon at bounding box center [657, 35] width 25 height 21
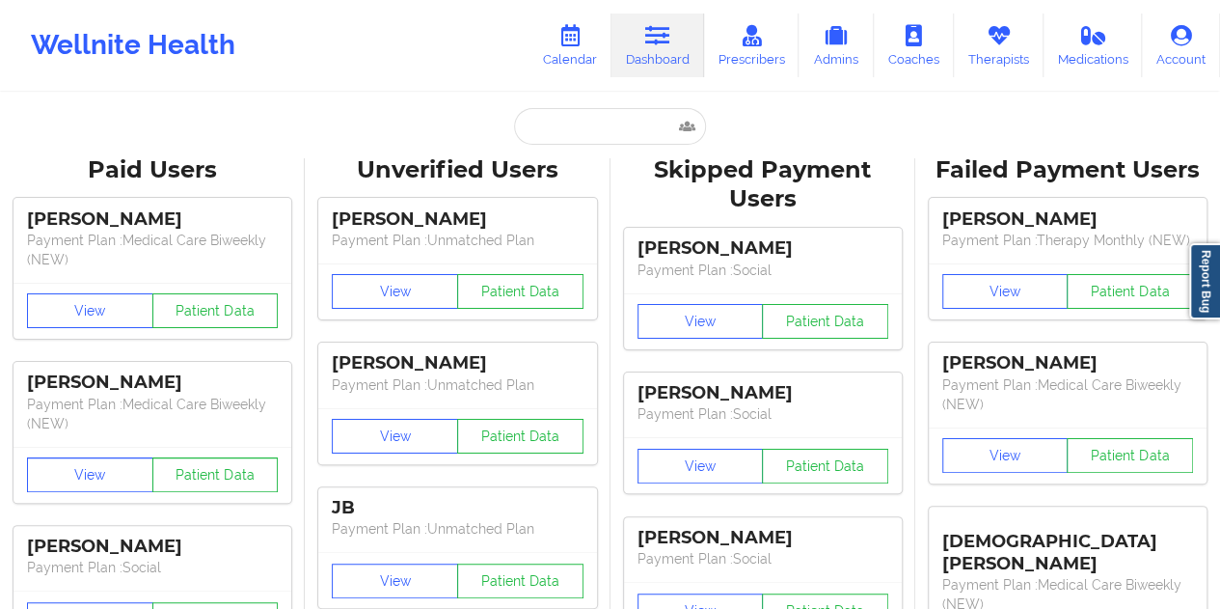
click at [602, 126] on input "text" at bounding box center [609, 126] width 191 height 37
paste input "[EMAIL_ADDRESS][DOMAIN_NAME]"
type input "[EMAIL_ADDRESS][DOMAIN_NAME]"
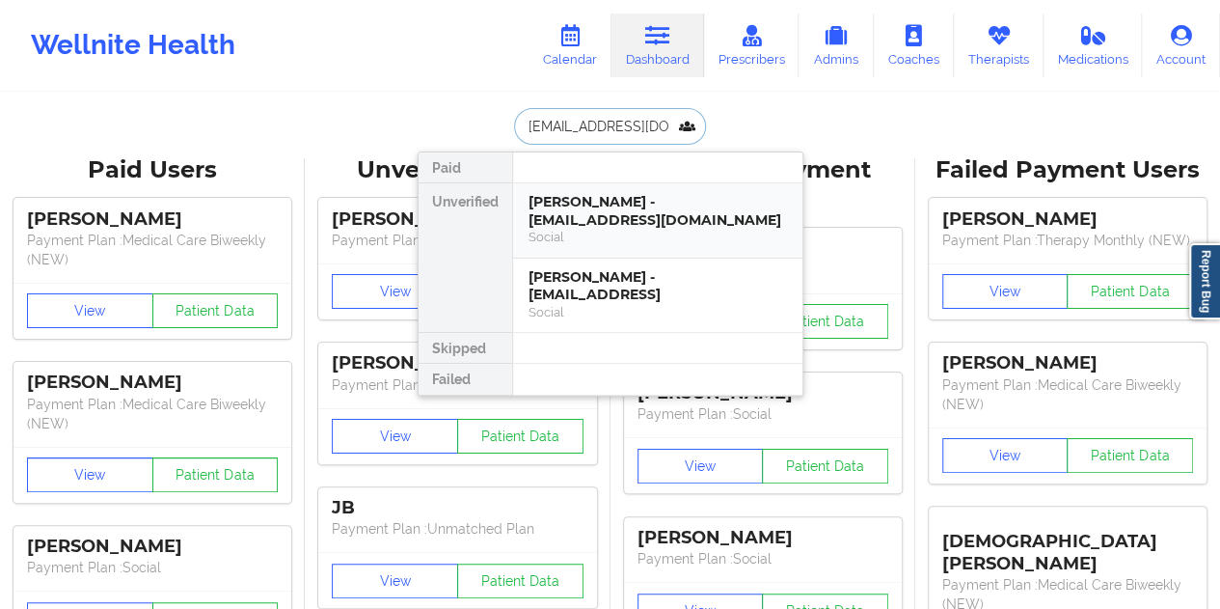
click at [646, 209] on div "[PERSON_NAME] - [EMAIL_ADDRESS][DOMAIN_NAME]" at bounding box center [658, 211] width 259 height 36
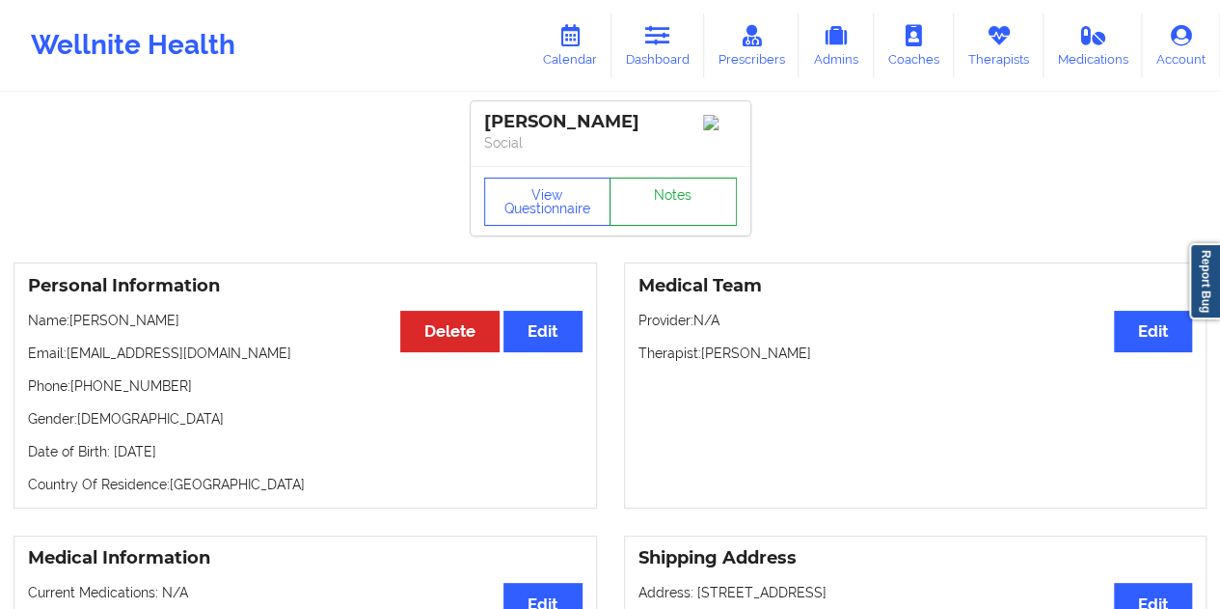
click at [674, 198] on link "Notes" at bounding box center [673, 201] width 127 height 48
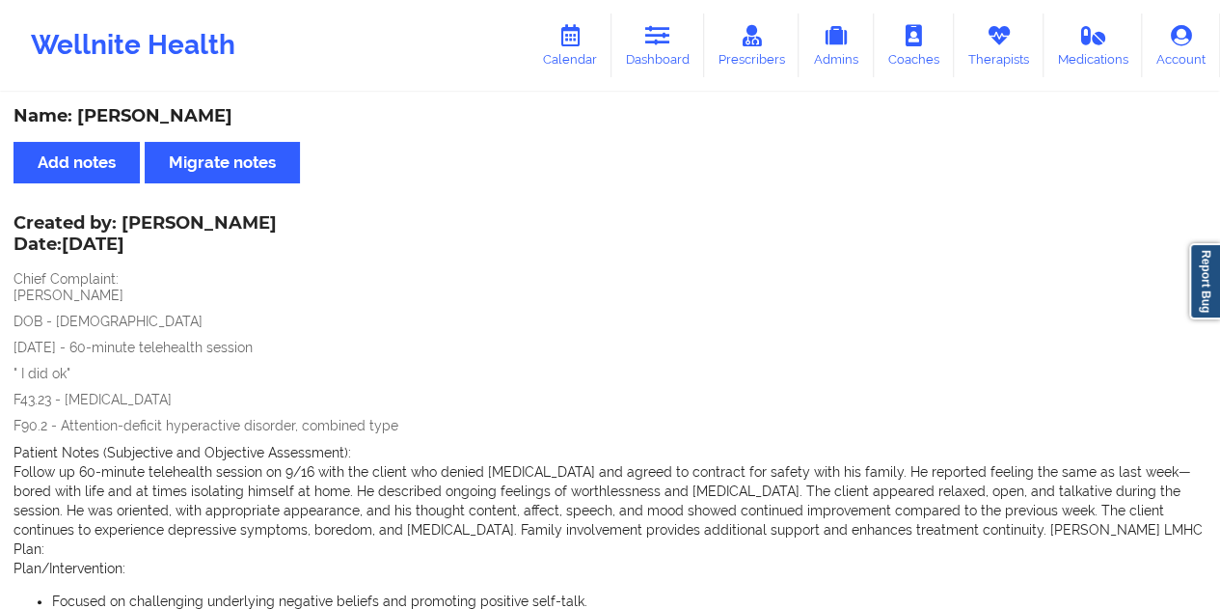
click at [174, 117] on div "Name: [PERSON_NAME]" at bounding box center [610, 116] width 1193 height 22
click at [173, 117] on div "Name: [PERSON_NAME]" at bounding box center [610, 116] width 1193 height 22
click at [662, 57] on link "Dashboard" at bounding box center [658, 46] width 93 height 64
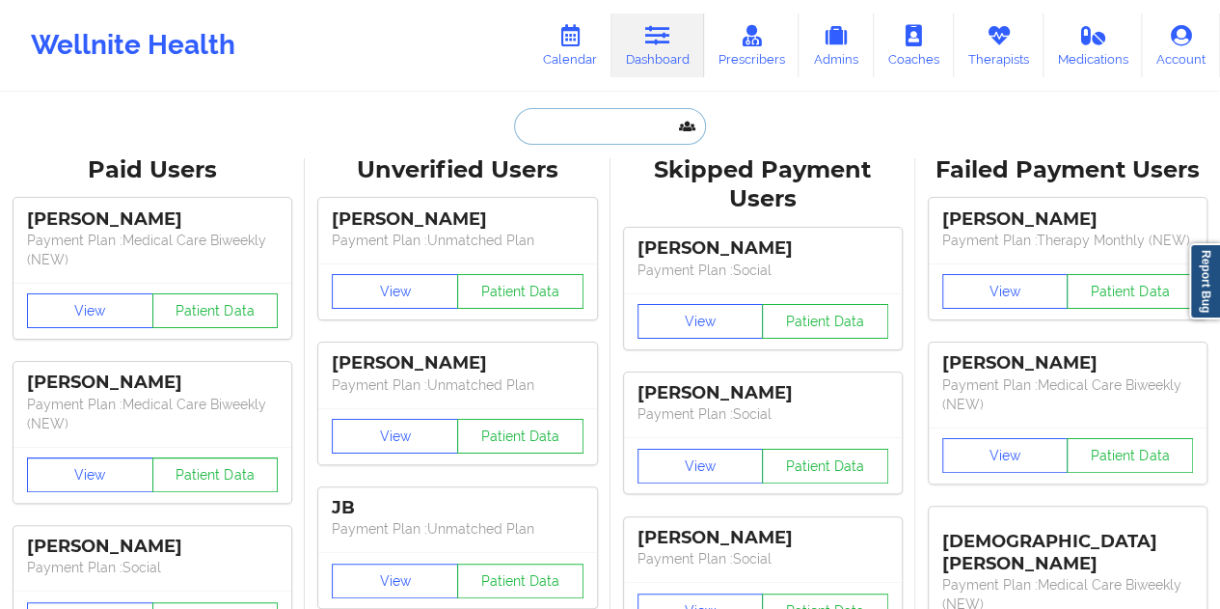
drag, startPoint x: 515, startPoint y: 128, endPoint x: 535, endPoint y: 131, distance: 20.5
click at [517, 128] on input "text" at bounding box center [609, 126] width 191 height 37
paste input "[EMAIL_ADDRESS][DOMAIN_NAME]"
type input "[EMAIL_ADDRESS][DOMAIN_NAME]"
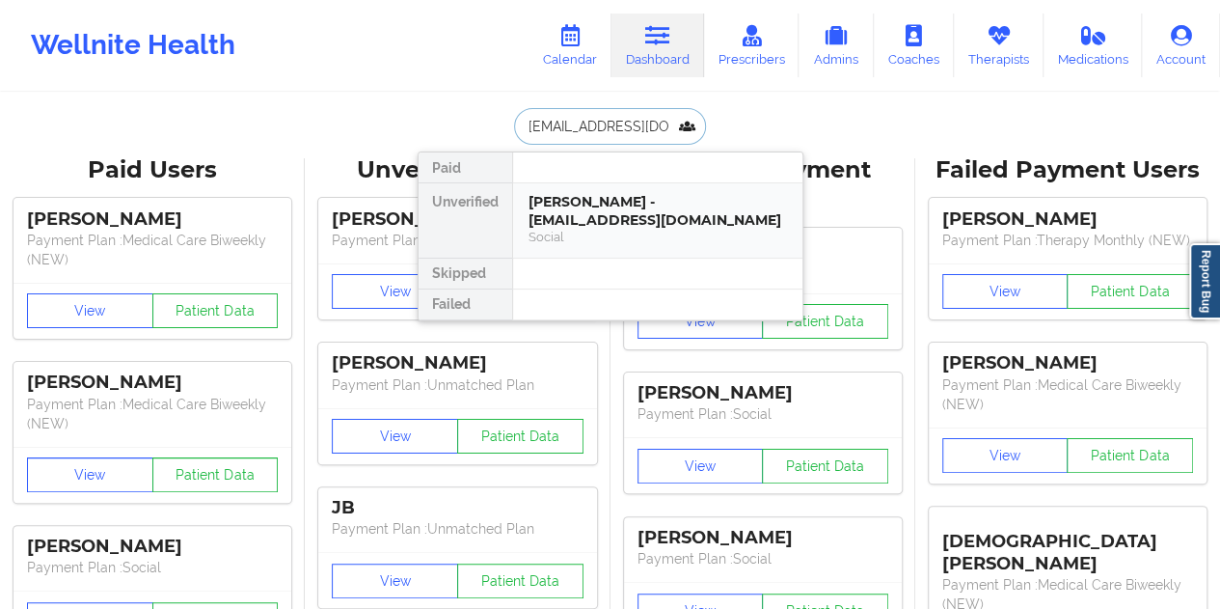
click at [571, 200] on div "[PERSON_NAME] - [EMAIL_ADDRESS][DOMAIN_NAME]" at bounding box center [658, 211] width 259 height 36
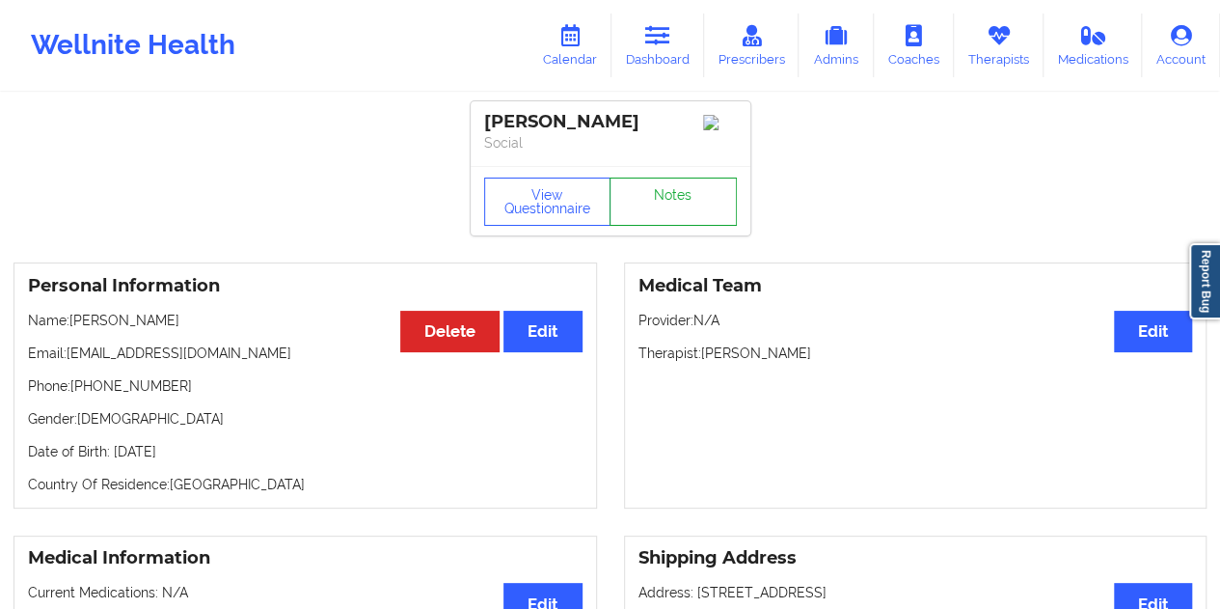
click at [676, 198] on link "Notes" at bounding box center [673, 201] width 127 height 48
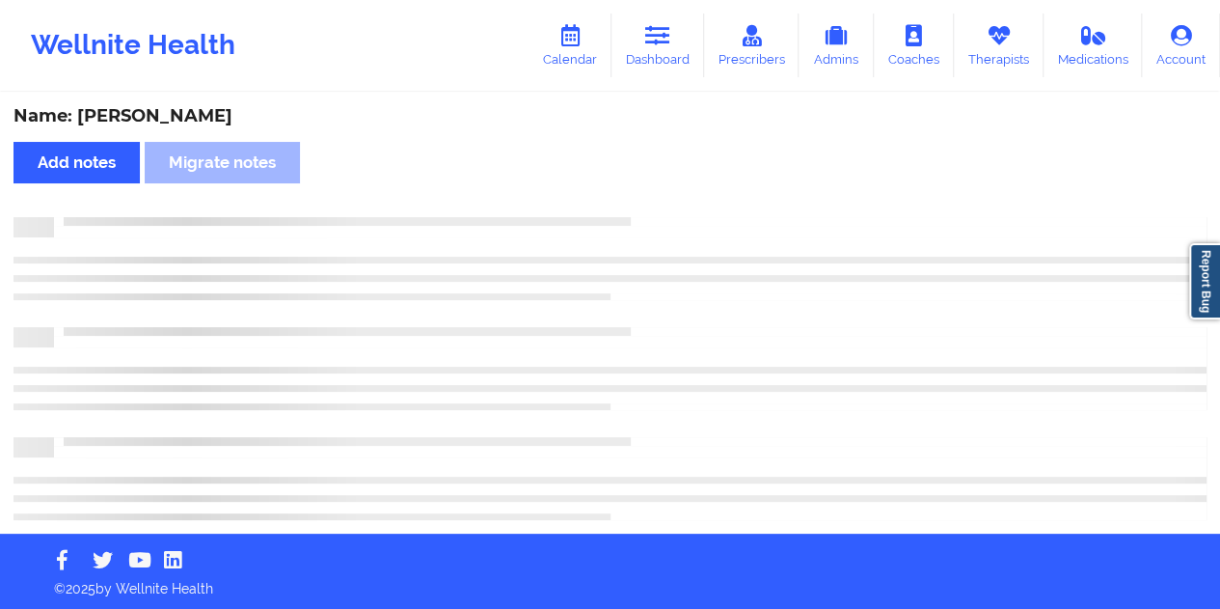
click at [203, 117] on div "Name: [PERSON_NAME]" at bounding box center [610, 116] width 1193 height 22
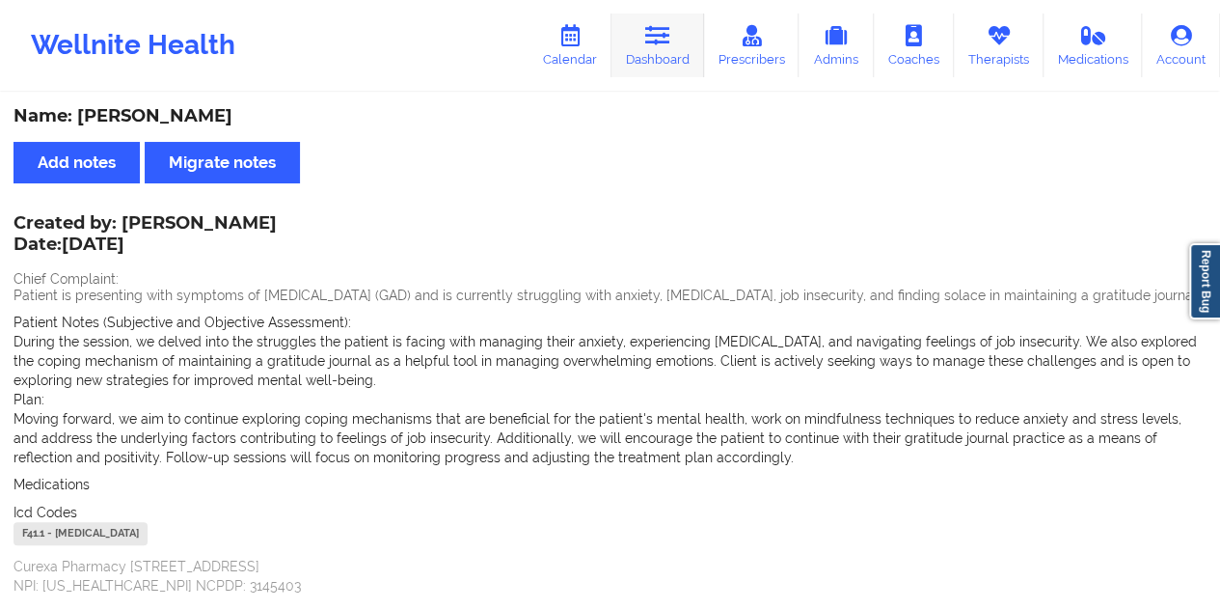
click at [667, 52] on link "Dashboard" at bounding box center [658, 46] width 93 height 64
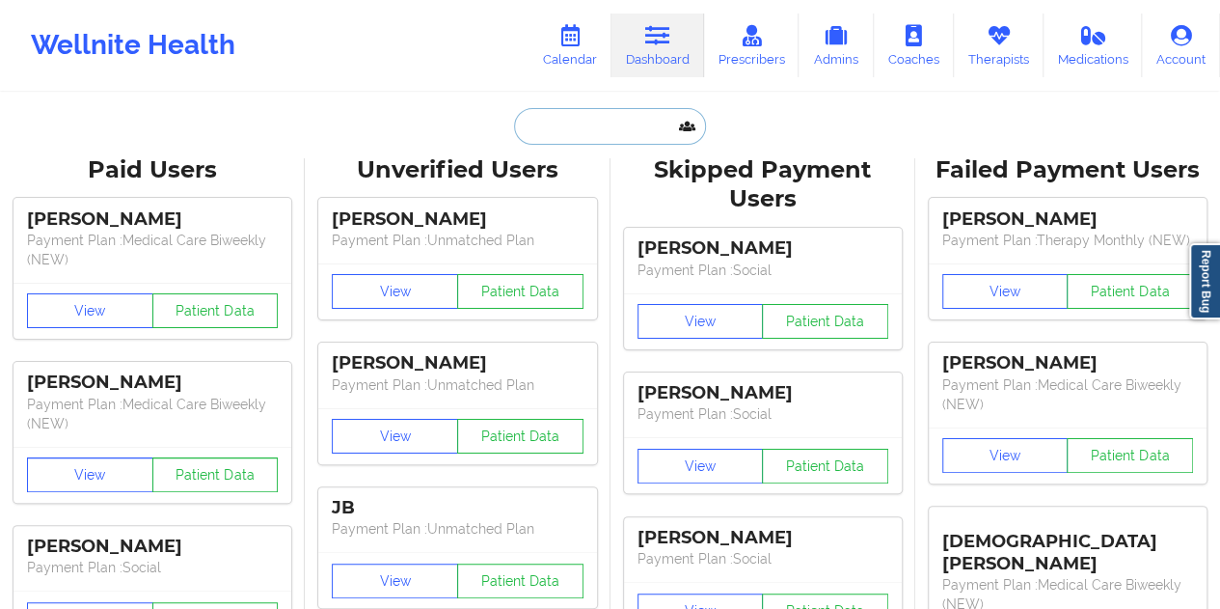
click at [600, 111] on input "text" at bounding box center [609, 126] width 191 height 37
paste input "[EMAIL_ADDRESS][DOMAIN_NAME]"
type input "[EMAIL_ADDRESS][DOMAIN_NAME]"
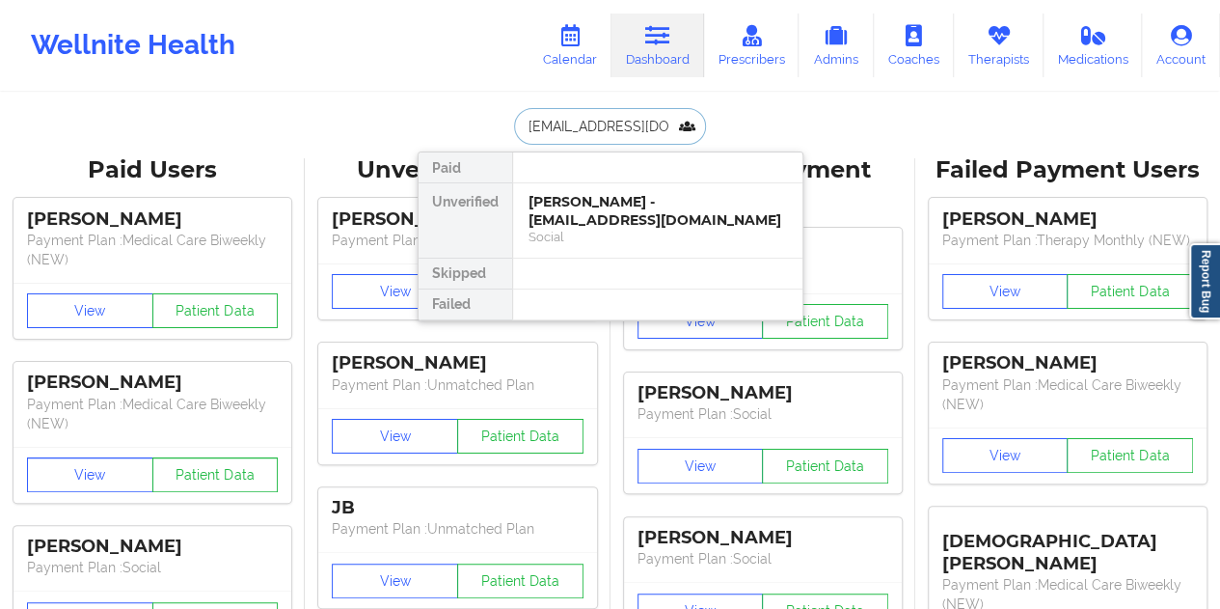
scroll to position [0, 21]
click at [629, 198] on div "[PERSON_NAME] - [EMAIL_ADDRESS][DOMAIN_NAME]" at bounding box center [658, 211] width 259 height 36
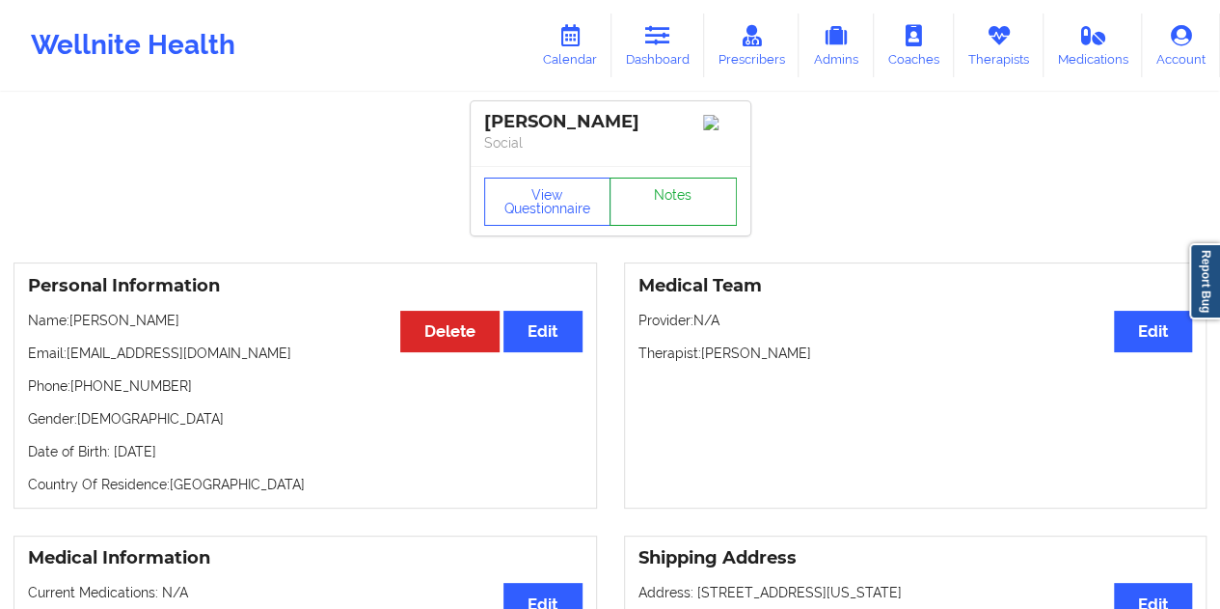
click at [673, 204] on link "Notes" at bounding box center [673, 201] width 127 height 48
